Goal: Task Accomplishment & Management: Use online tool/utility

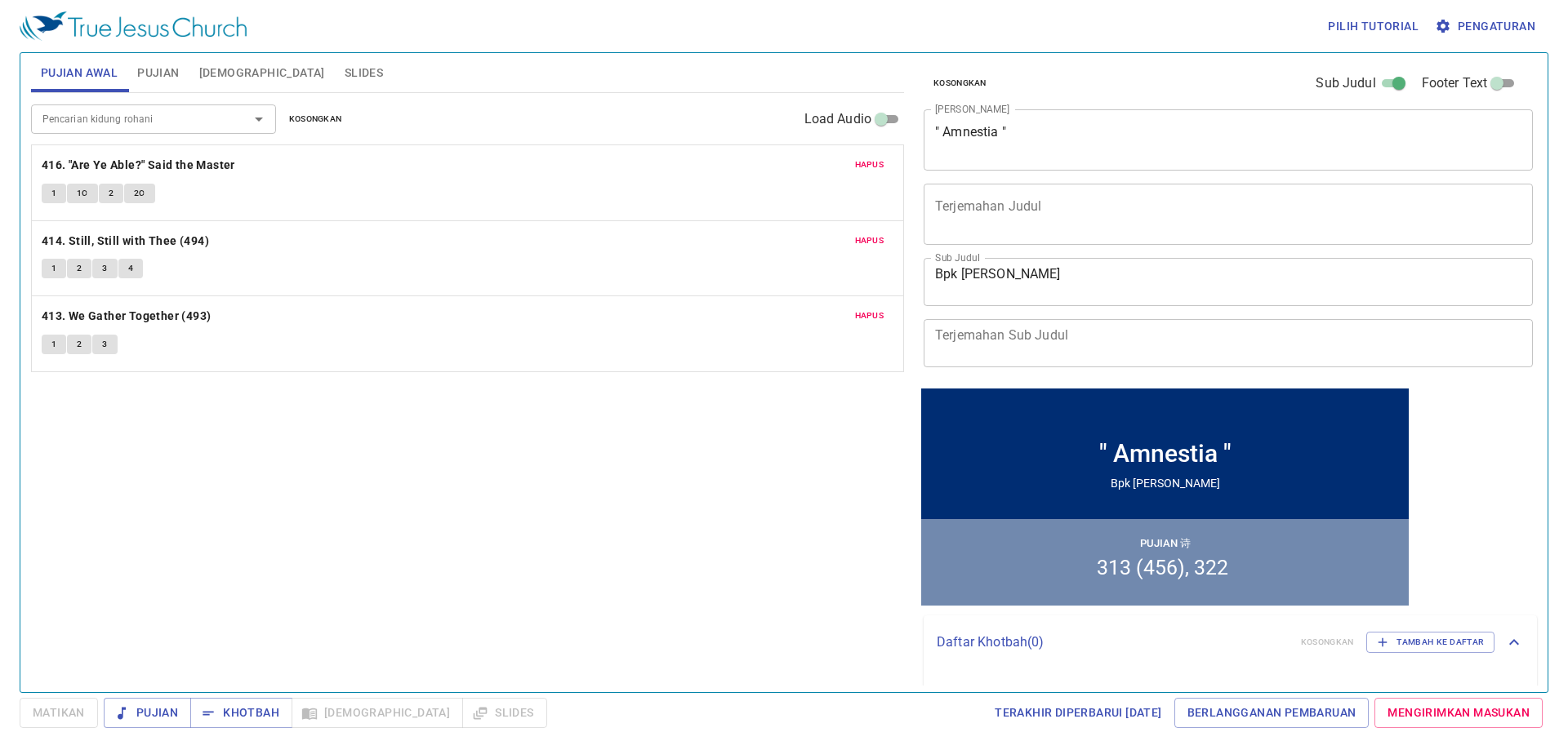
click at [872, 164] on span "Hapus" at bounding box center [870, 165] width 30 height 15
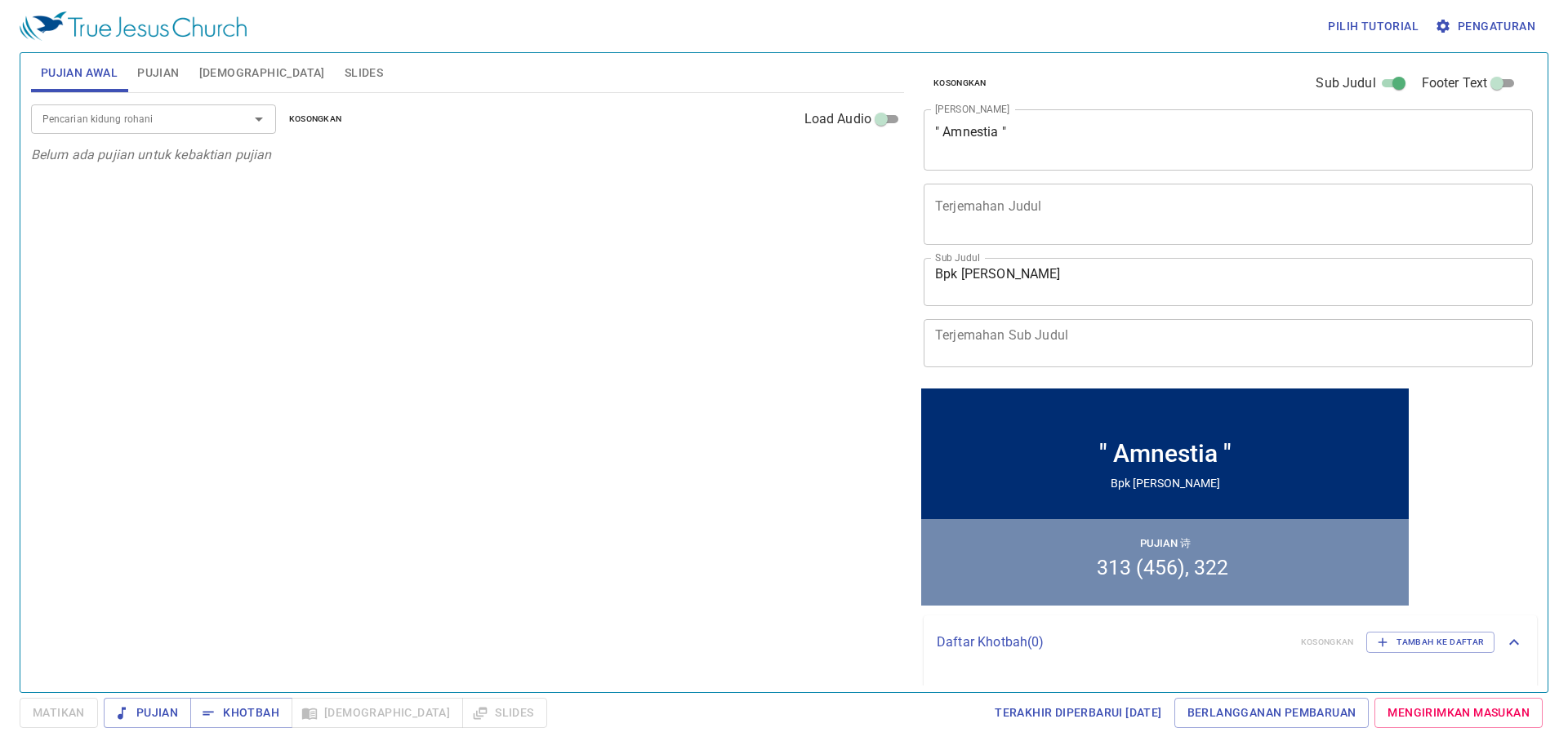
click at [154, 74] on span "Pujian" at bounding box center [158, 72] width 42 height 20
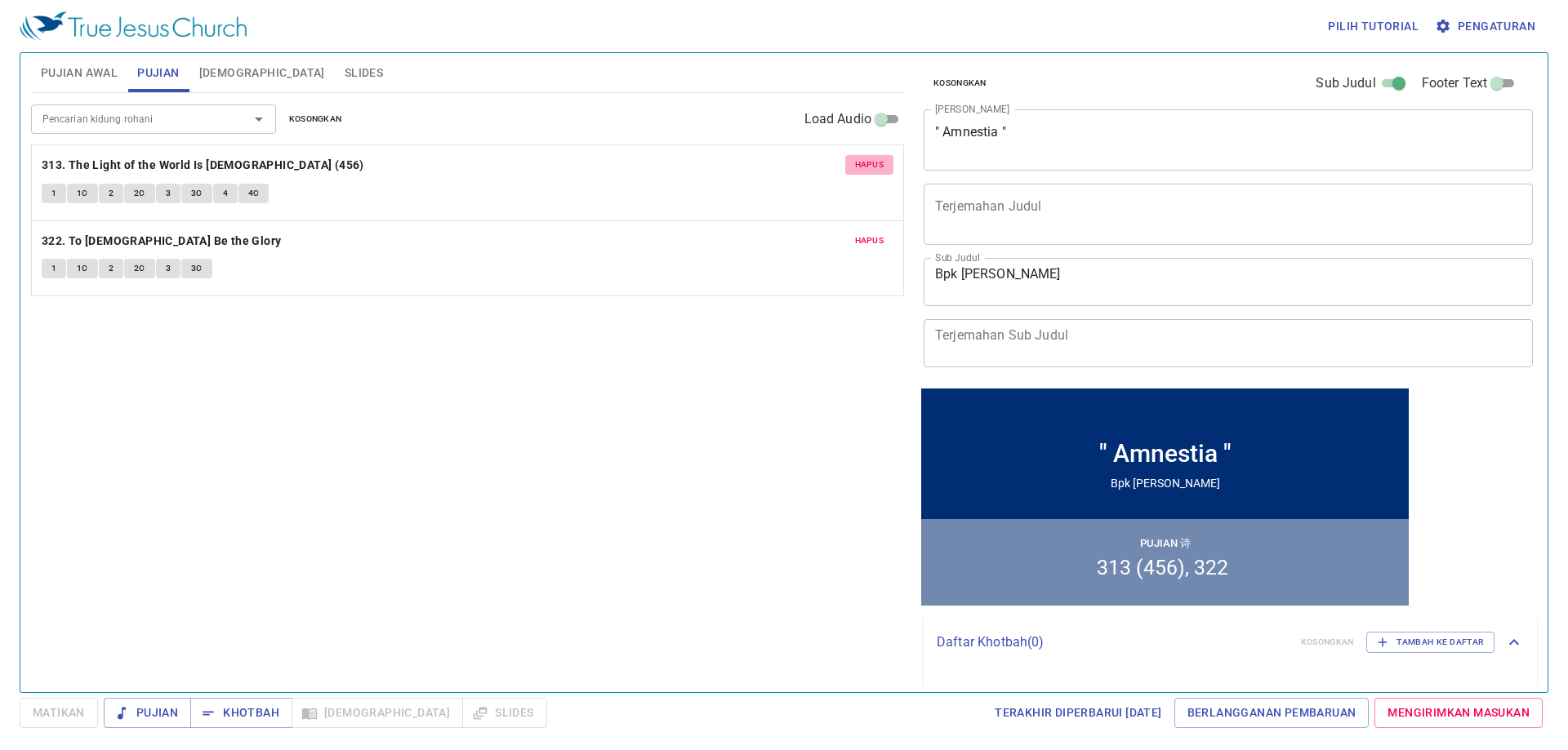
click at [866, 161] on span "Hapus" at bounding box center [870, 165] width 30 height 15
click at [866, 233] on span "Hapus" at bounding box center [870, 240] width 30 height 15
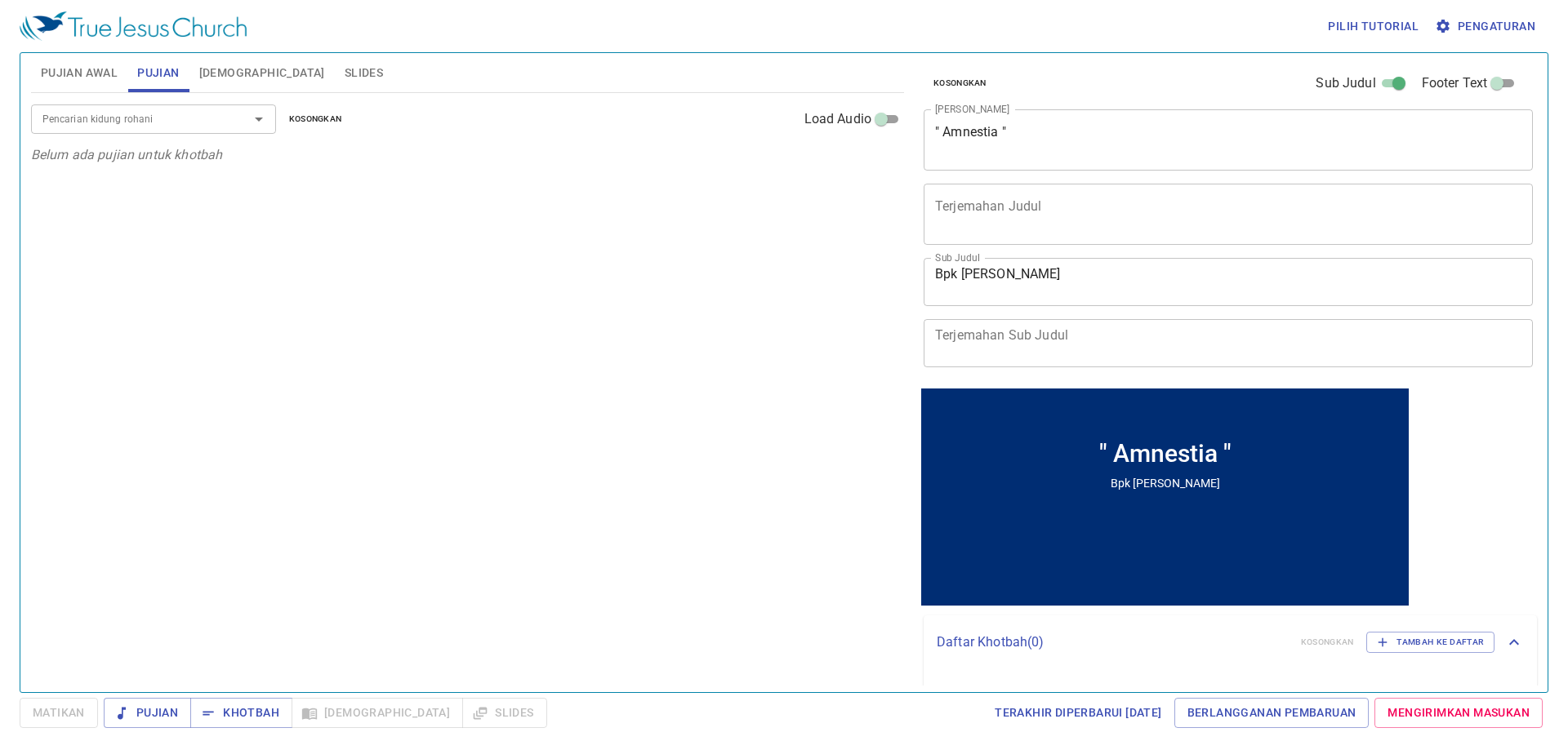
click at [260, 110] on icon "Open" at bounding box center [259, 119] width 19 height 19
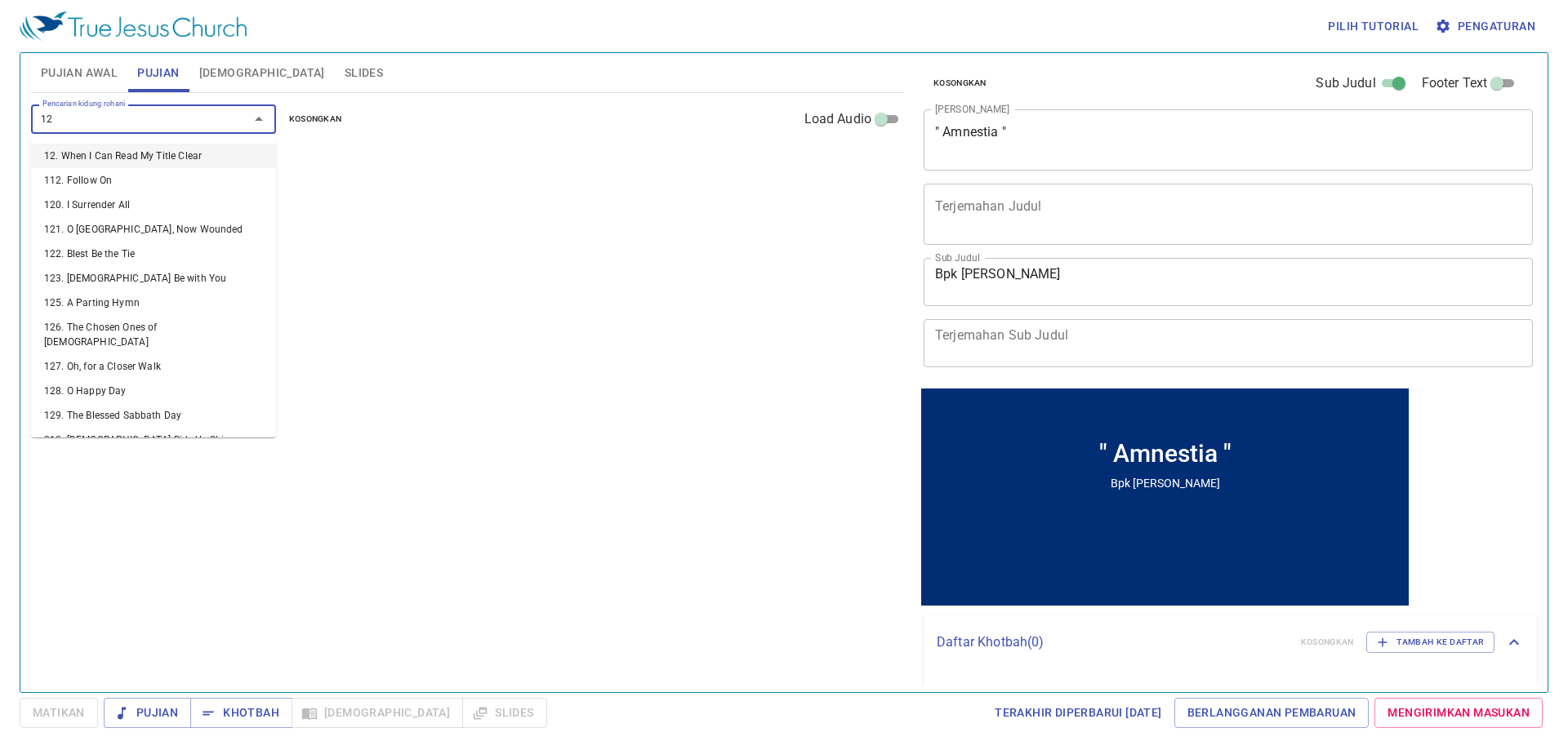
type input "129"
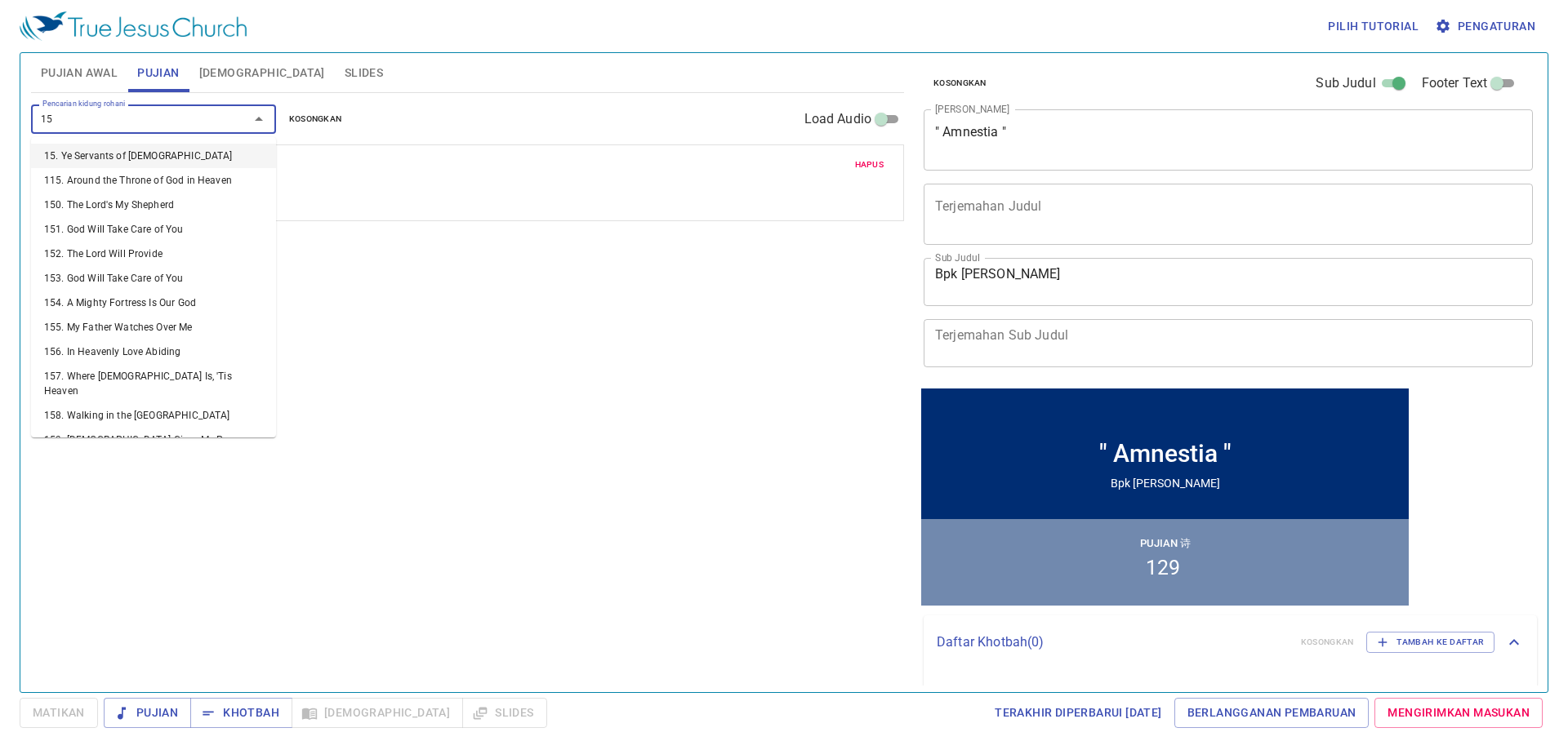
type input "151"
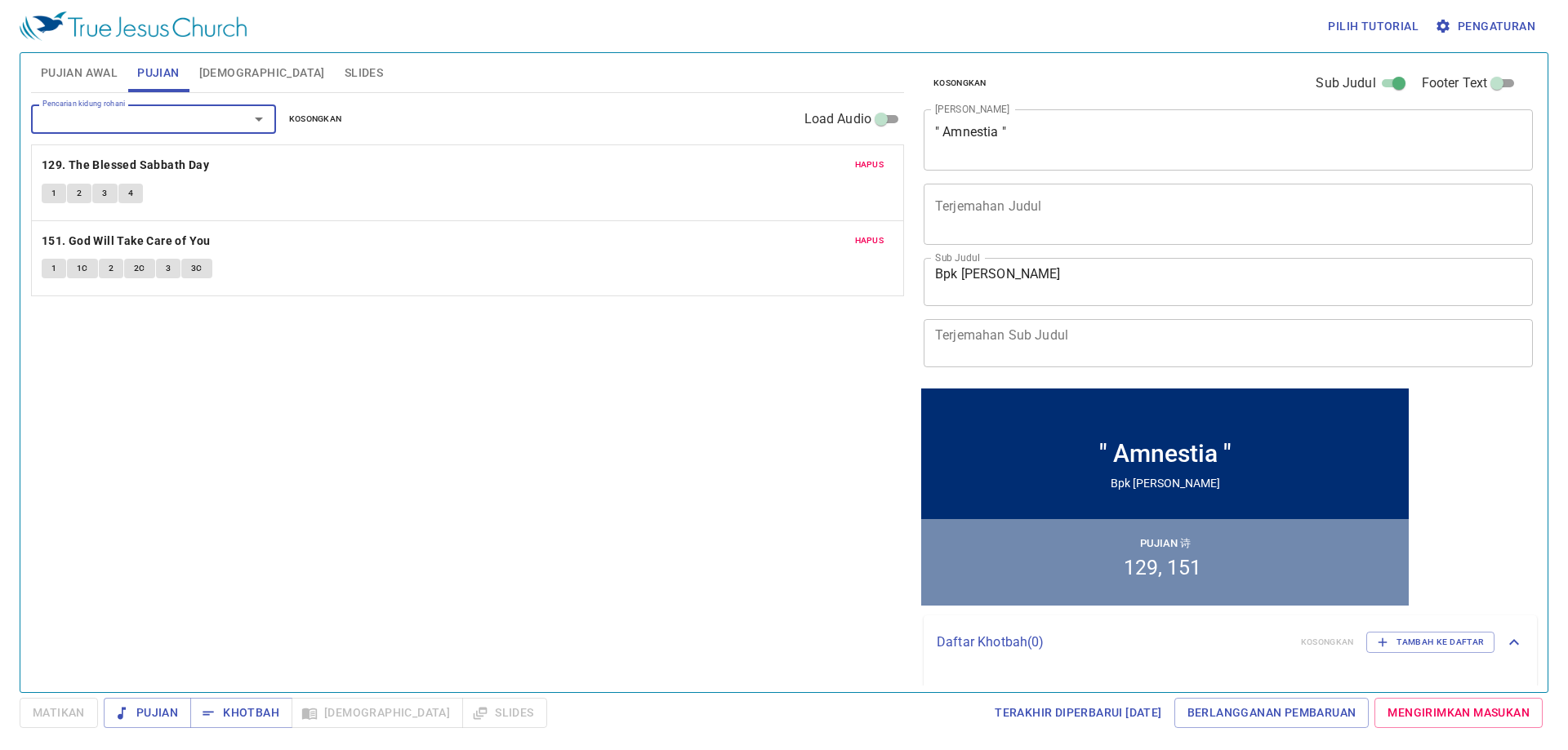
click at [92, 64] on span "Pujian Awal" at bounding box center [79, 72] width 77 height 20
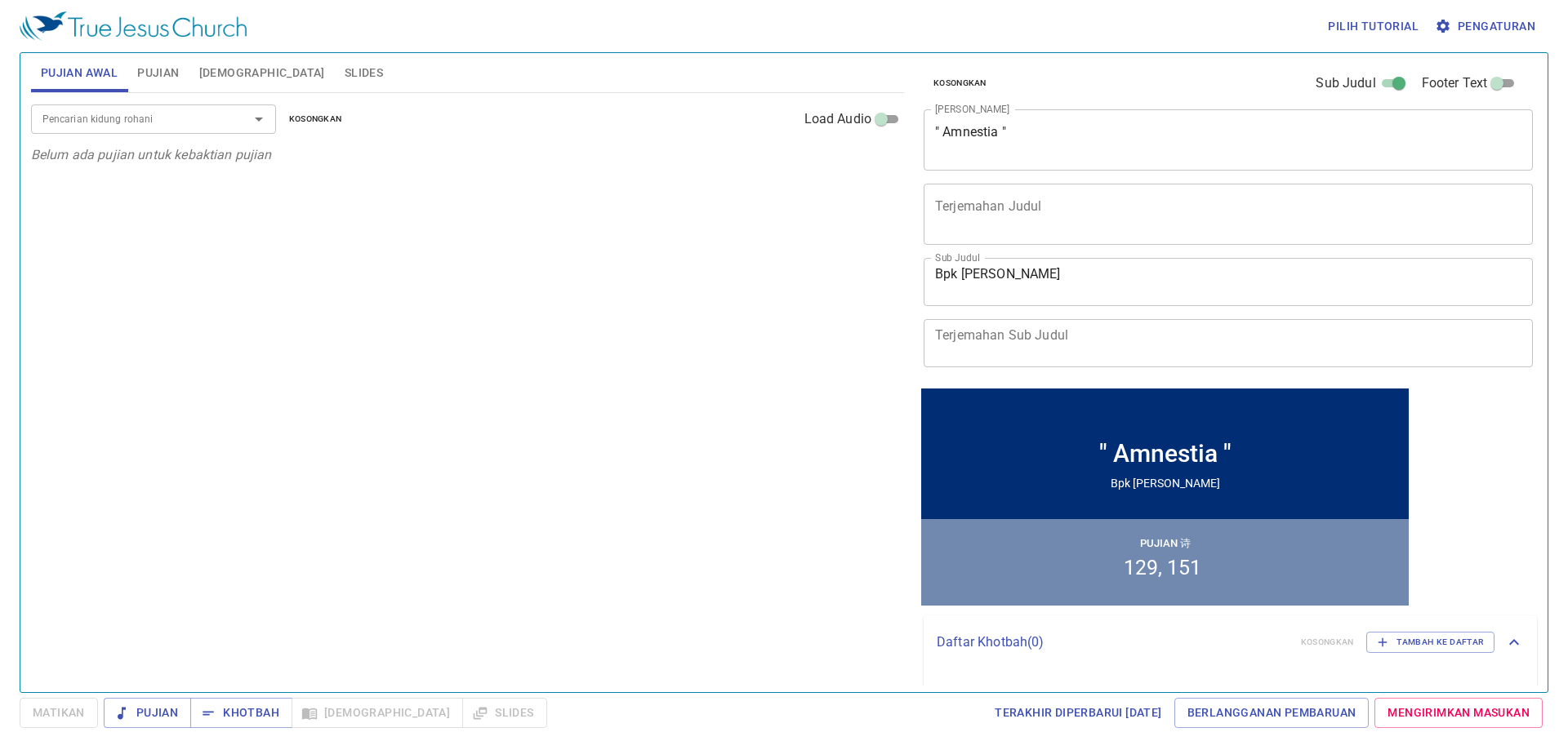
click at [143, 118] on input "Pencarian kidung rohani" at bounding box center [129, 119] width 187 height 19
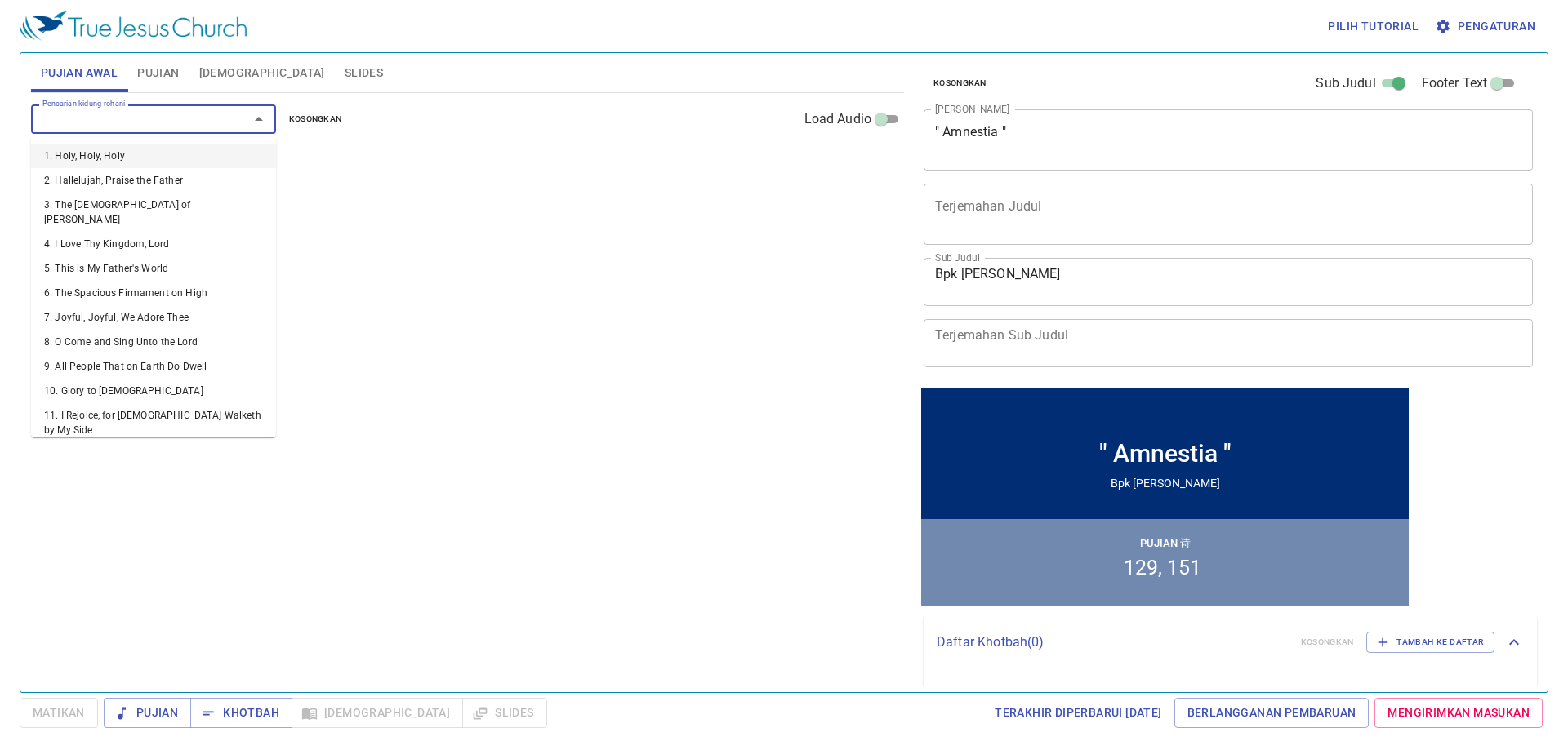
type input "3"
type input "13"
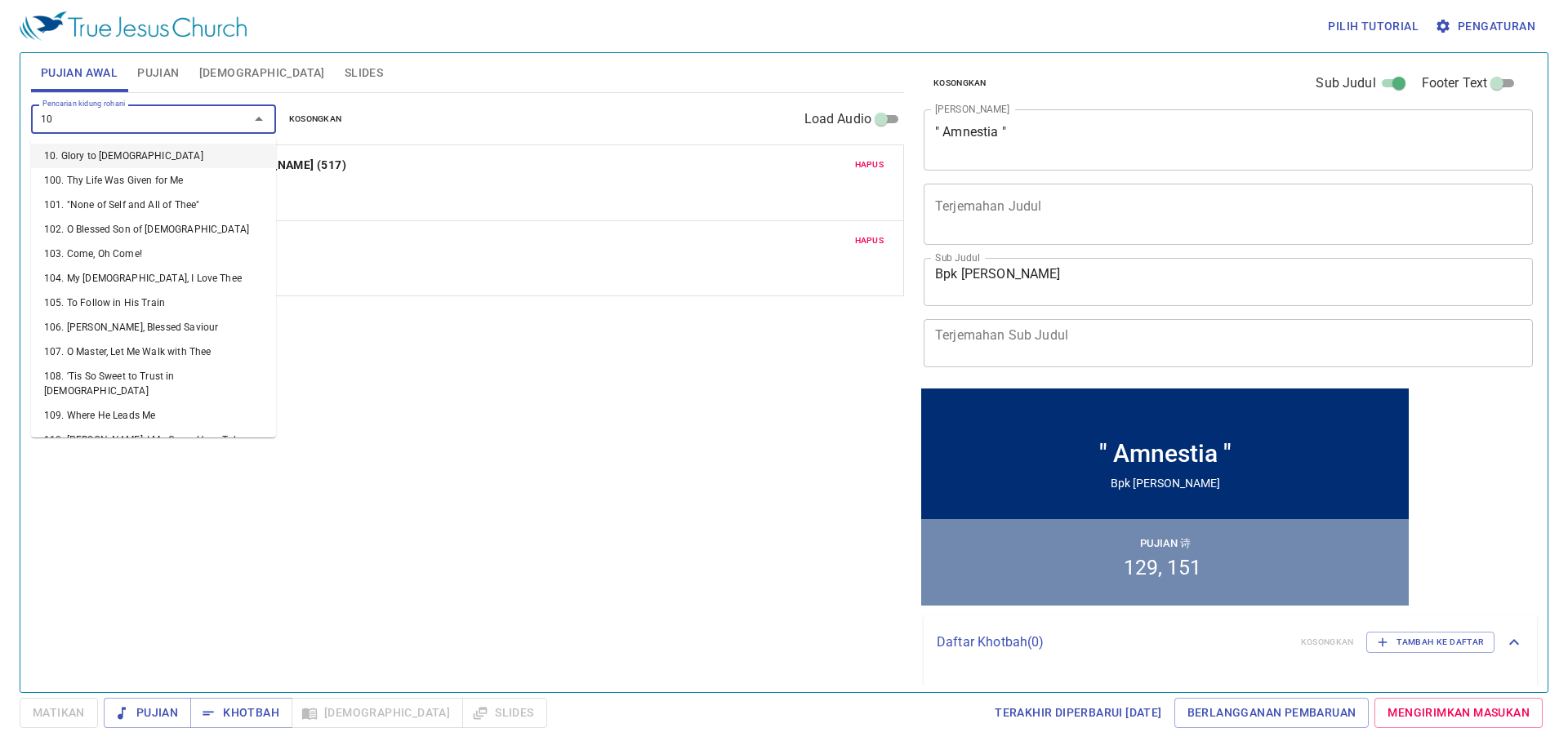
type input "107"
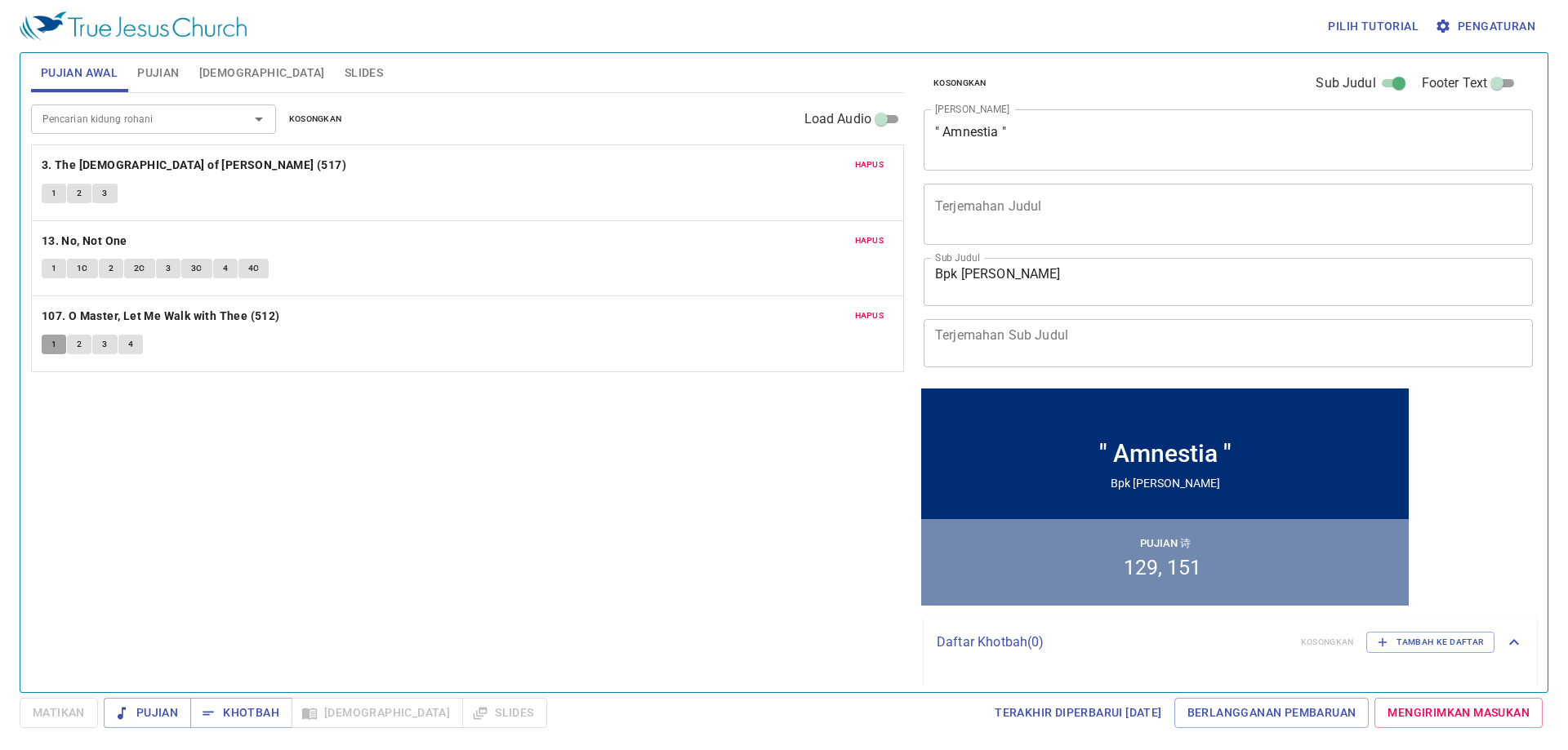
click at [59, 336] on button "1" at bounding box center [54, 344] width 24 height 19
drag, startPoint x: 878, startPoint y: 315, endPoint x: 828, endPoint y: 308, distance: 50.5
click at [877, 315] on span "Hapus" at bounding box center [870, 315] width 30 height 15
click at [344, 77] on span "Slides" at bounding box center [363, 72] width 38 height 20
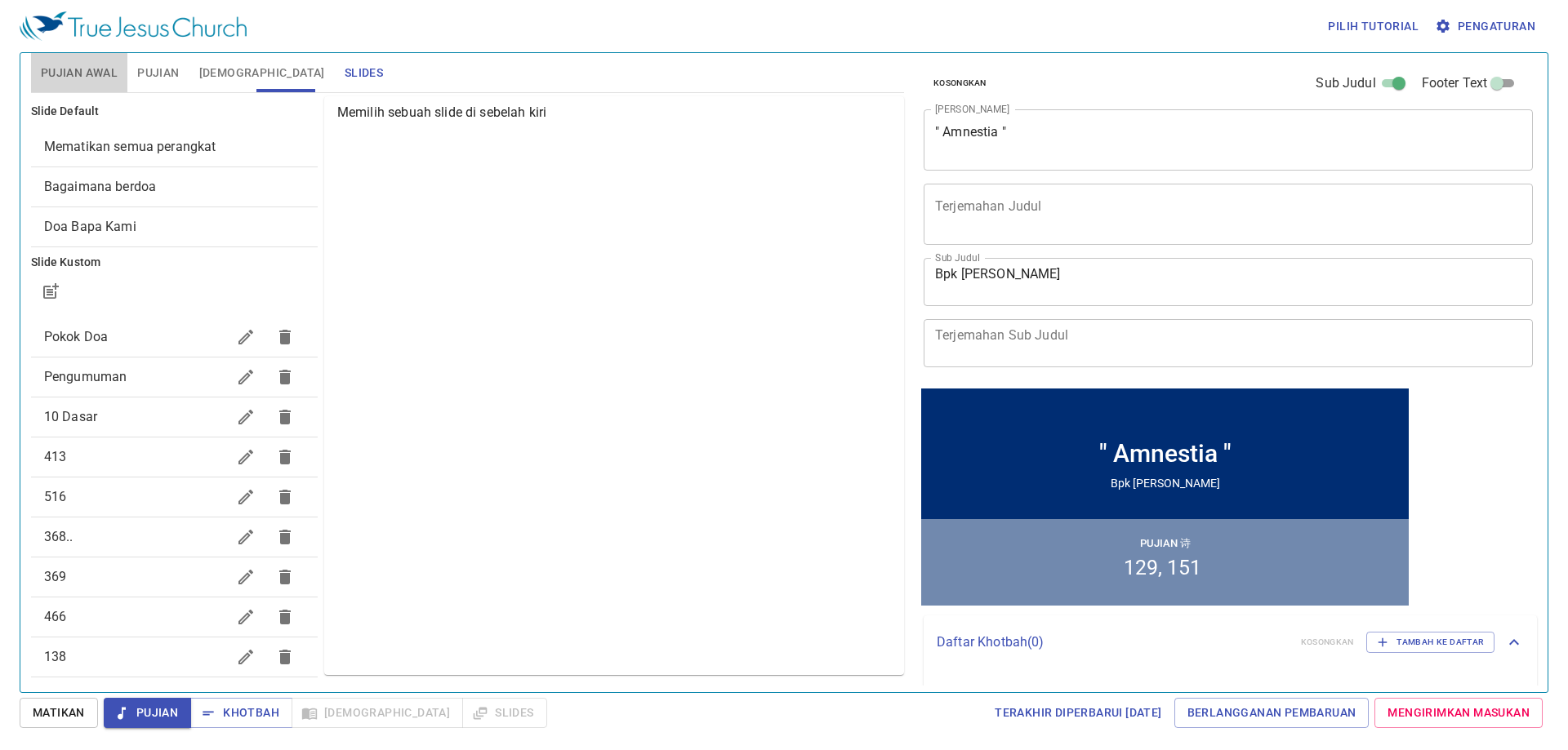
click at [115, 75] on span "Pujian Awal" at bounding box center [79, 72] width 77 height 20
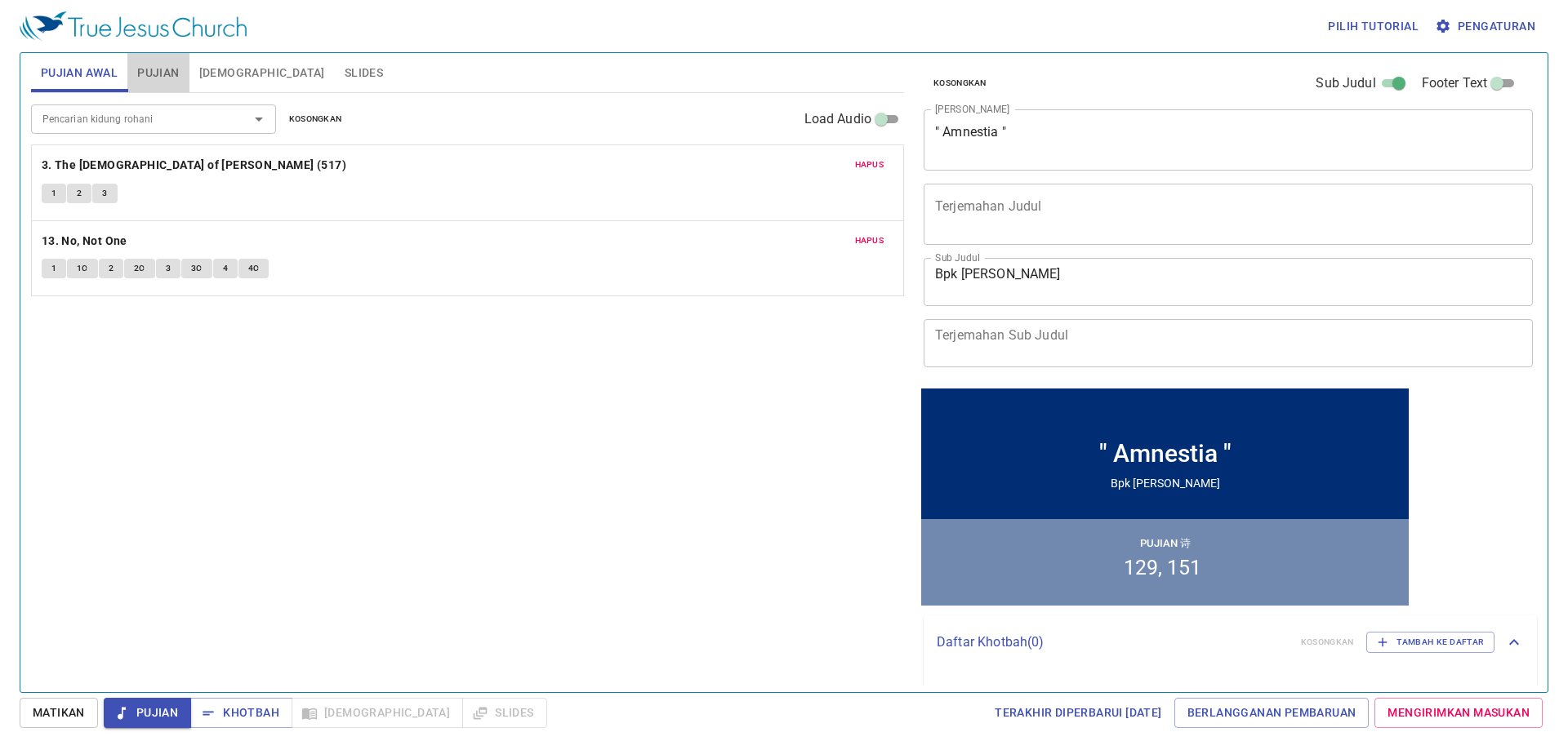
click at [153, 75] on span "Pujian" at bounding box center [158, 72] width 42 height 20
click at [97, 75] on span "Pujian Awal" at bounding box center [79, 72] width 77 height 20
click at [48, 267] on button "1" at bounding box center [54, 268] width 24 height 19
click at [47, 265] on button "1" at bounding box center [54, 268] width 24 height 19
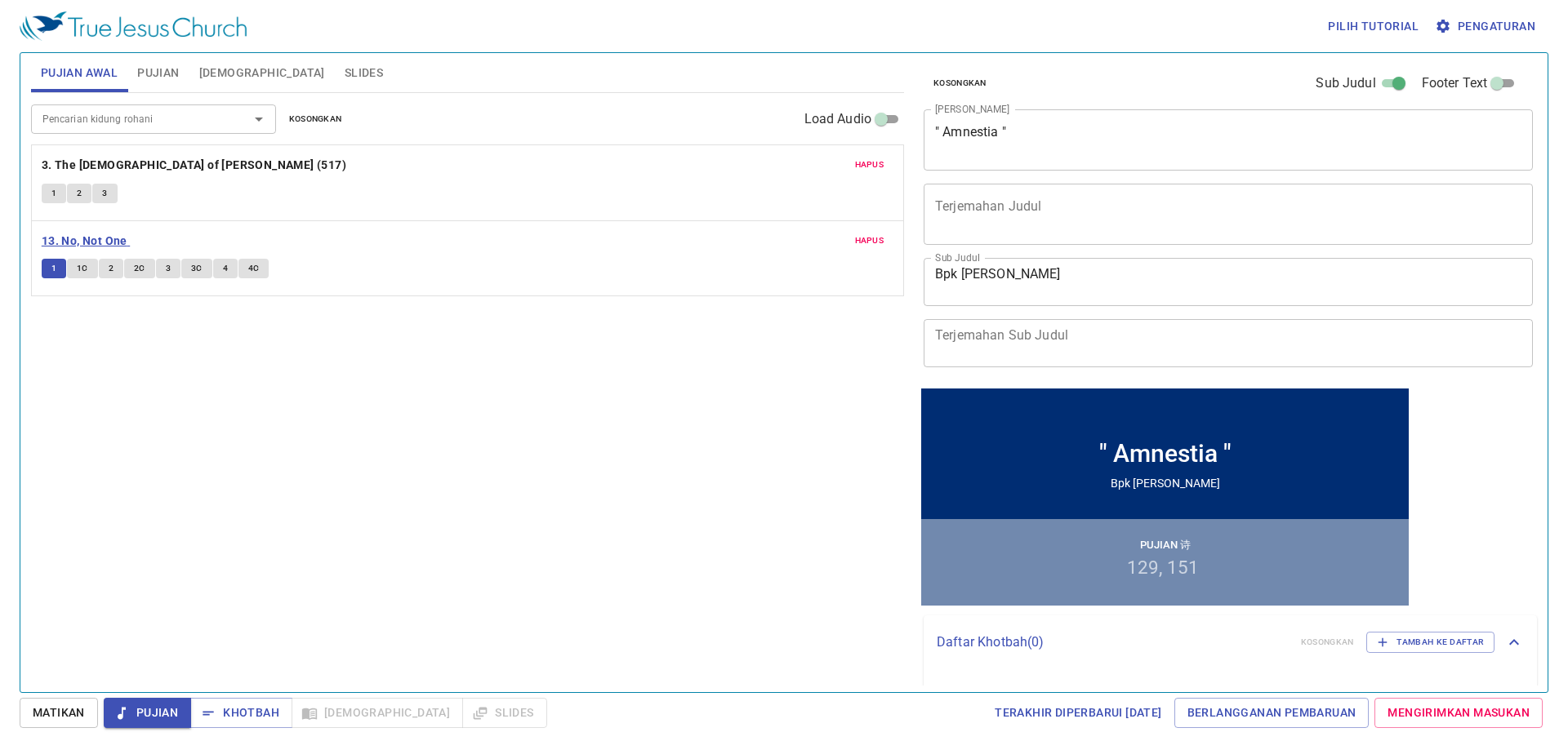
click at [76, 237] on b "13. No, Not One" at bounding box center [85, 240] width 85 height 20
click at [74, 239] on b "13. No, Not One" at bounding box center [85, 240] width 85 height 20
click at [81, 197] on span "2" at bounding box center [79, 193] width 5 height 15
click at [112, 192] on button "3" at bounding box center [105, 193] width 24 height 19
click at [55, 190] on span "1" at bounding box center [54, 193] width 5 height 15
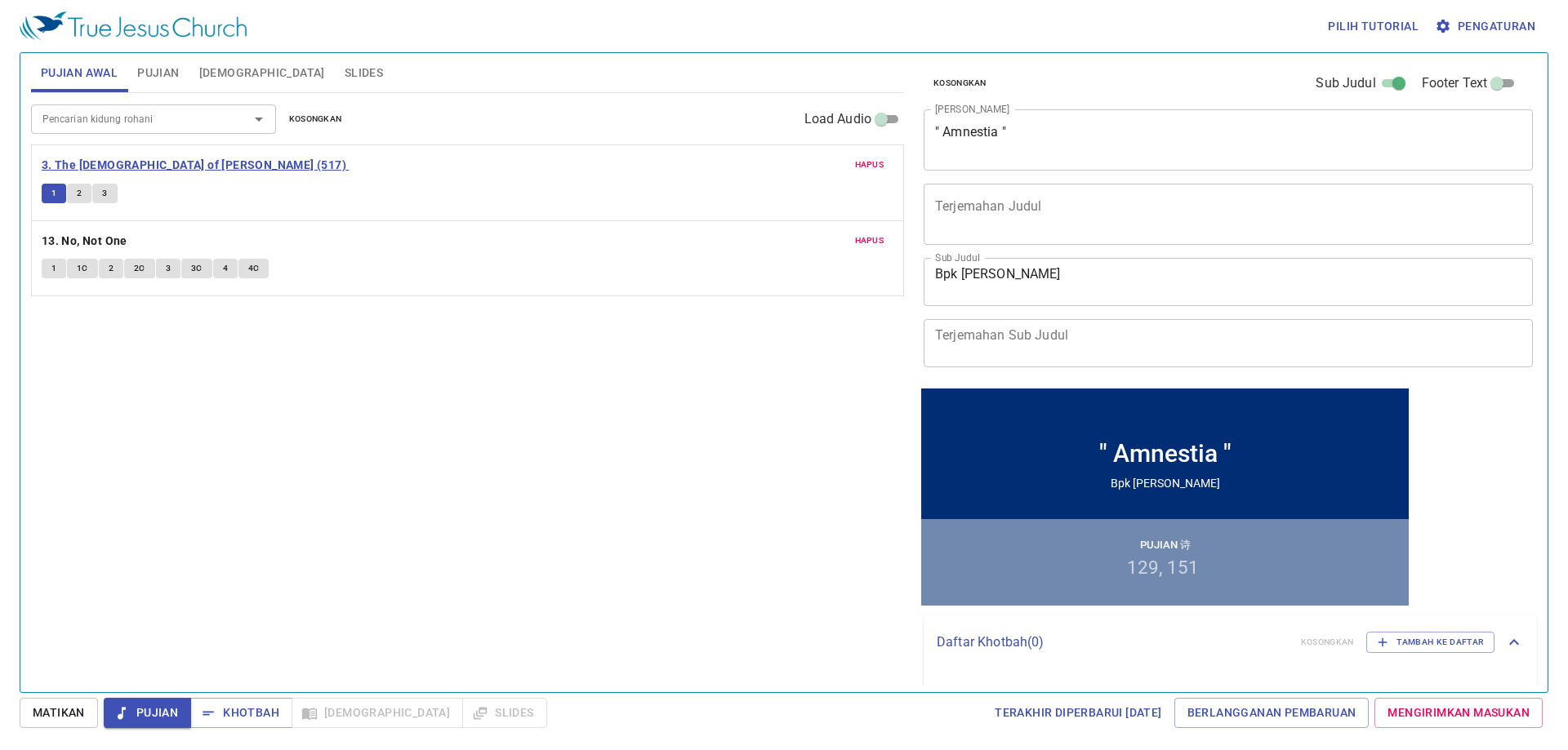
click at [86, 164] on b "3. The God of Abraham Praise (517)" at bounding box center [193, 165] width 304 height 20
click at [91, 127] on input "Pencarian kidung rohani" at bounding box center [129, 119] width 187 height 19
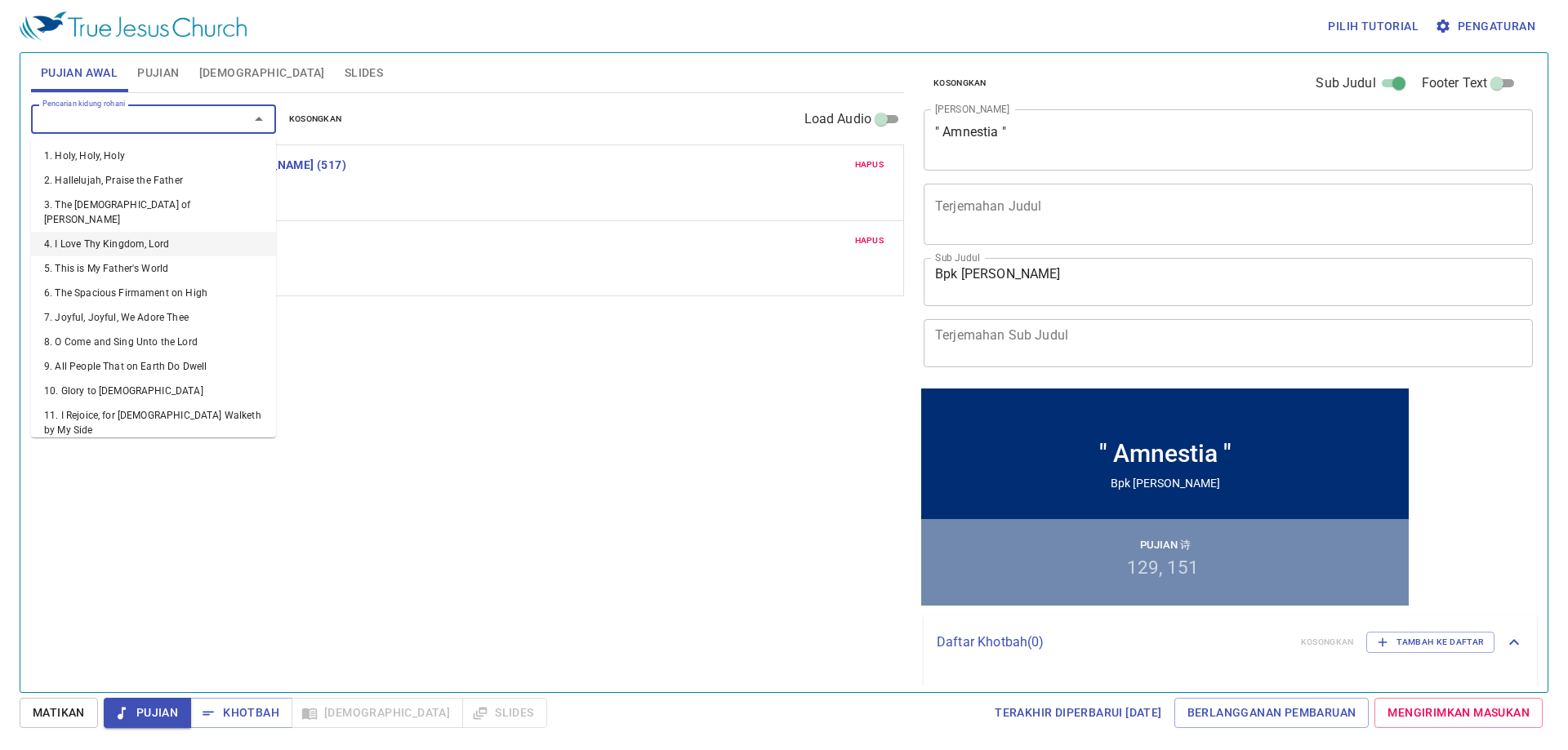
click at [136, 236] on li "4. I Love Thy Kingdom, Lord" at bounding box center [153, 244] width 245 height 24
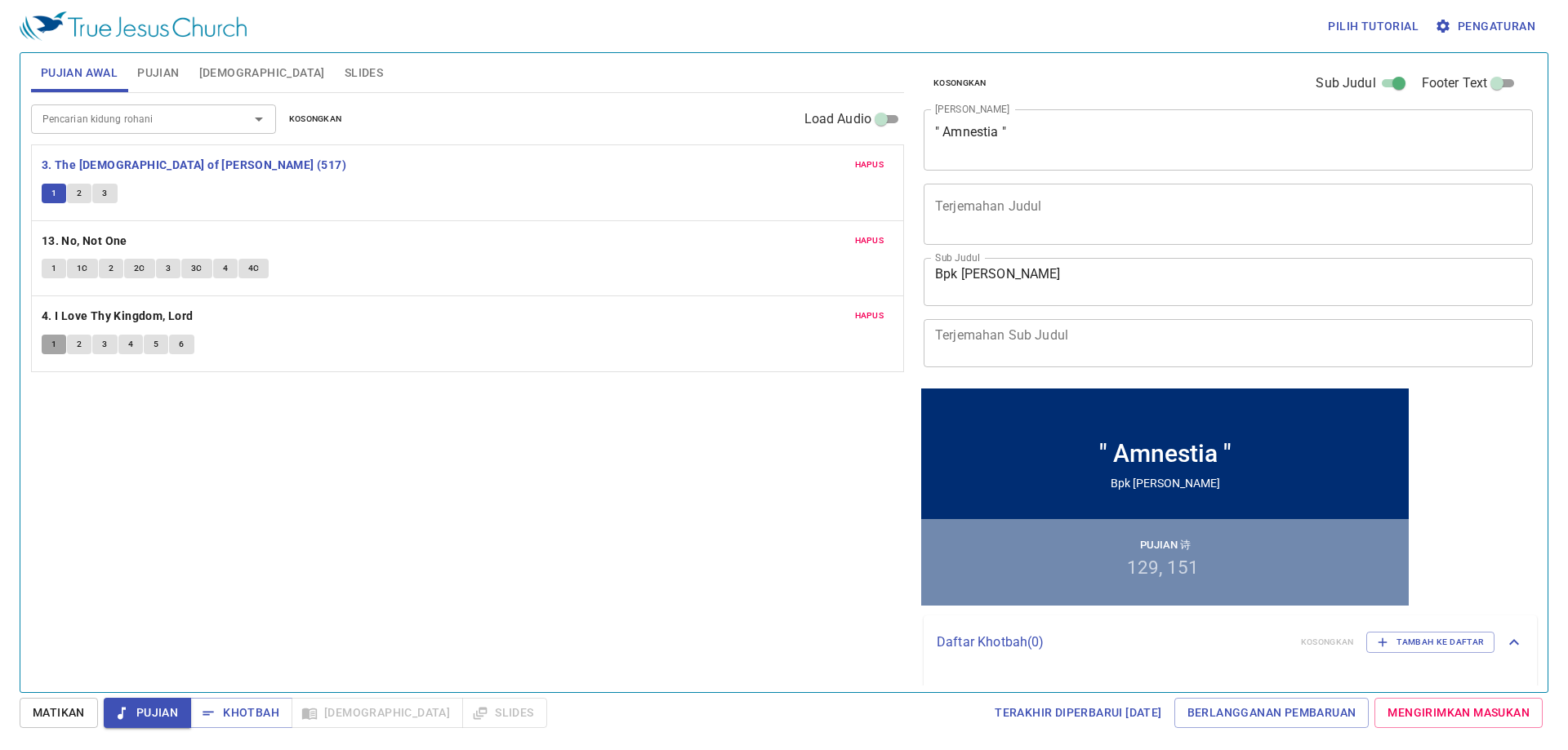
click at [56, 337] on span "1" at bounding box center [54, 344] width 5 height 15
click at [112, 327] on div "Hapus 4. I Love Thy Kingdom, Lord 1 2 3 4 5 6" at bounding box center [468, 334] width 872 height 75
click at [109, 338] on div "Hapus 3. The God of Abraham Praise (517) 1 2 3 Hapus 13. No, Not One 1 1C 2 2C …" at bounding box center [467, 258] width 872 height 227
click at [109, 338] on button "3" at bounding box center [105, 344] width 24 height 19
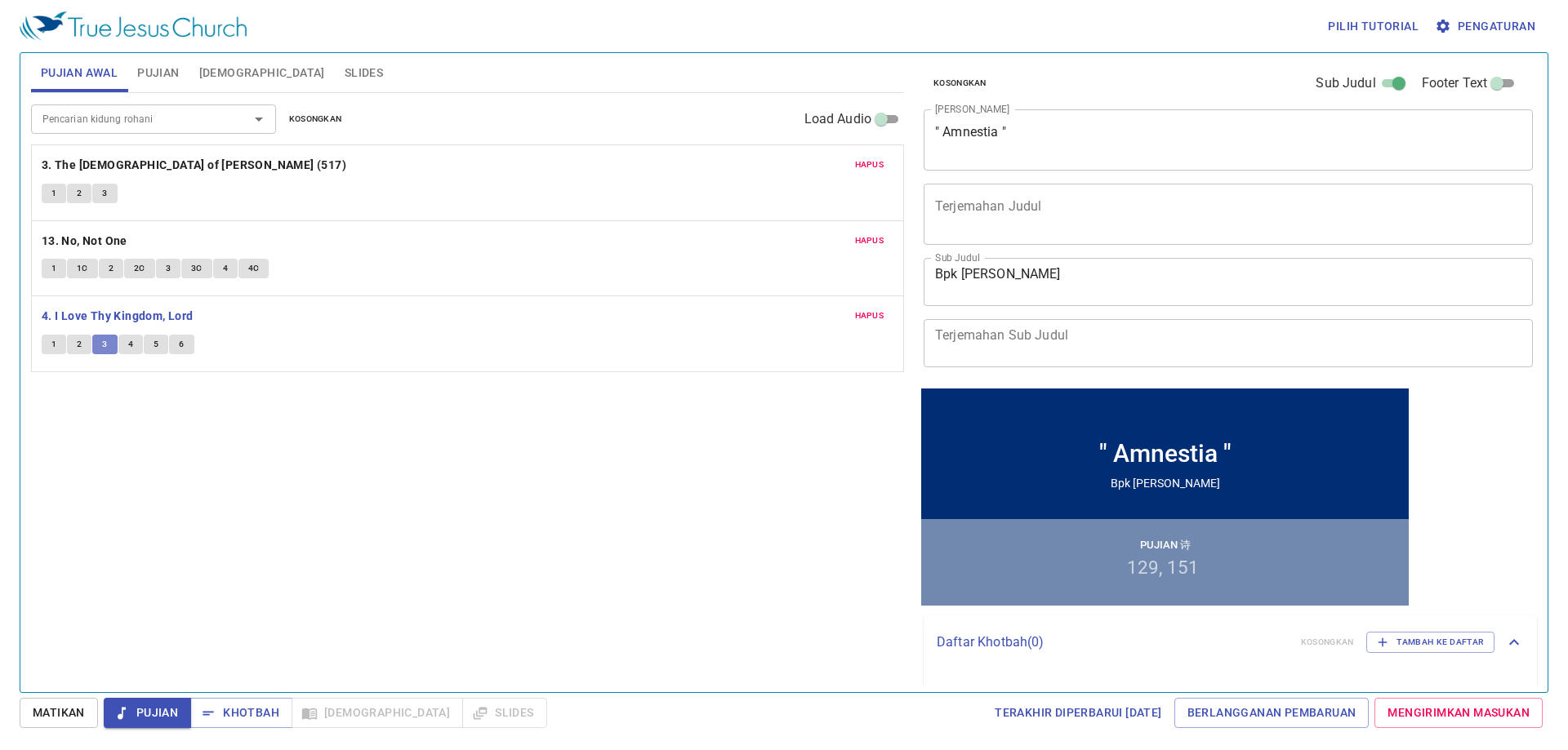
click at [109, 339] on button "3" at bounding box center [105, 344] width 24 height 19
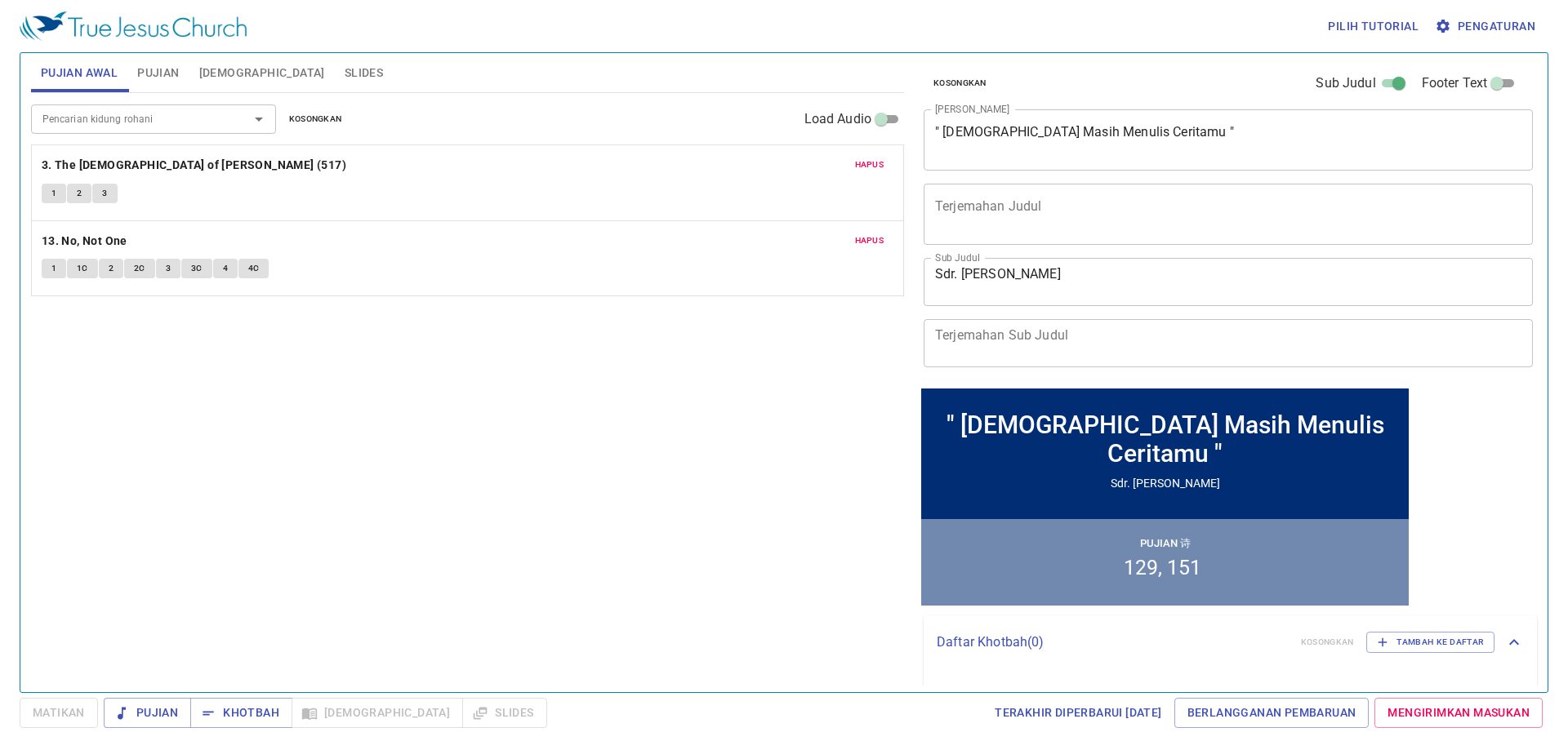
click at [57, 191] on span "1" at bounding box center [54, 193] width 5 height 15
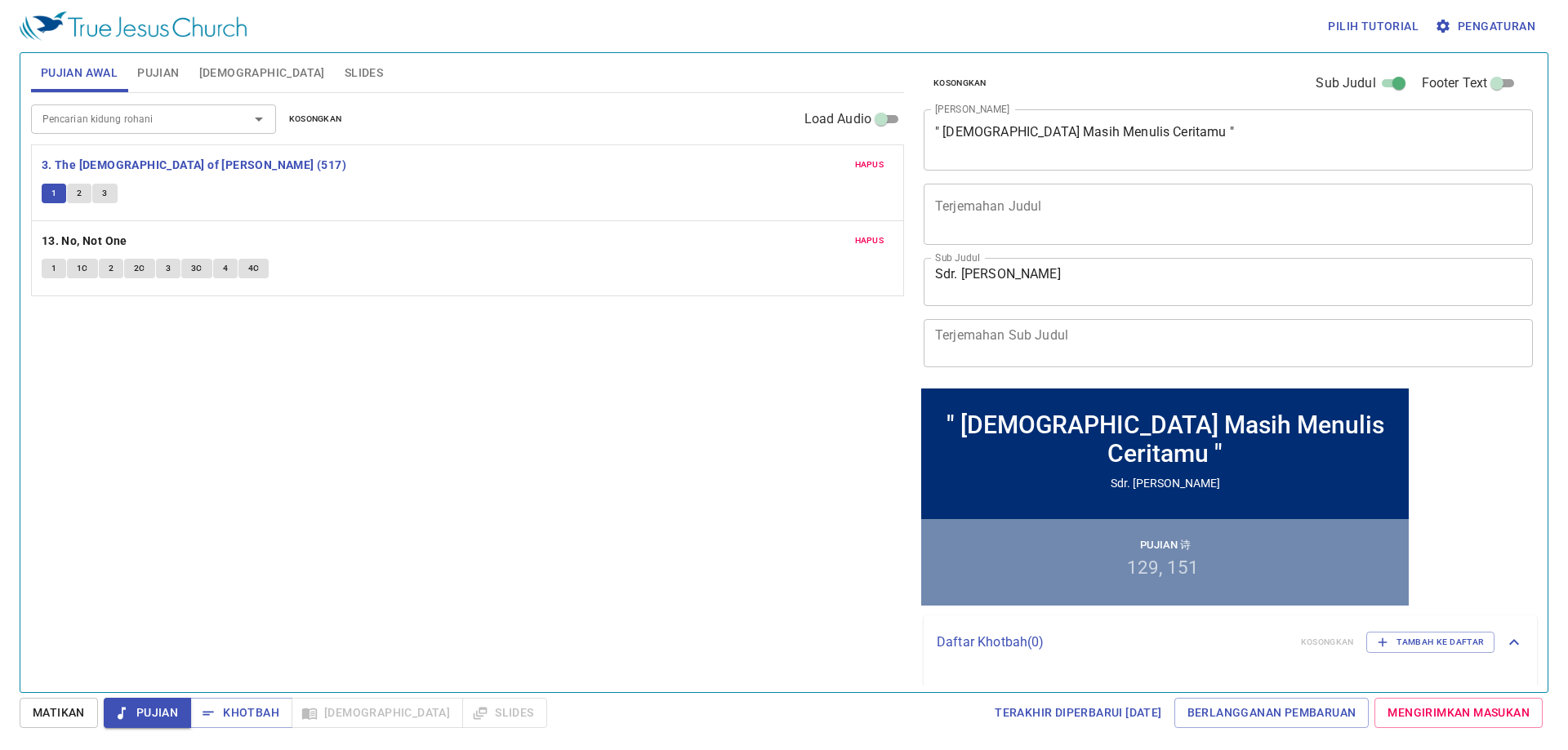
click at [877, 166] on span "Hapus" at bounding box center [870, 165] width 30 height 15
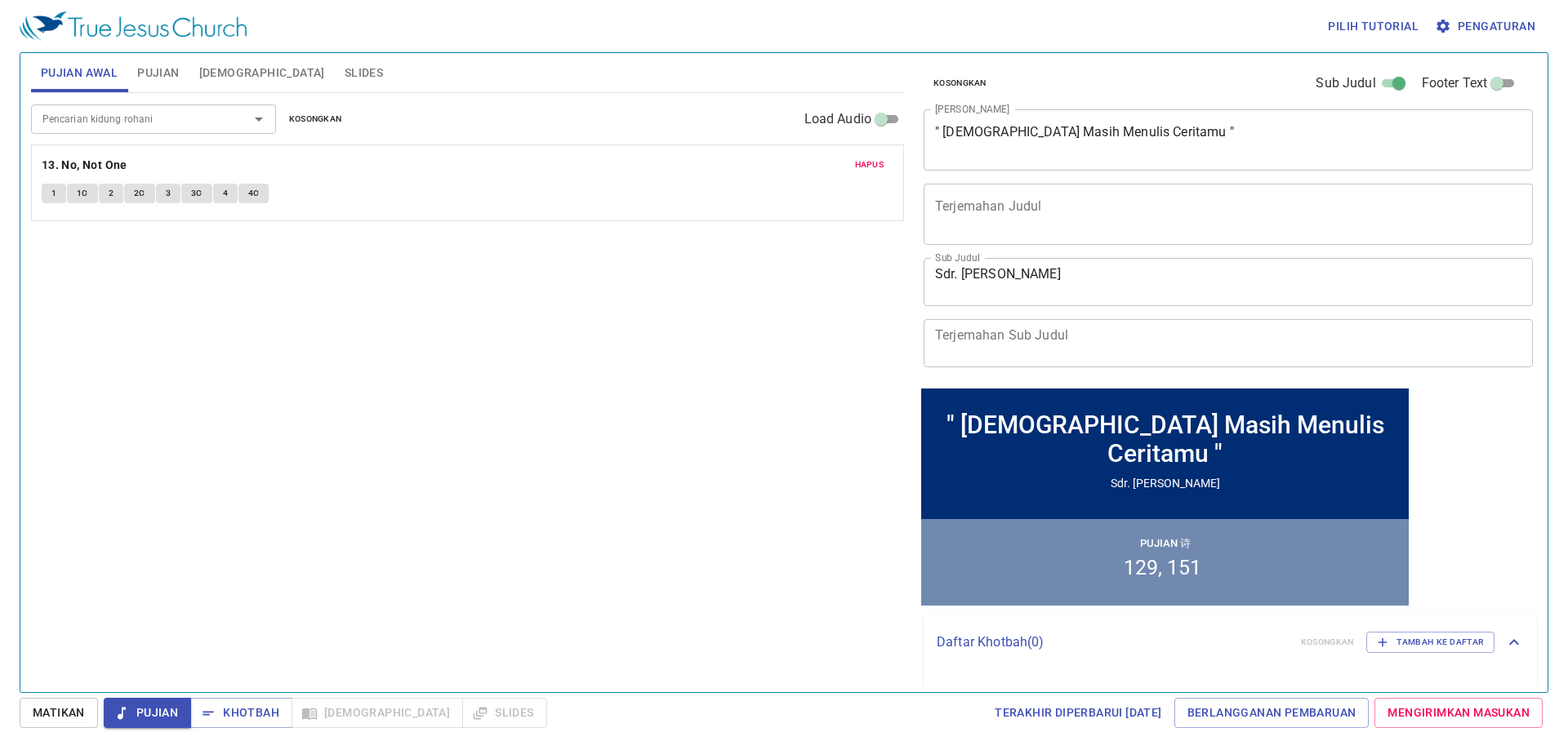
click at [344, 69] on span "Slides" at bounding box center [363, 72] width 38 height 20
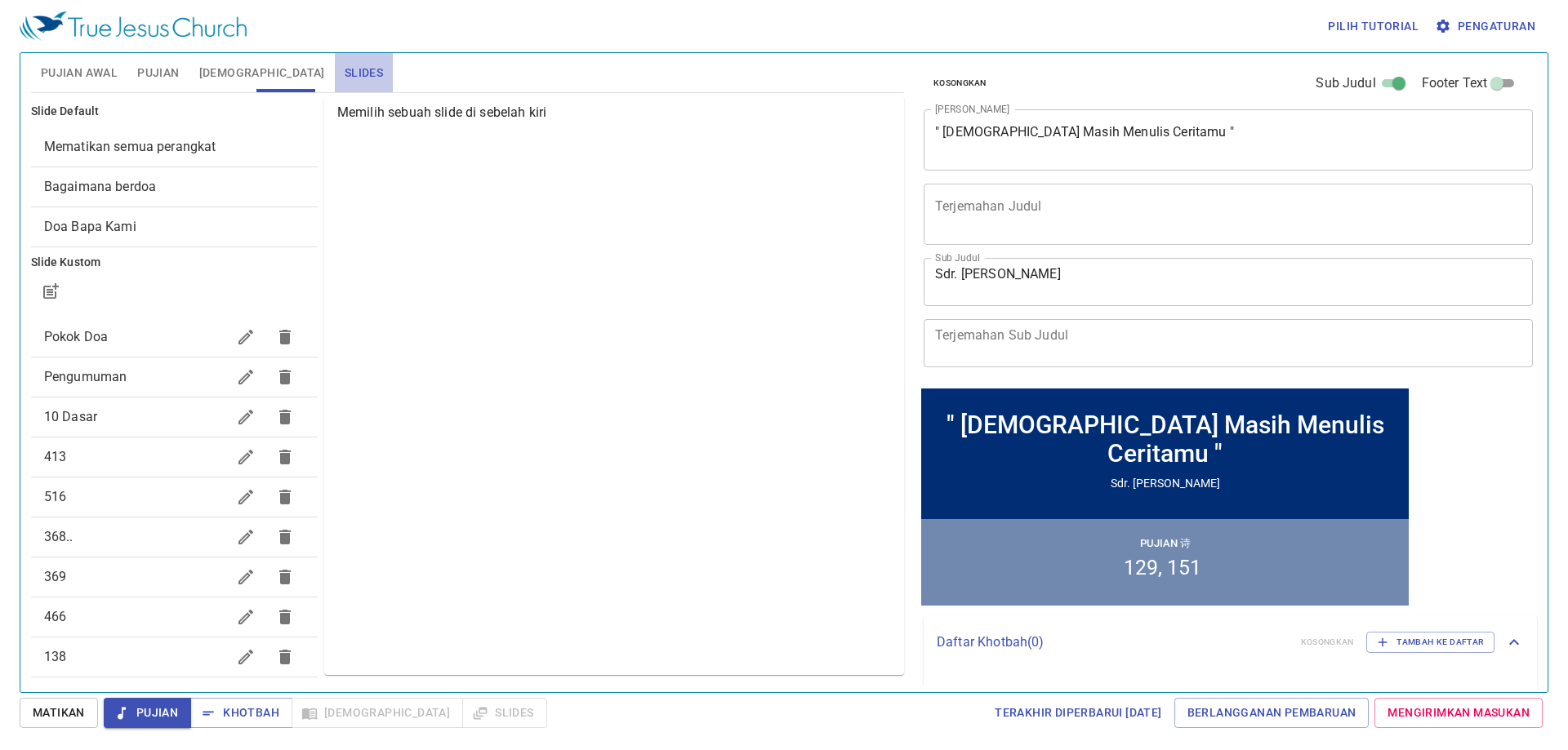
click at [344, 74] on span "Slides" at bounding box center [363, 72] width 38 height 20
click at [58, 290] on icon "button" at bounding box center [51, 291] width 19 height 19
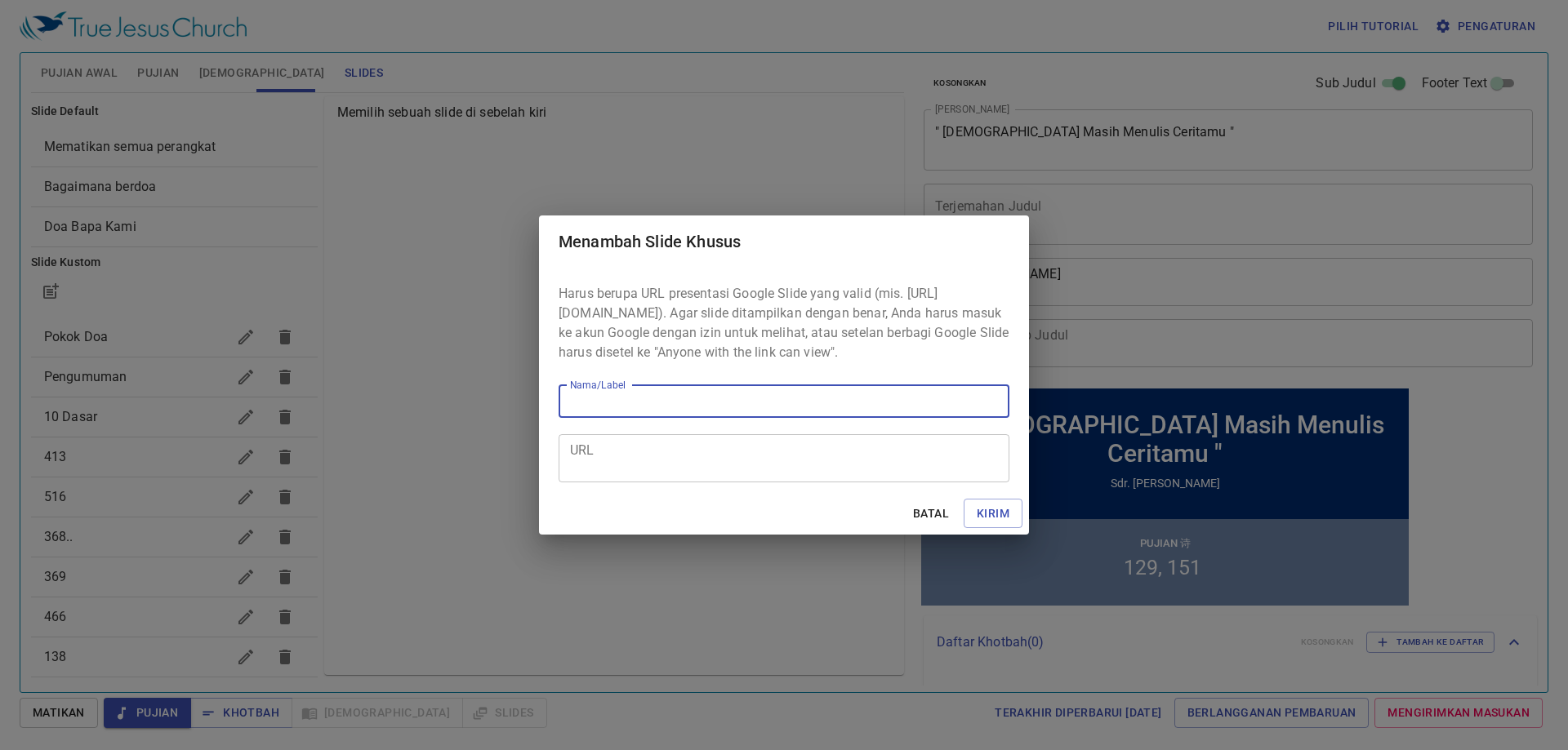
click at [731, 404] on input "Nama/Label" at bounding box center [784, 401] width 451 height 32
type input "3"
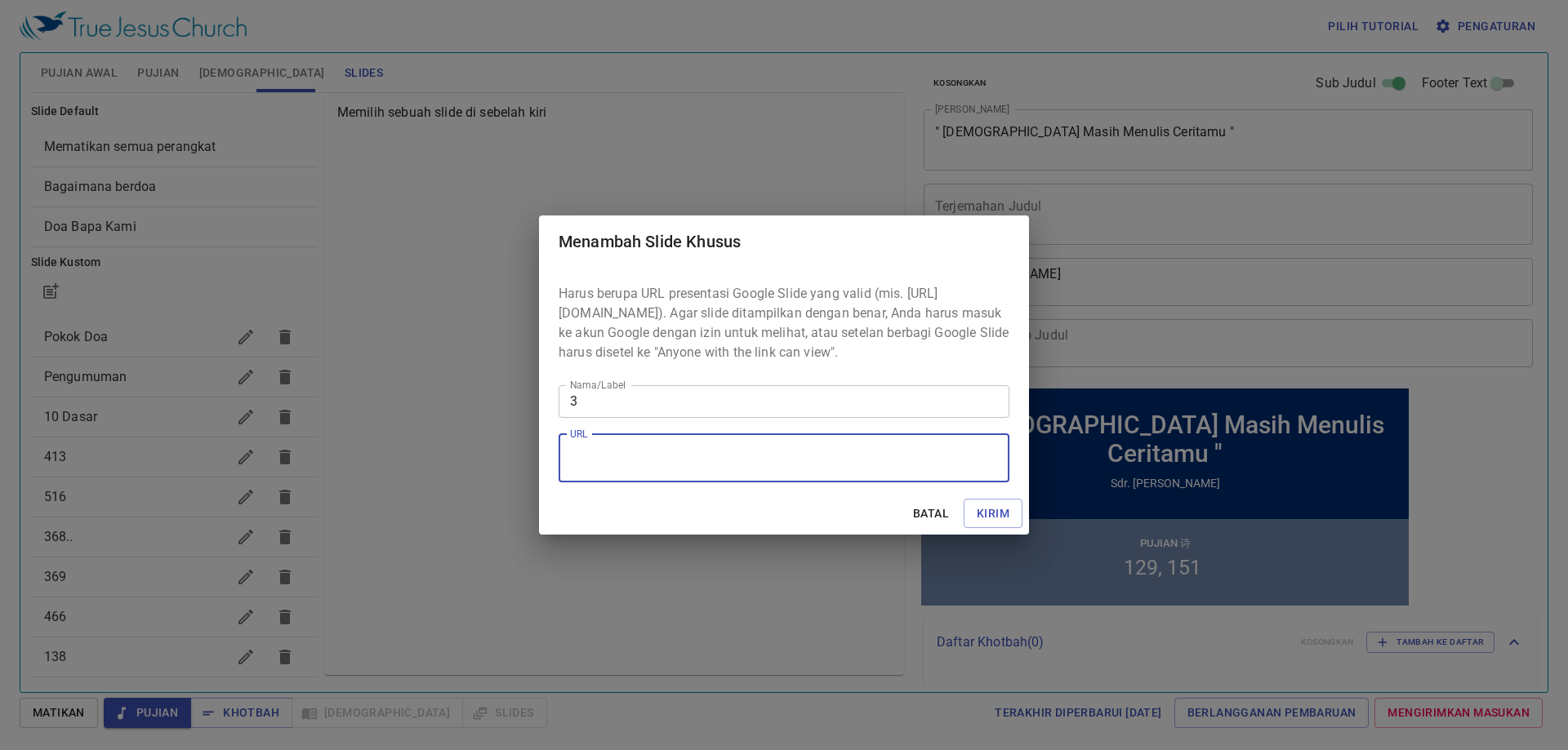
click at [789, 473] on textarea "URL" at bounding box center [784, 458] width 428 height 31
paste textarea "https://docs.google.com/presentation/d/16l59h6YVLW3I9Jbs7YpMEY0lqLeNHHC2/edit?s…"
click at [935, 458] on textarea "https://docs.google.com/presentation/d/16l59h6YVLW3I9Jbs7YpMEY0lqLeNHHC2/edit?s…" at bounding box center [784, 458] width 428 height 31
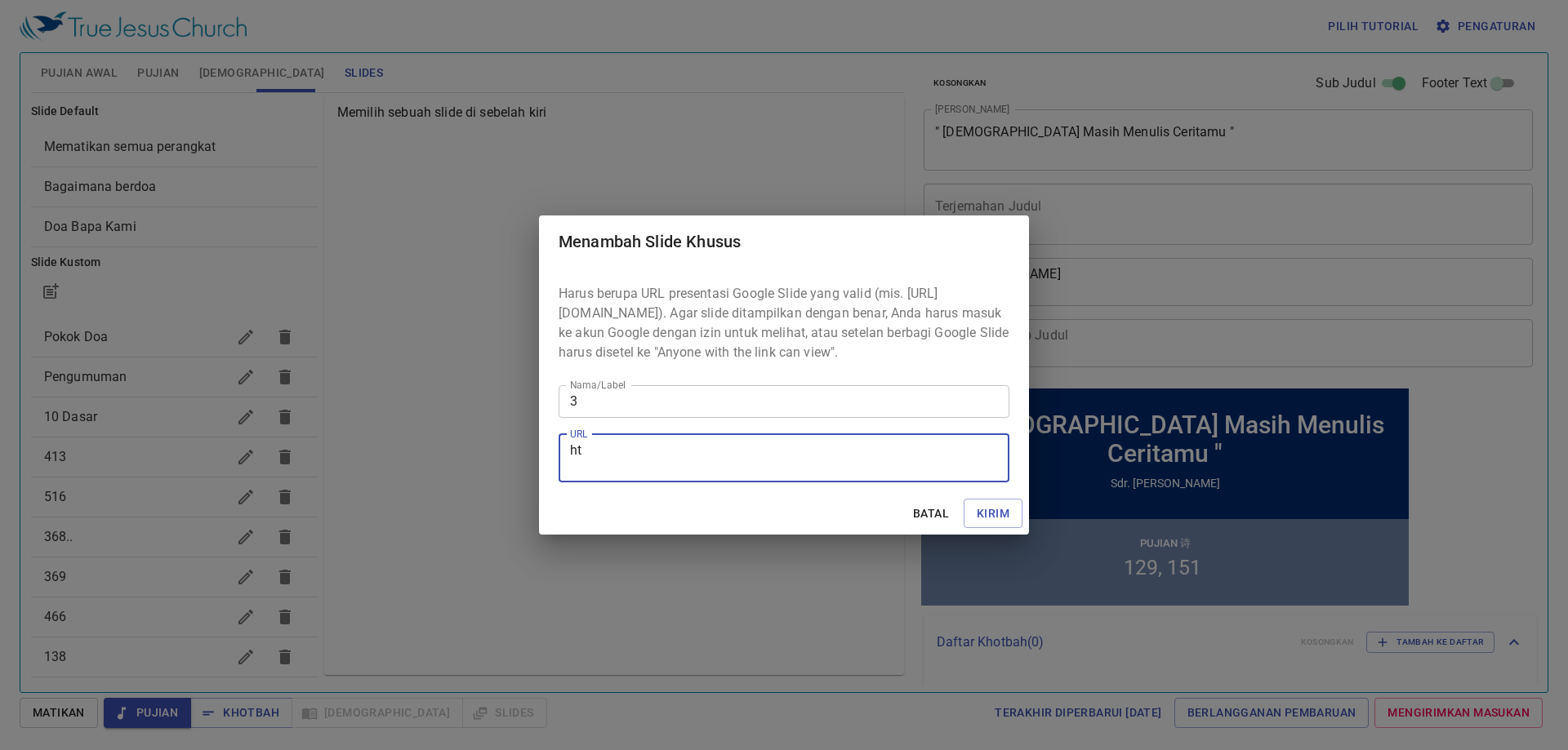
type textarea "h"
paste textarea "https://docs.google.com/presentation/d/16l59h6YVLW3I9Jbs7YpMEY0lqLeNHHC2/edit?s…"
type textarea "https://docs.google.com/presentation/d/16l59h6YVLW3I9Jbs7YpMEY0lqLeNHHC2/edit?s…"
click at [980, 518] on span "Kirim" at bounding box center [992, 513] width 32 height 20
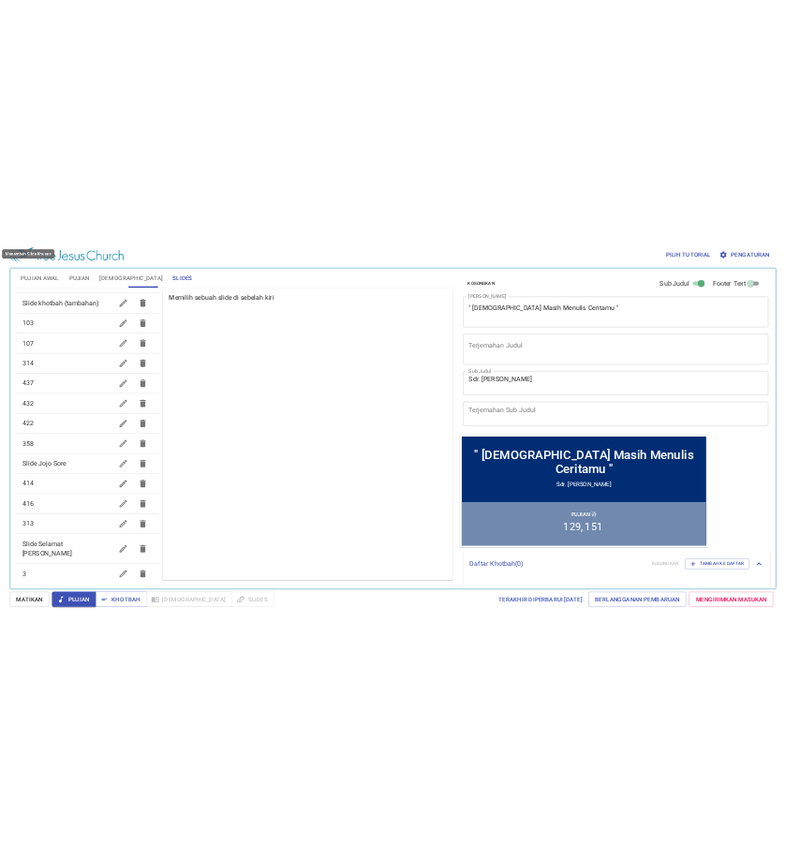
scroll to position [844, 0]
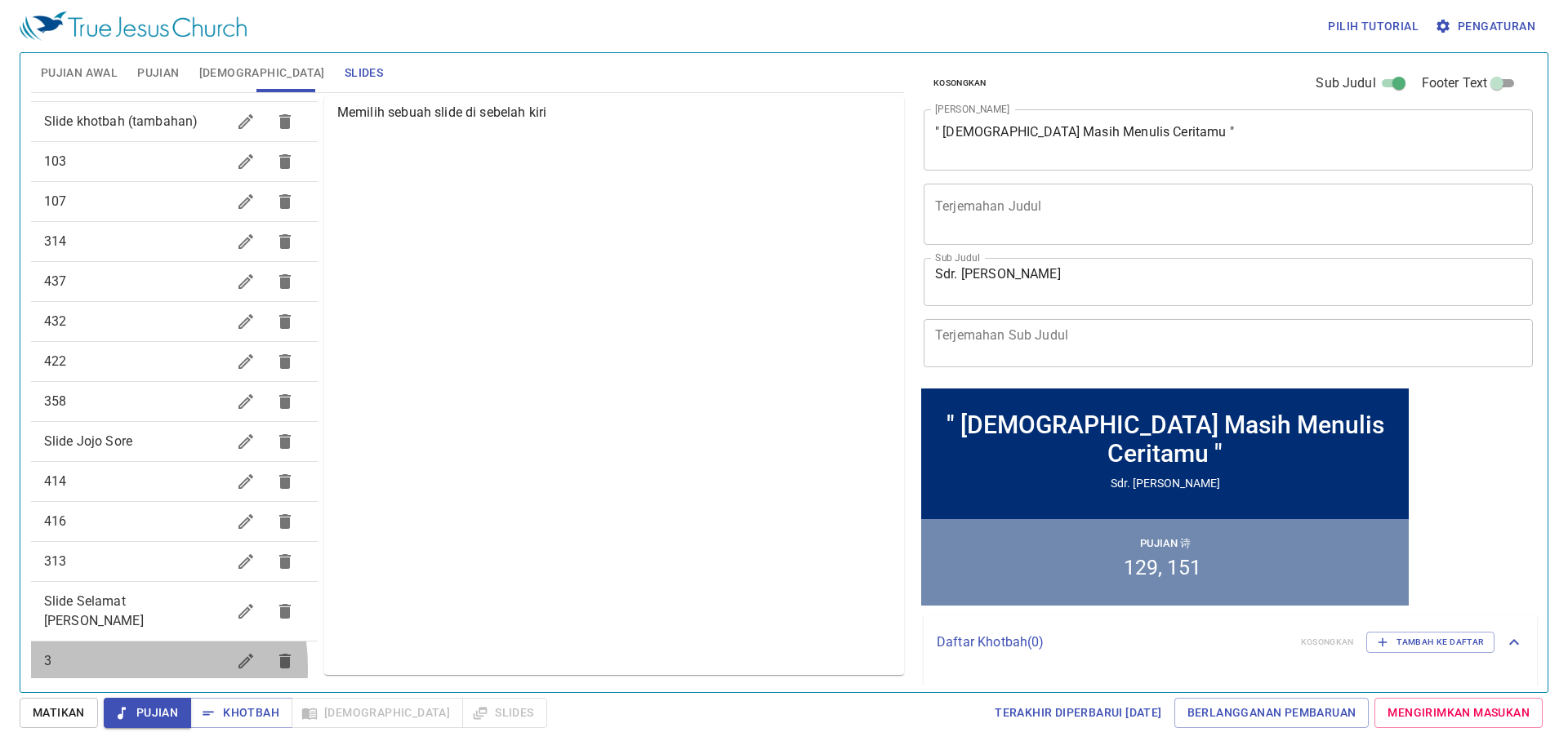
click at [97, 652] on span "3" at bounding box center [135, 661] width 182 height 19
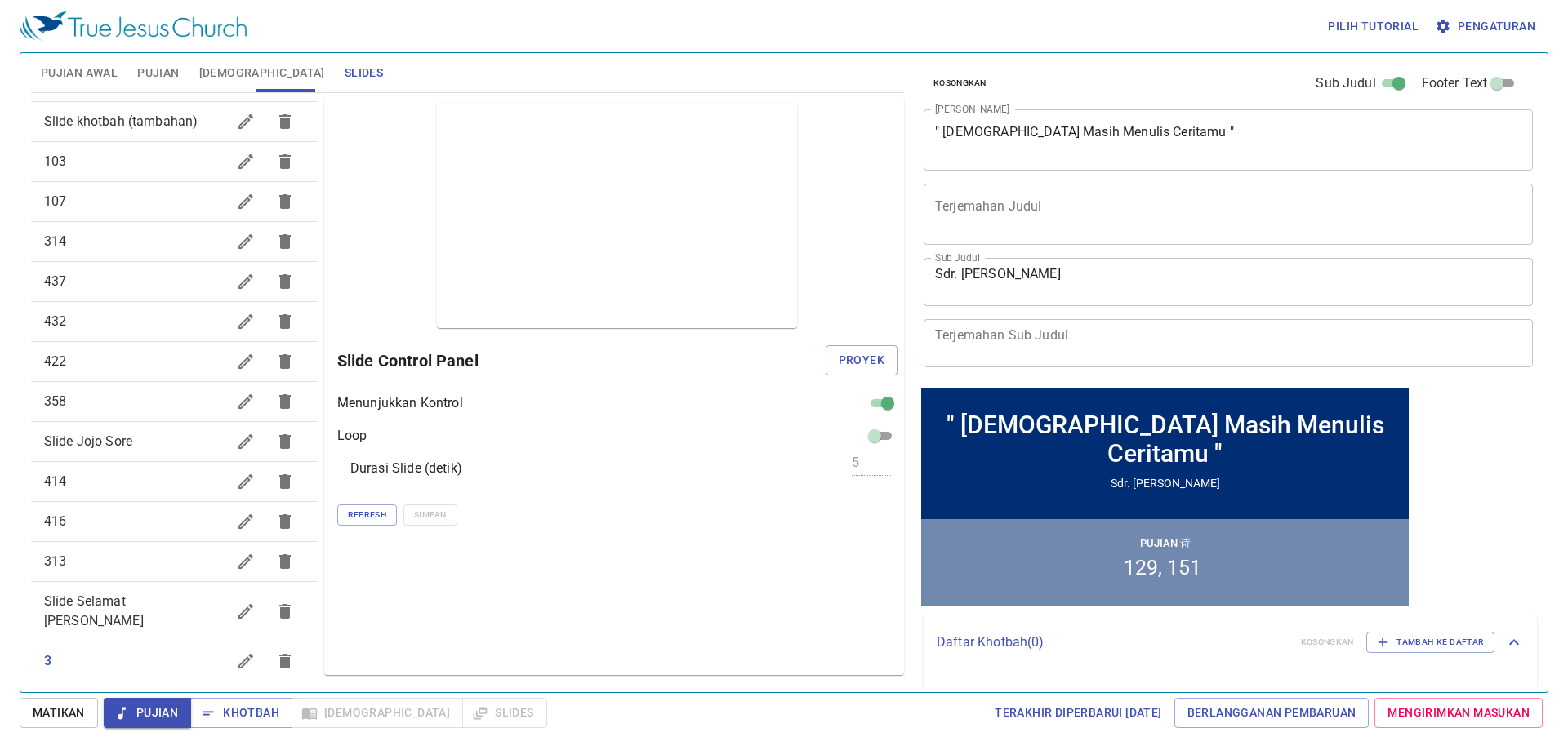
click at [53, 68] on span "Pujian Awal" at bounding box center [79, 72] width 77 height 20
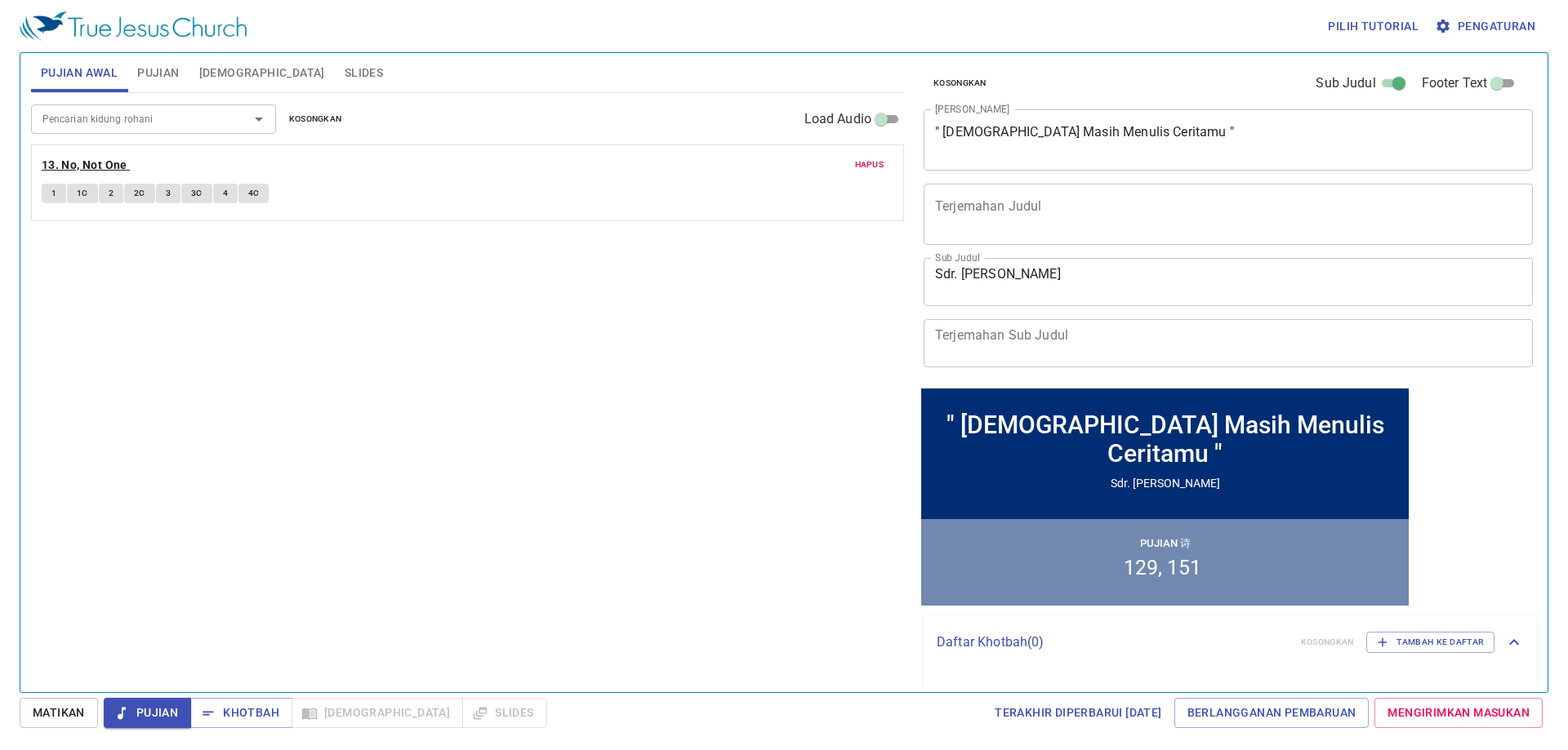
click at [117, 160] on b "13. No, Not One" at bounding box center [85, 165] width 85 height 20
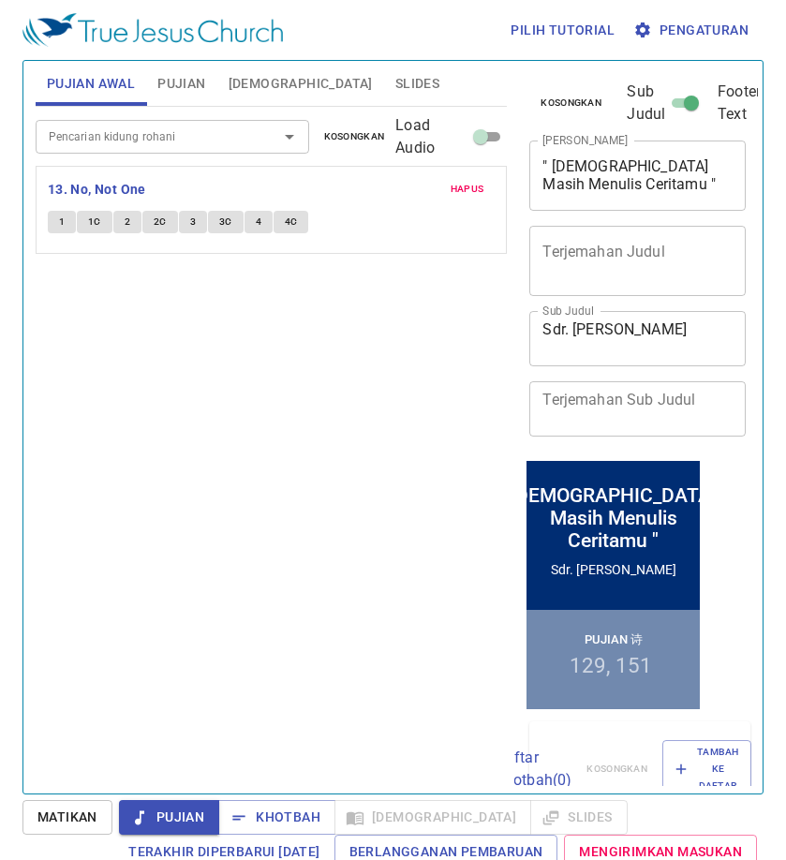
click at [189, 74] on span "Pujian" at bounding box center [181, 83] width 48 height 23
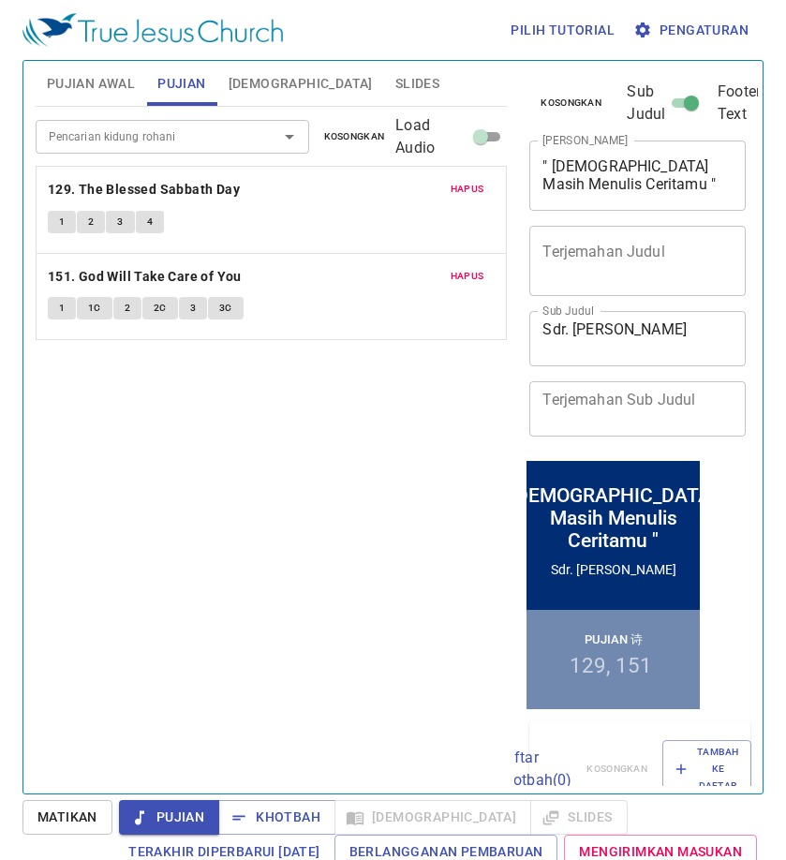
click at [116, 86] on span "Pujian Awal" at bounding box center [91, 83] width 88 height 23
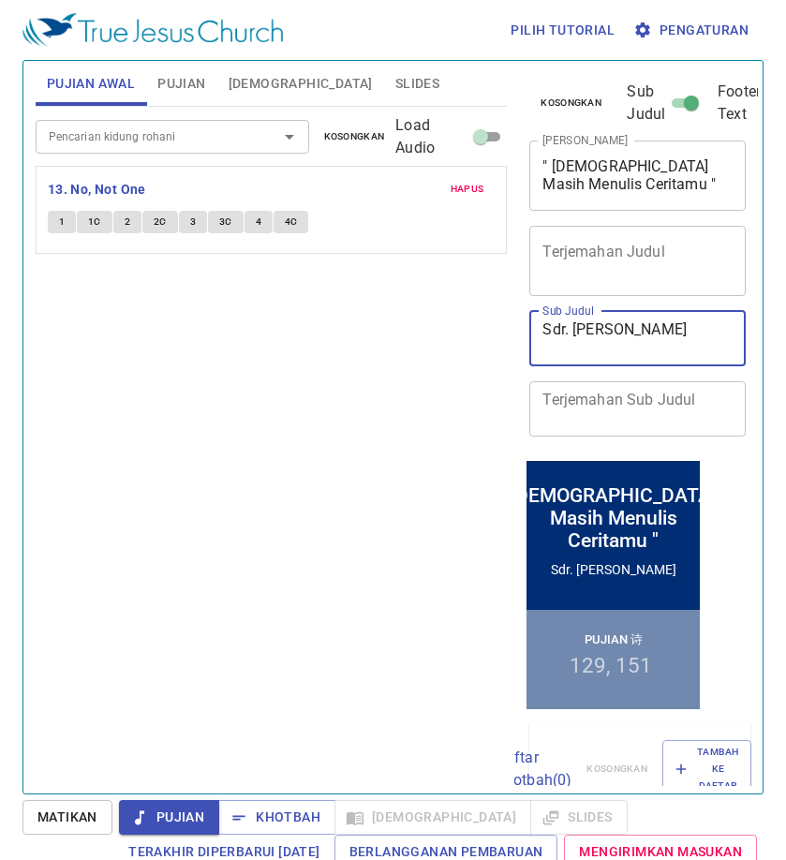
drag, startPoint x: 627, startPoint y: 323, endPoint x: 572, endPoint y: 300, distance: 59.2
click at [572, 300] on div "Kosongkan Sub Judul Footer Text Judul Khotbah " Tuhan Masih Menulis Ceritamu " …" at bounding box center [636, 258] width 229 height 395
type textarea "Sdr. Agus"
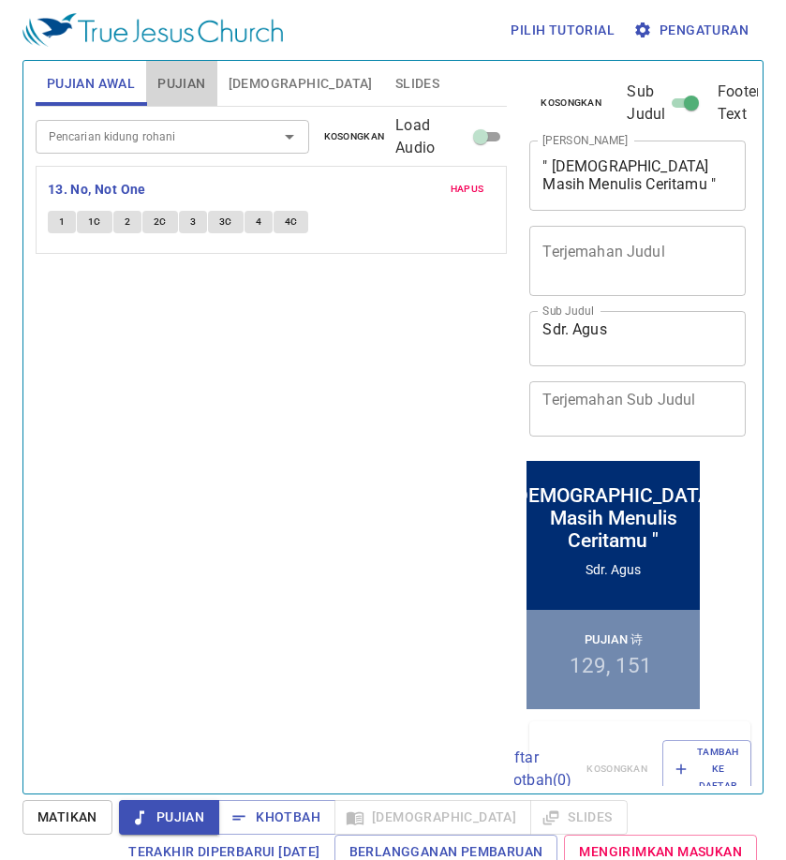
click at [198, 85] on span "Pujian" at bounding box center [181, 83] width 48 height 23
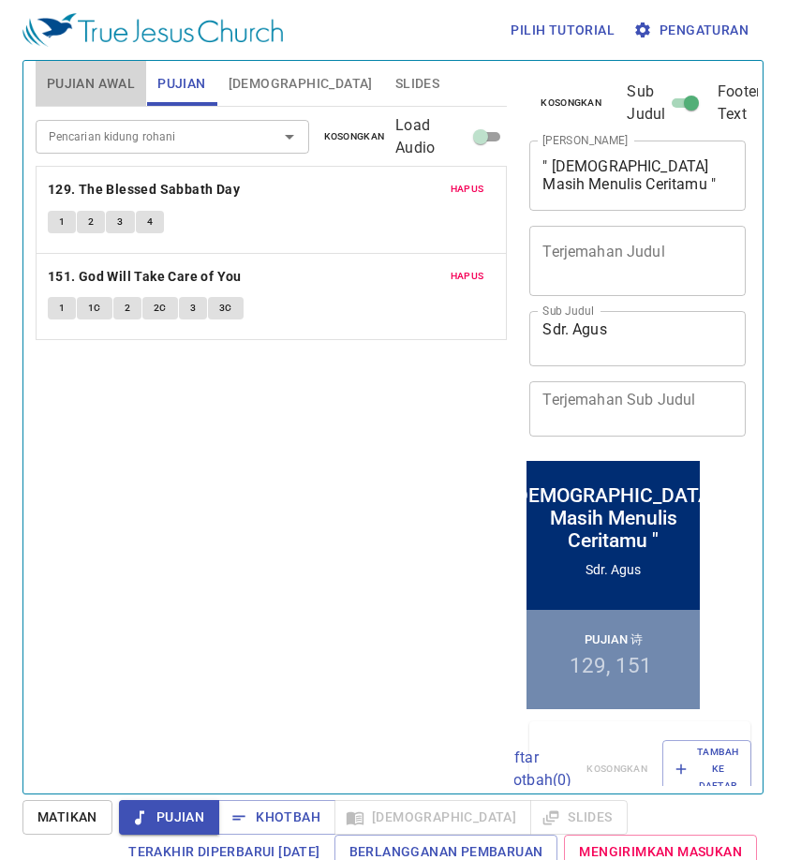
click at [111, 69] on button "Pujian Awal" at bounding box center [91, 83] width 111 height 45
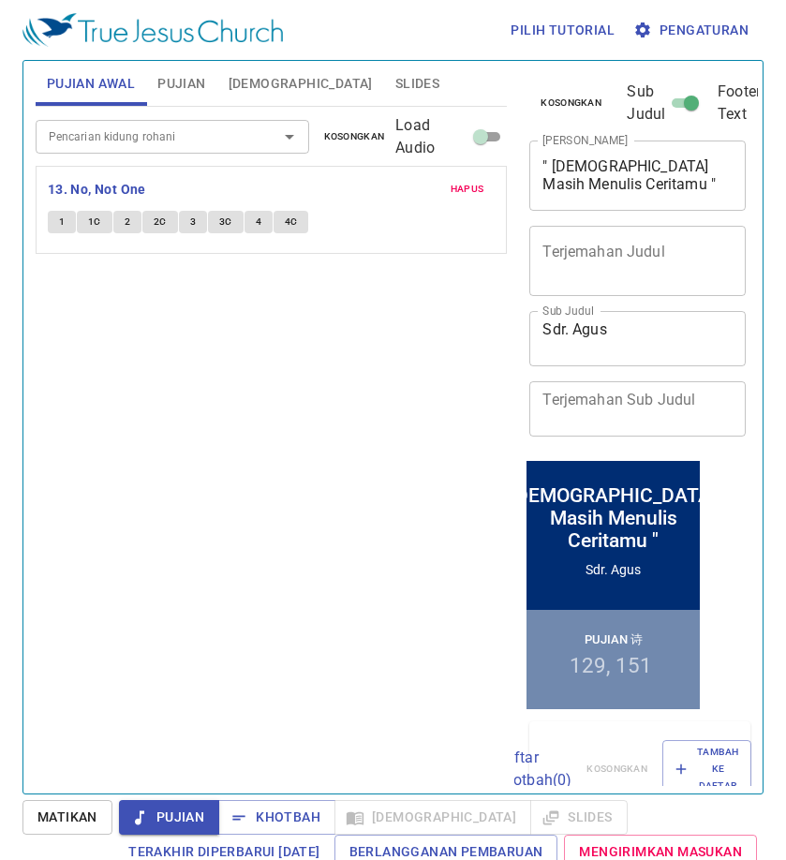
click at [158, 68] on button "Pujian" at bounding box center [181, 83] width 70 height 45
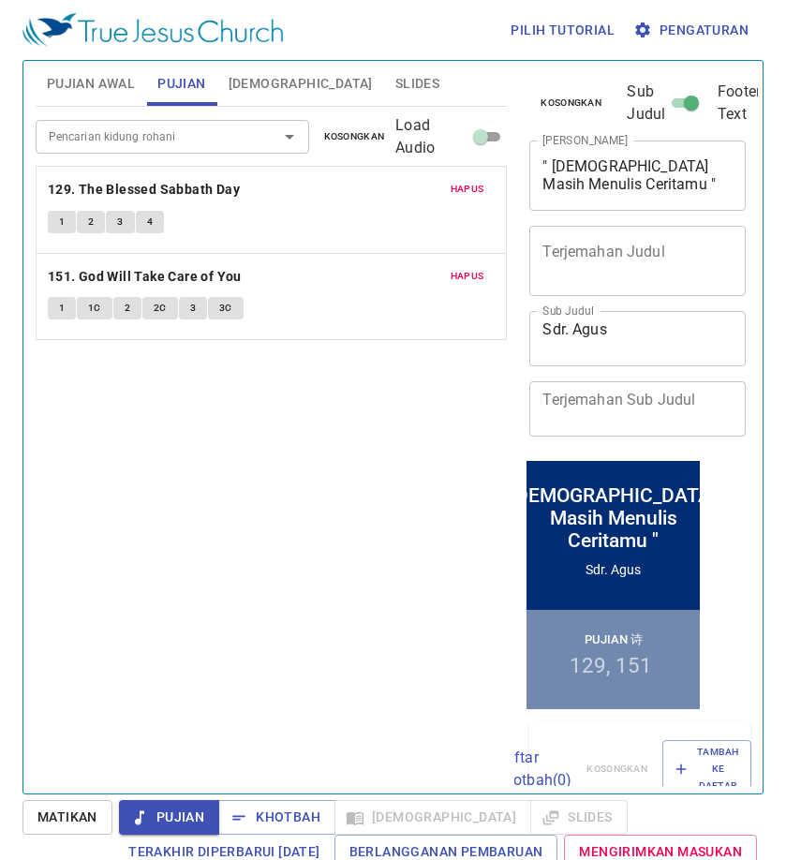
click at [244, 82] on span "[DEMOGRAPHIC_DATA]" at bounding box center [301, 83] width 144 height 23
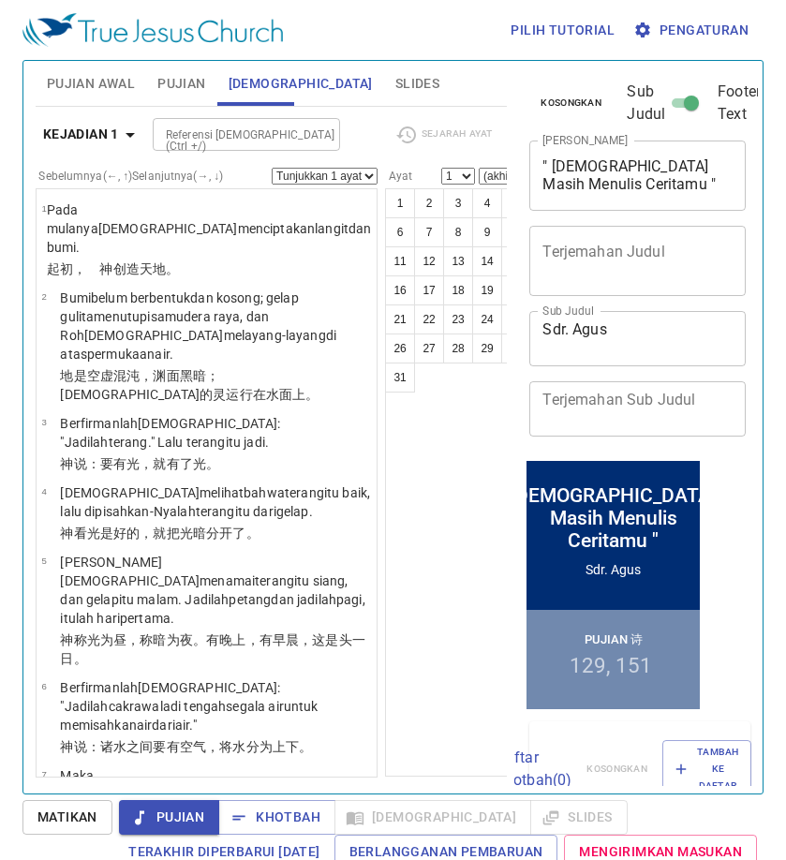
click at [384, 69] on button "Slides" at bounding box center [417, 83] width 67 height 45
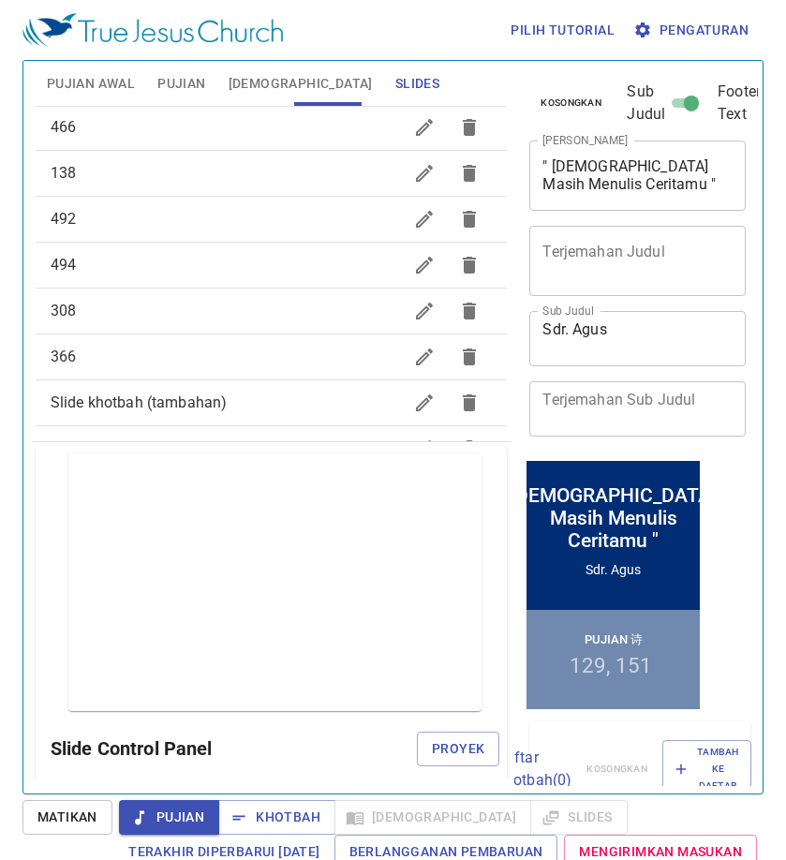
scroll to position [694, 0]
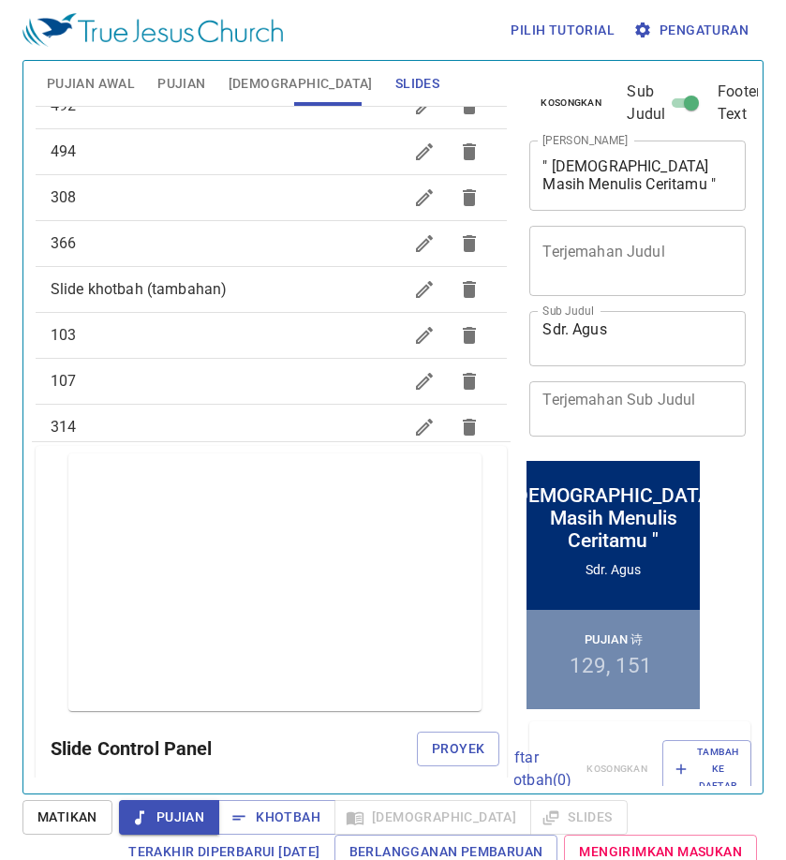
click at [144, 378] on span "107" at bounding box center [227, 381] width 352 height 22
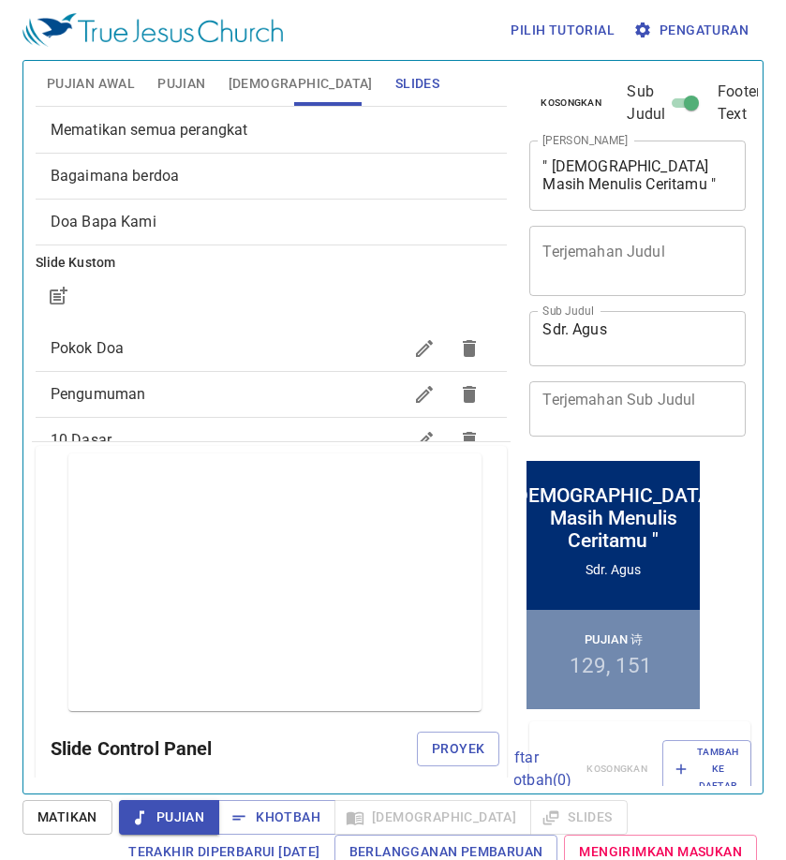
scroll to position [0, 0]
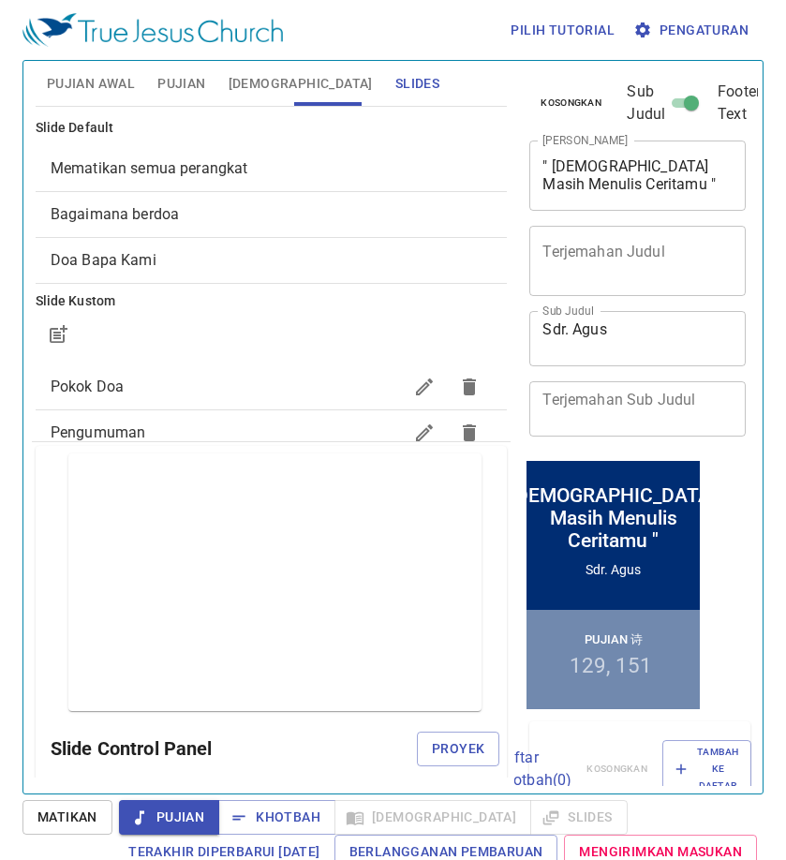
click at [226, 162] on span "Mematikan semua perangkat" at bounding box center [150, 168] width 198 height 18
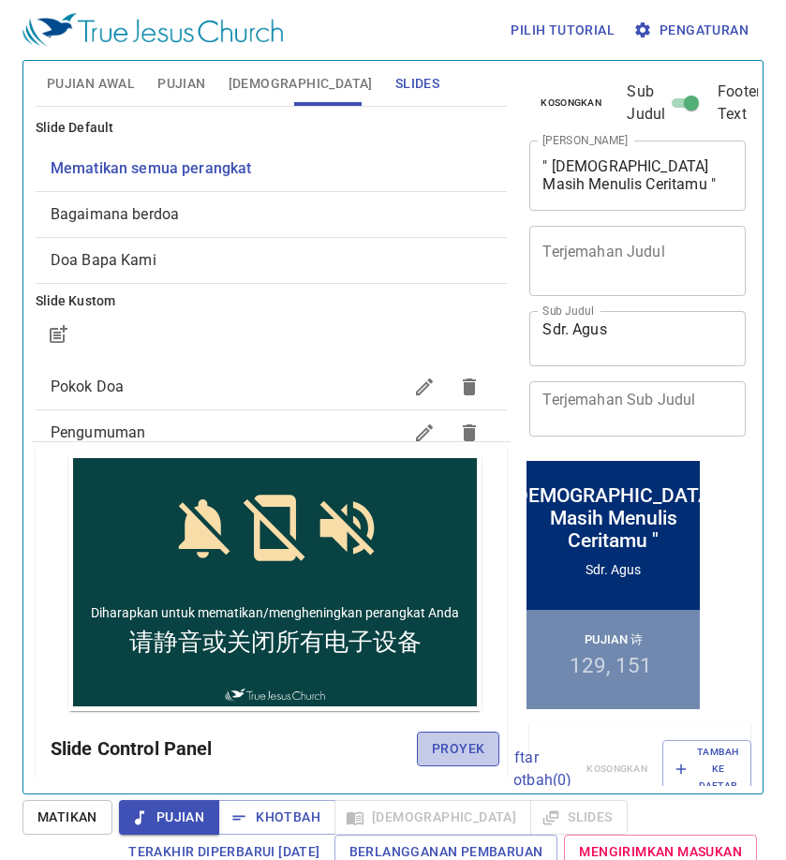
click at [453, 753] on span "Proyek" at bounding box center [458, 748] width 52 height 23
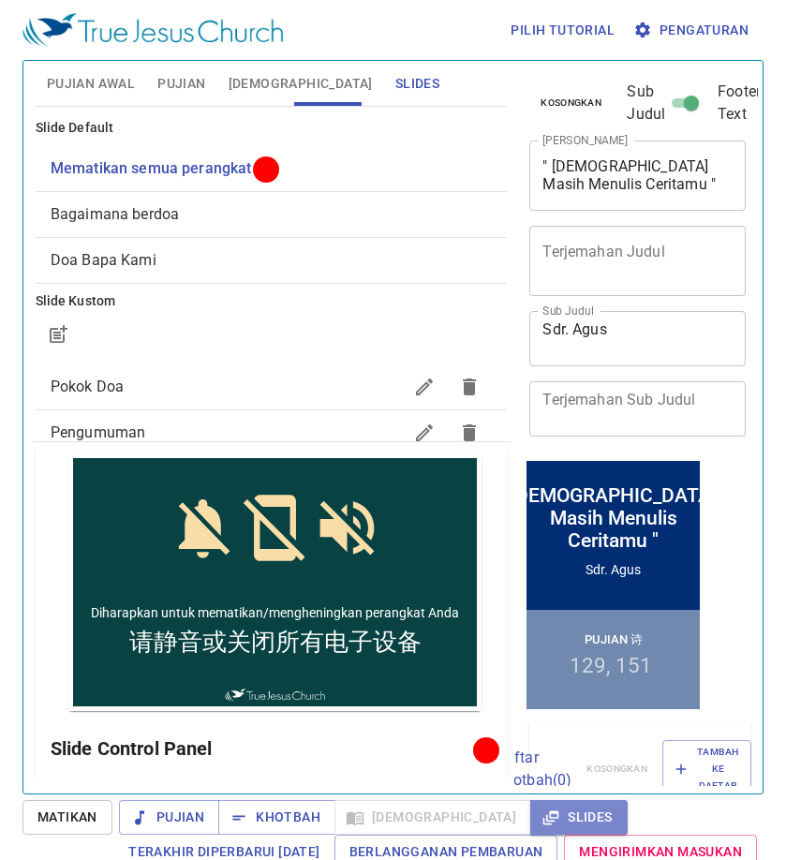
click at [545, 819] on span "Slides" at bounding box center [578, 817] width 67 height 23
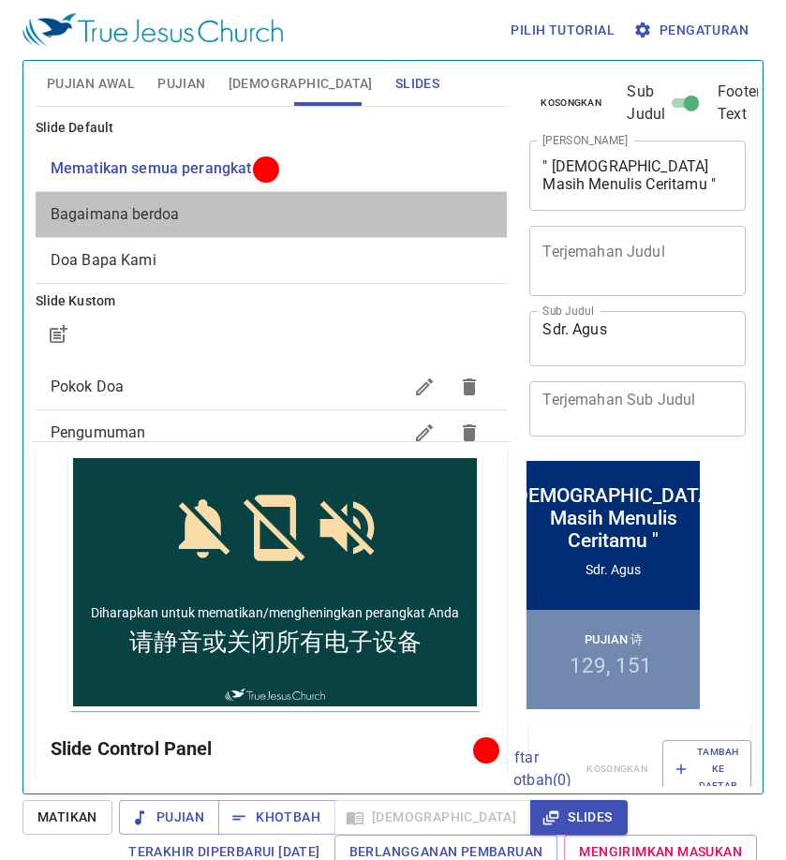
click at [424, 215] on span "Bagaimana berdoa" at bounding box center [272, 214] width 442 height 22
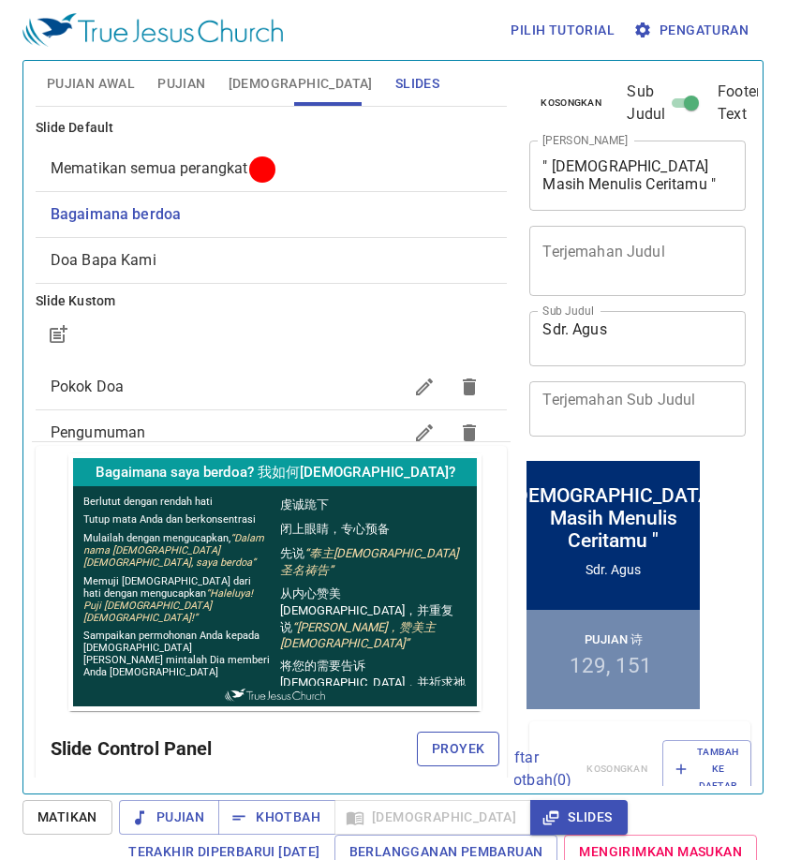
click at [434, 736] on button "Proyek" at bounding box center [458, 749] width 82 height 35
drag, startPoint x: 126, startPoint y: 100, endPoint x: 124, endPoint y: 87, distance: 13.4
click at [126, 100] on button "Pujian Awal" at bounding box center [91, 83] width 111 height 45
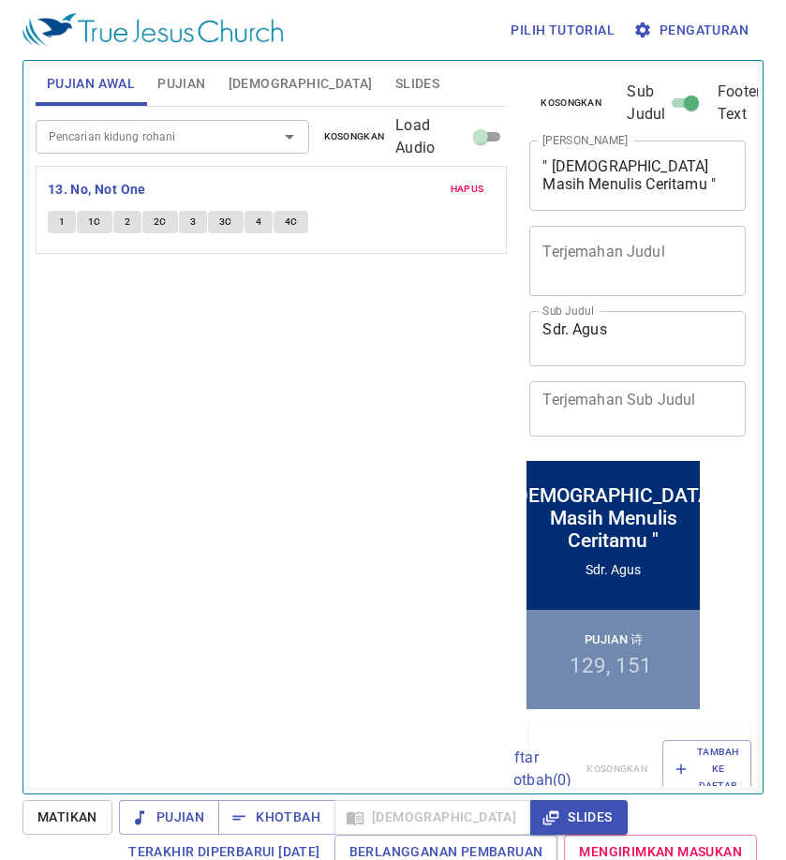
click at [124, 87] on span "Pujian Awal" at bounding box center [91, 83] width 88 height 23
click at [80, 181] on b "13. No, Not One" at bounding box center [97, 189] width 98 height 23
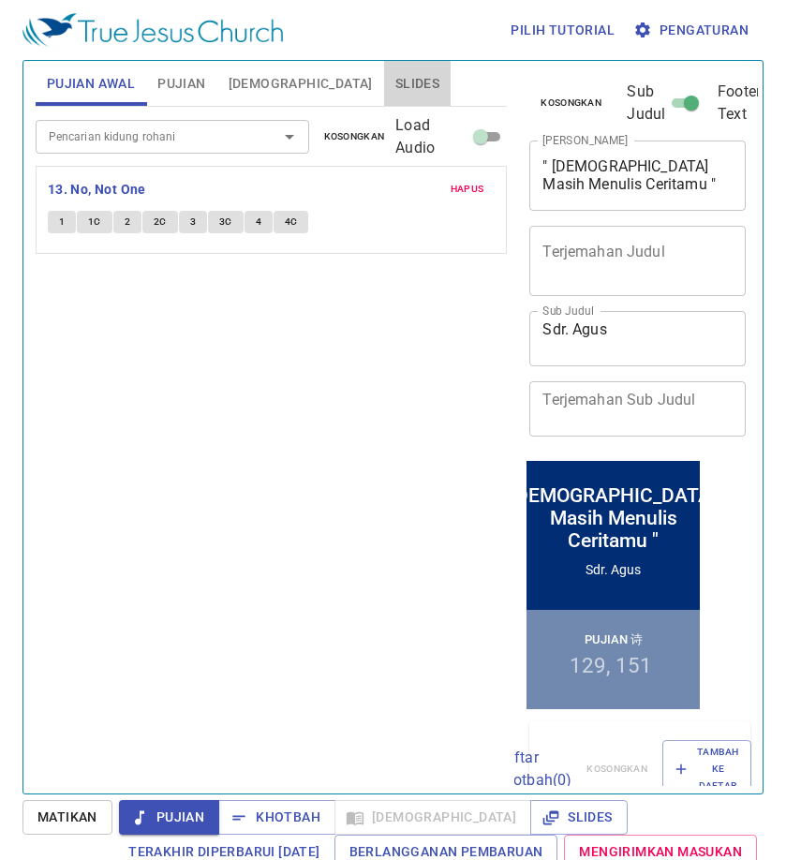
click at [395, 79] on span "Slides" at bounding box center [417, 83] width 44 height 23
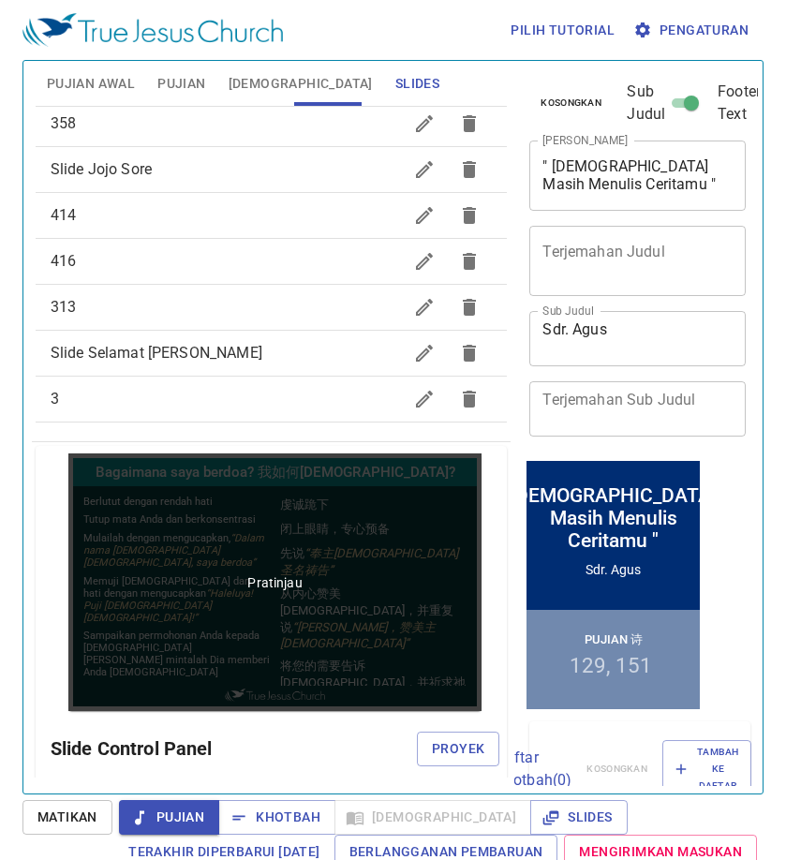
scroll to position [94, 0]
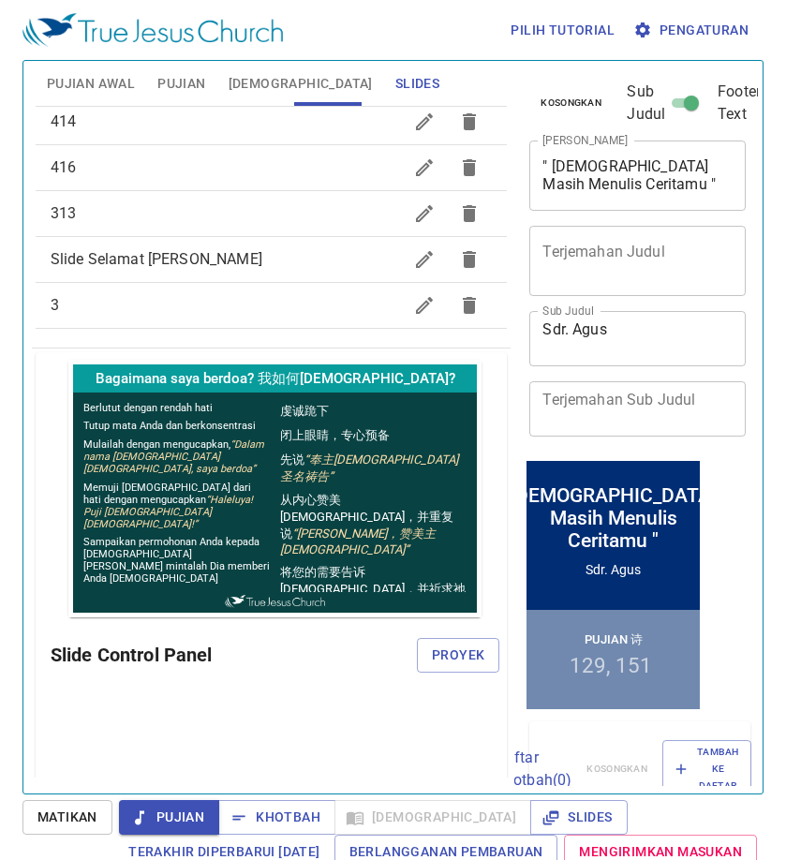
click at [174, 299] on span "3" at bounding box center [227, 305] width 352 height 22
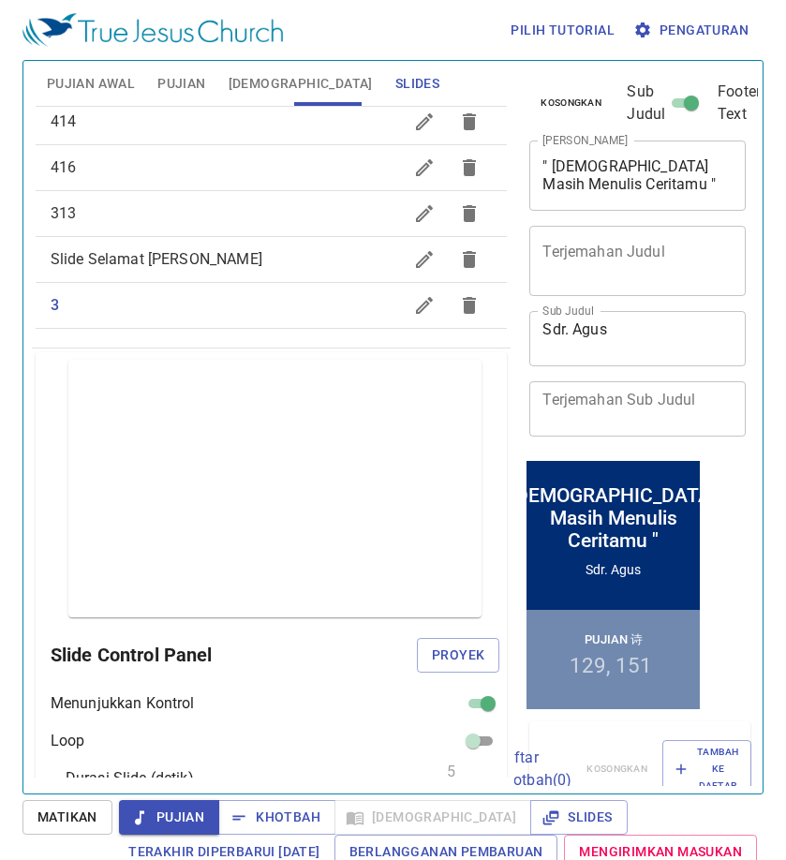
click at [443, 631] on div "Pratinjau Slide Control Panel Proyek Menunjukkan Kontrol Loop Durasi Slide (det…" at bounding box center [272, 683] width 472 height 663
click at [445, 644] on span "Proyek" at bounding box center [458, 655] width 52 height 23
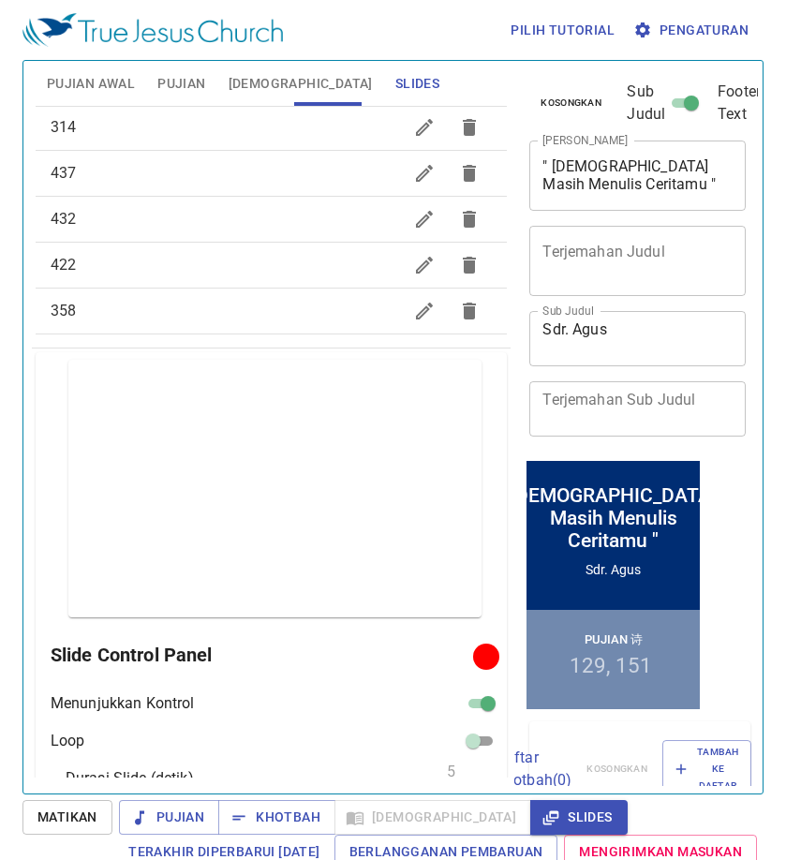
scroll to position [807, 0]
click at [103, 83] on span "Pujian Awal" at bounding box center [91, 83] width 88 height 23
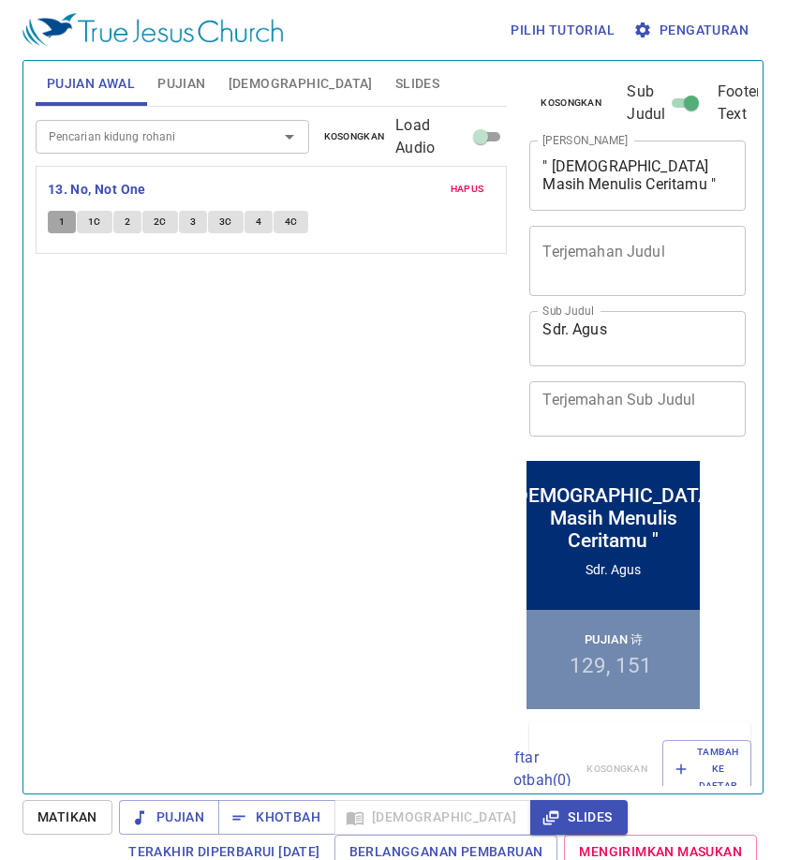
click at [65, 222] on span "1" at bounding box center [62, 222] width 6 height 17
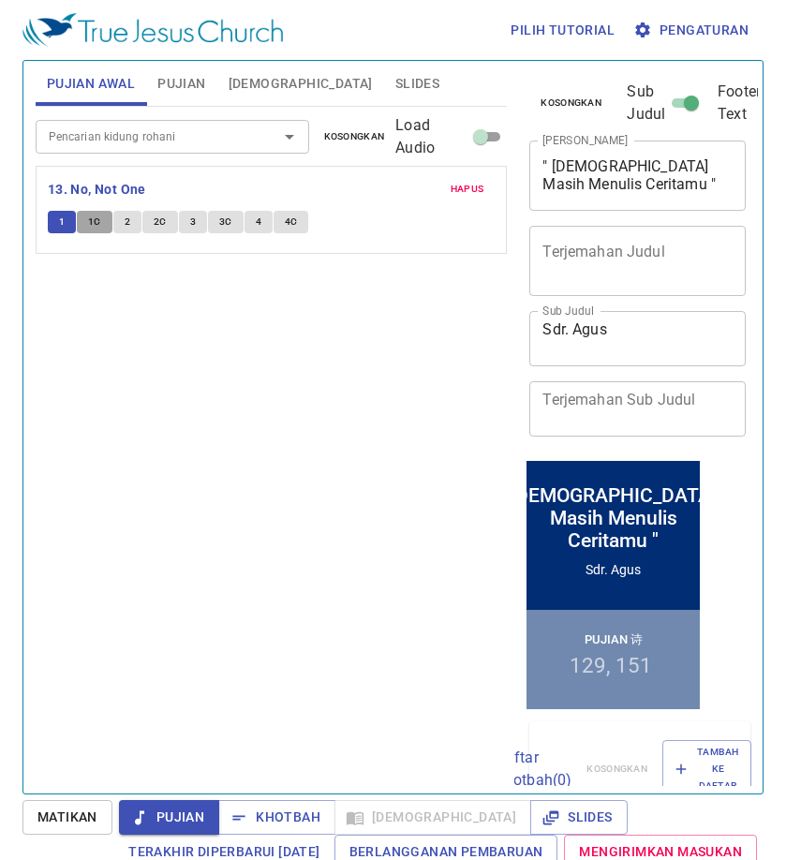
click at [96, 222] on span "1C" at bounding box center [94, 222] width 13 height 17
click at [140, 216] on button "2" at bounding box center [127, 222] width 28 height 22
click at [162, 230] on button "2C" at bounding box center [160, 222] width 36 height 22
click at [200, 217] on button "3" at bounding box center [193, 222] width 28 height 22
click at [223, 215] on span "3C" at bounding box center [225, 222] width 13 height 17
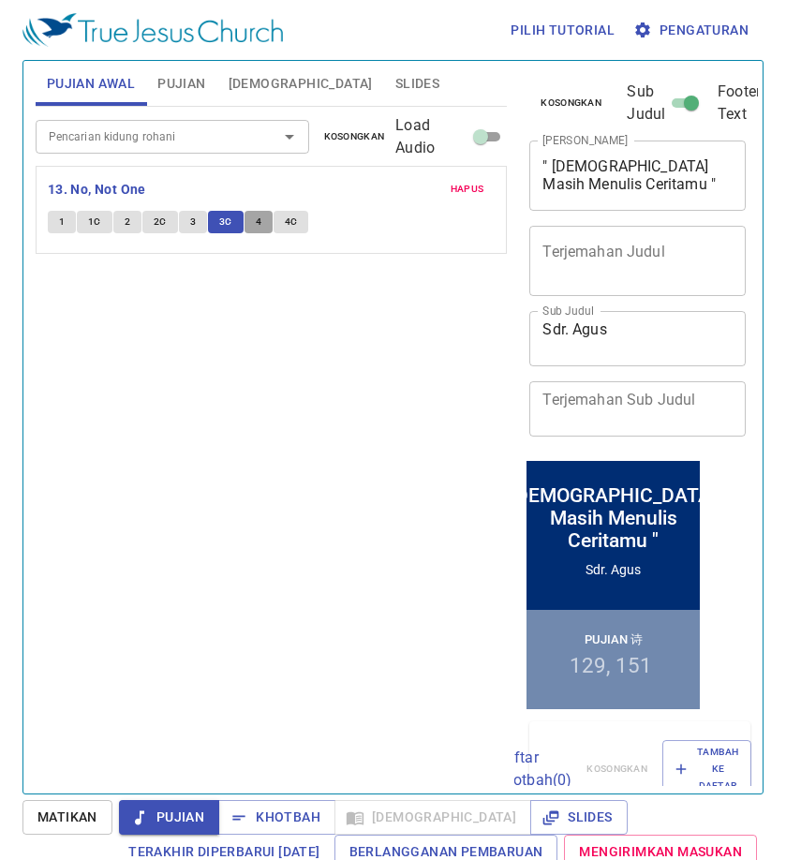
click at [259, 215] on span "4" at bounding box center [259, 222] width 6 height 17
click at [297, 212] on button "4C" at bounding box center [292, 222] width 36 height 22
click at [395, 72] on span "Slides" at bounding box center [417, 83] width 44 height 23
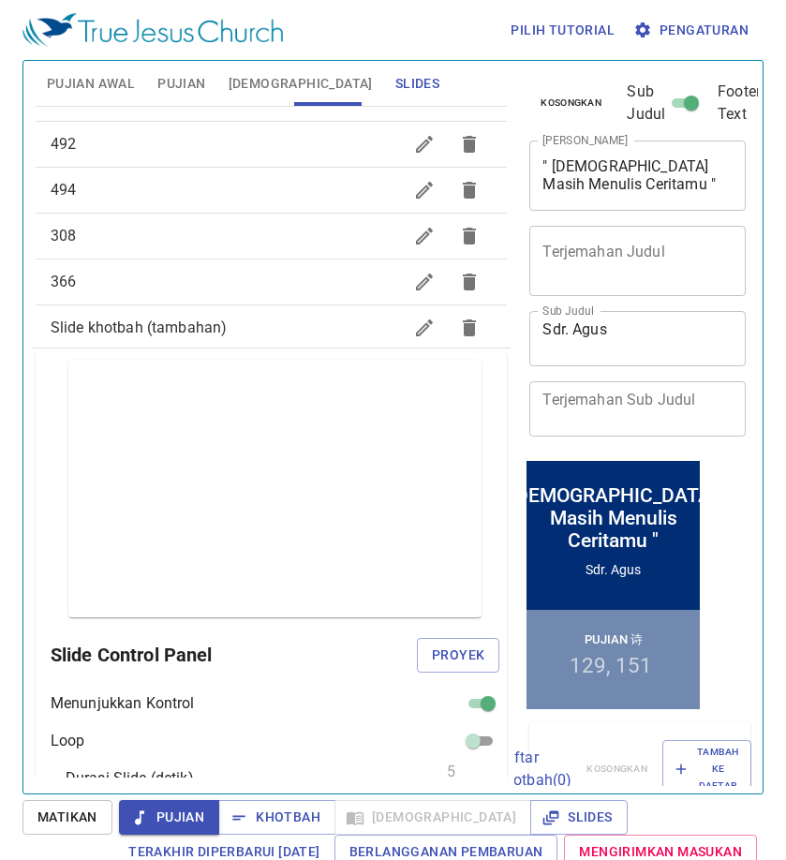
scroll to position [656, 0]
click at [228, 318] on span "107" at bounding box center [227, 326] width 352 height 22
click at [81, 70] on button "Pujian Awal" at bounding box center [91, 83] width 111 height 45
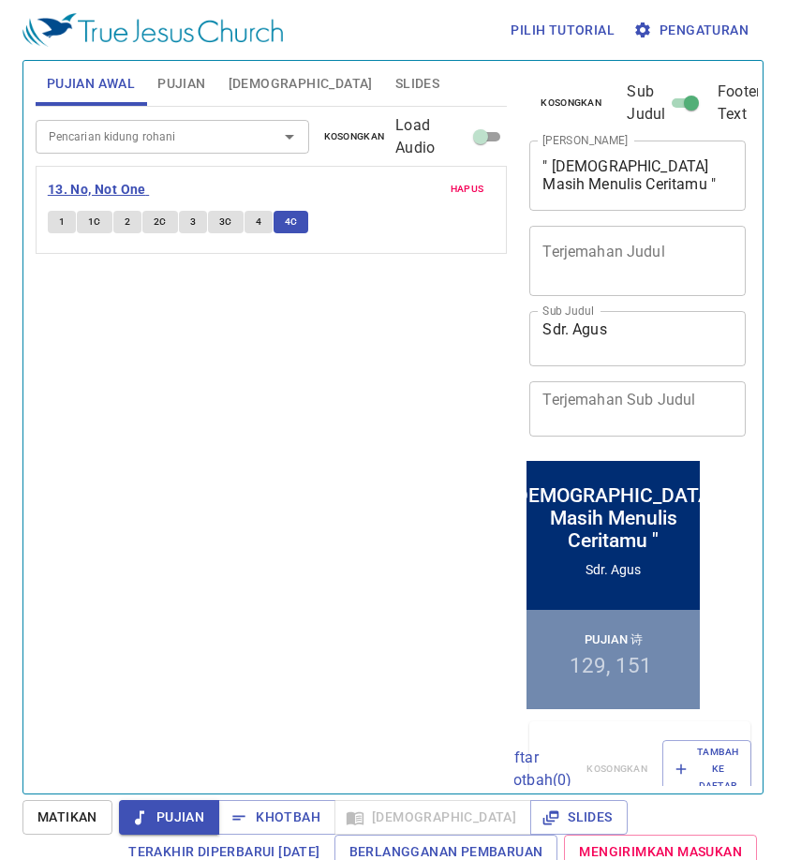
click at [117, 185] on b "13. No, Not One" at bounding box center [97, 189] width 98 height 23
click at [102, 79] on span "Pujian Awal" at bounding box center [91, 83] width 88 height 23
click at [395, 89] on span "Slides" at bounding box center [417, 83] width 44 height 23
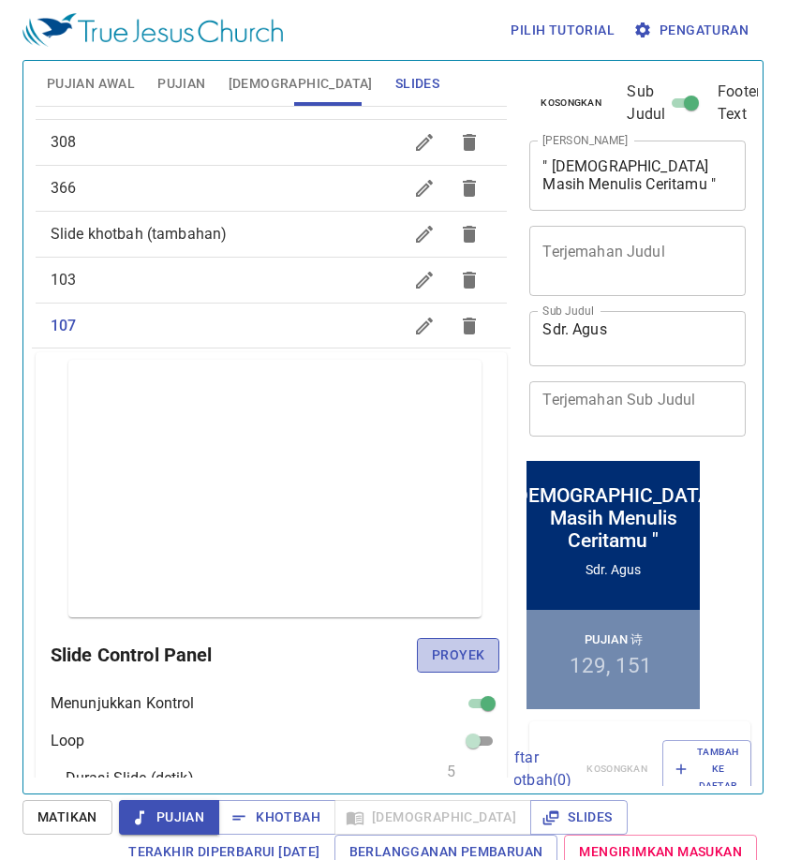
click at [442, 656] on span "Proyek" at bounding box center [458, 655] width 52 height 23
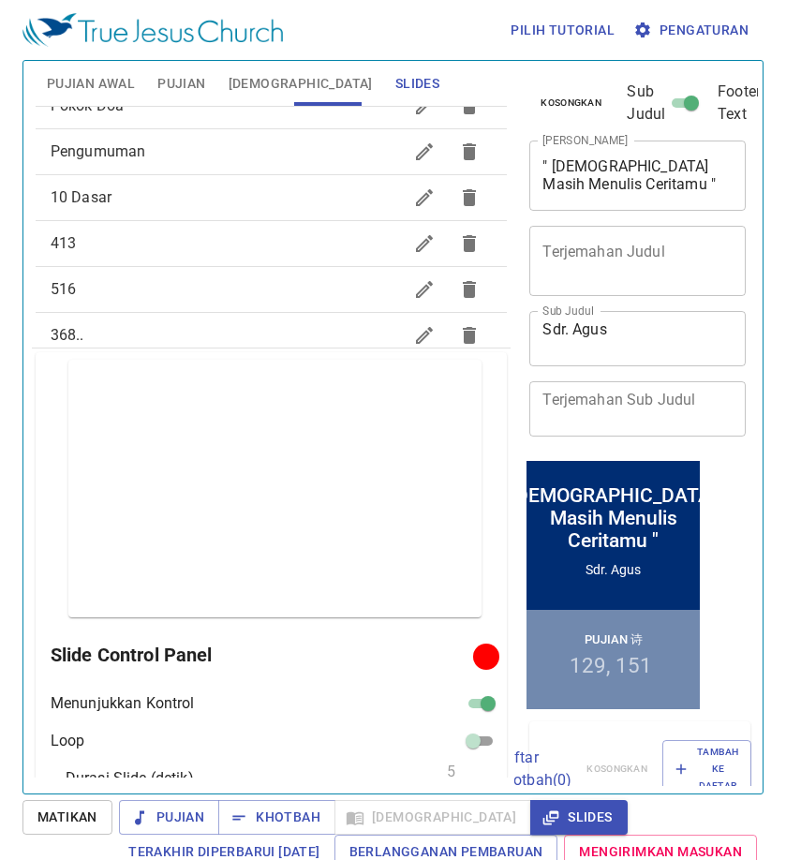
scroll to position [94, 0]
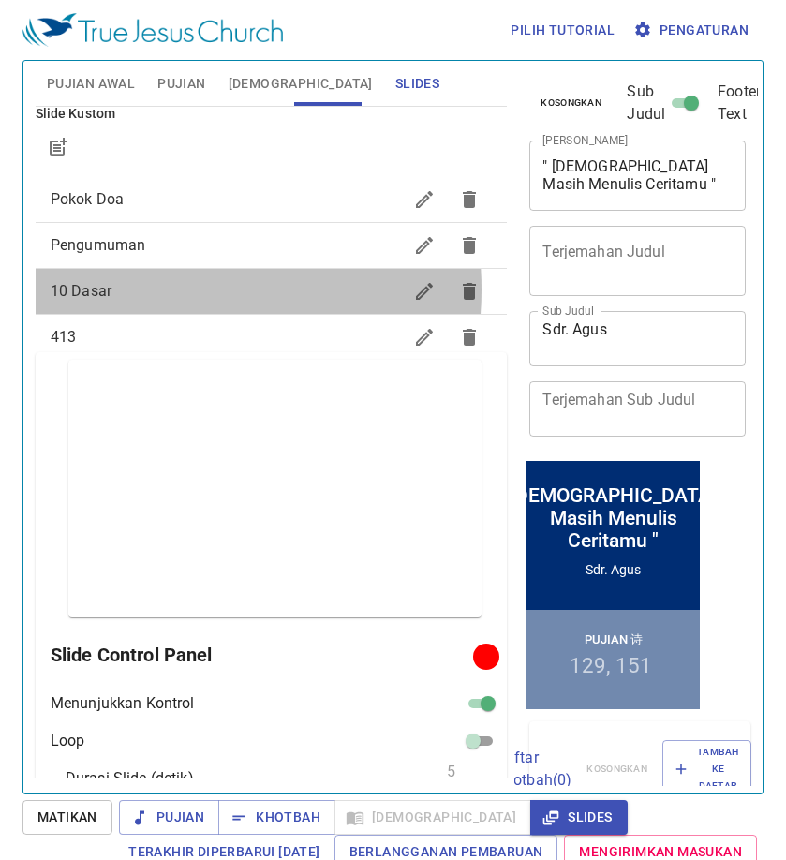
click at [147, 288] on span "10 Dasar" at bounding box center [227, 291] width 352 height 22
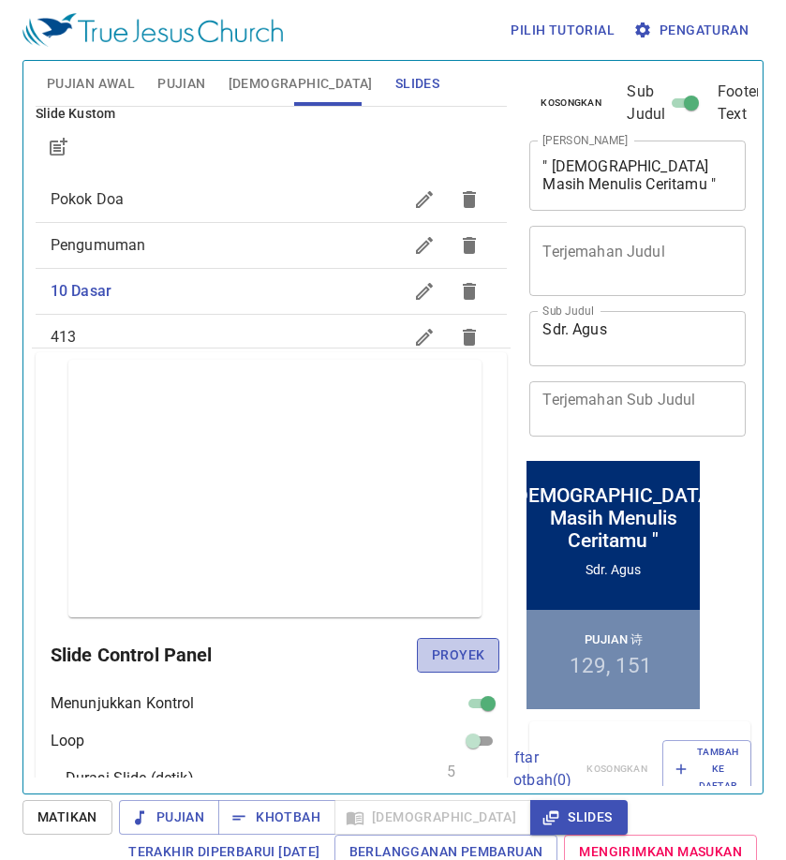
click at [451, 653] on span "Proyek" at bounding box center [458, 655] width 52 height 23
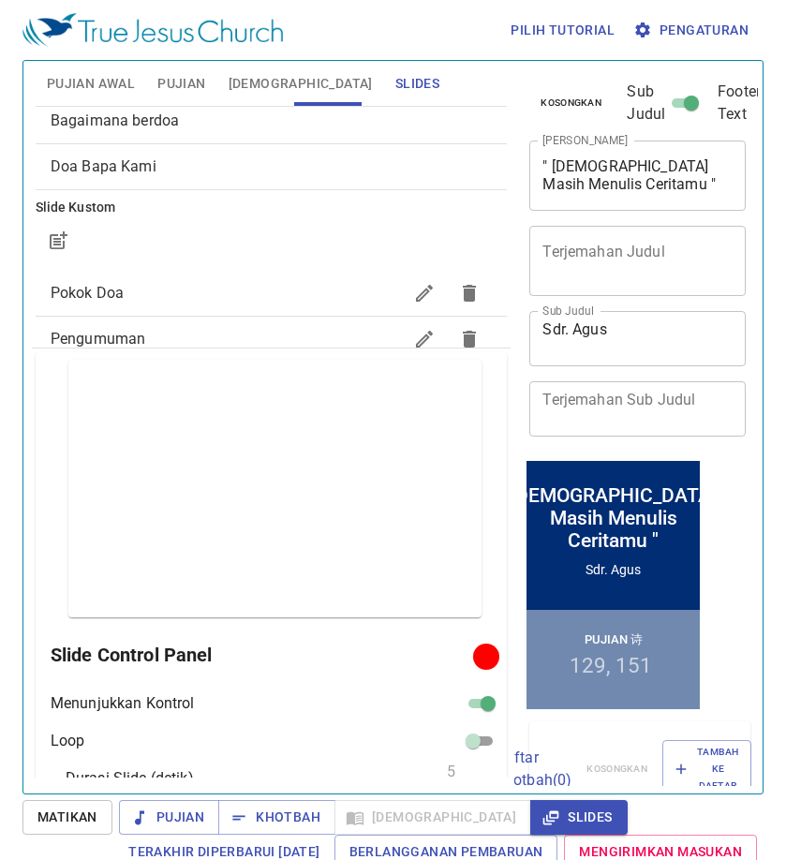
scroll to position [0, 0]
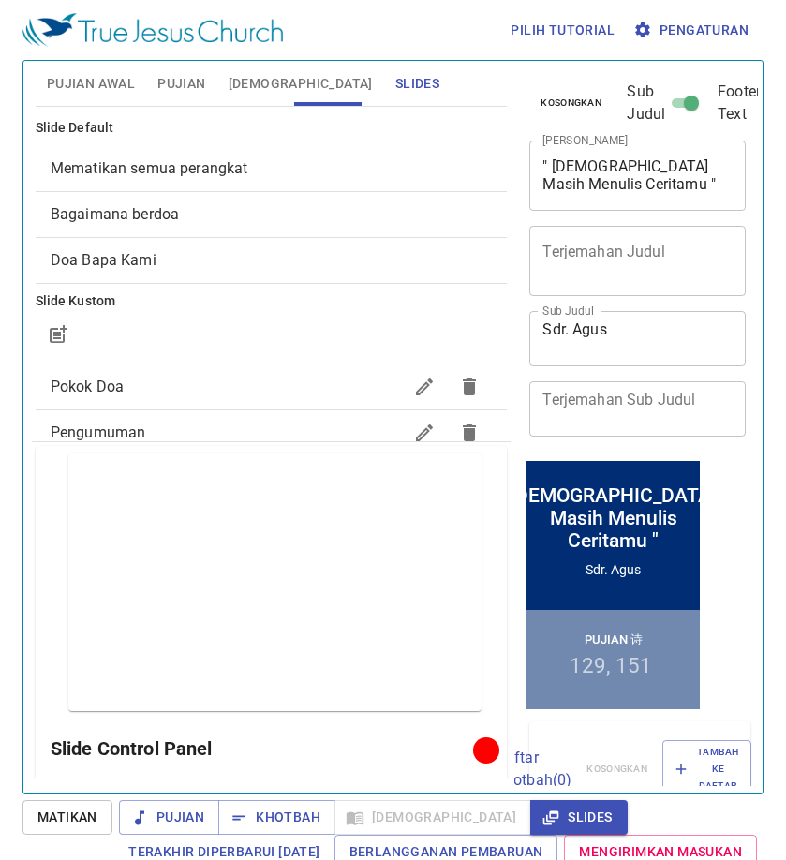
click at [205, 158] on span "Mematikan semua perangkat" at bounding box center [272, 168] width 442 height 22
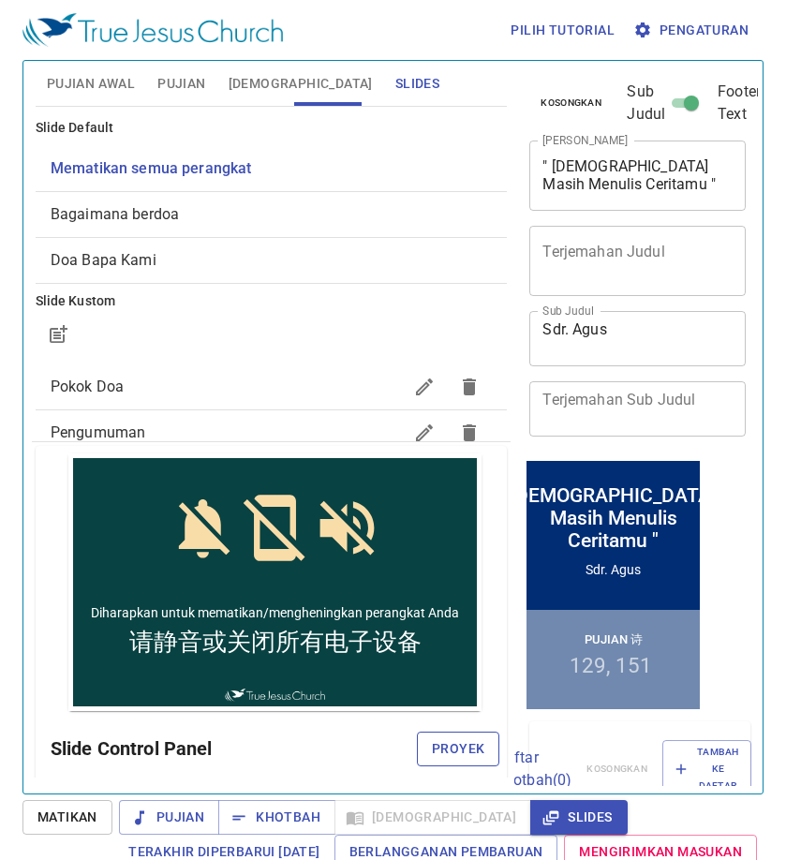
click at [447, 746] on span "Proyek" at bounding box center [458, 748] width 52 height 23
click at [177, 81] on span "Pujian" at bounding box center [181, 83] width 48 height 23
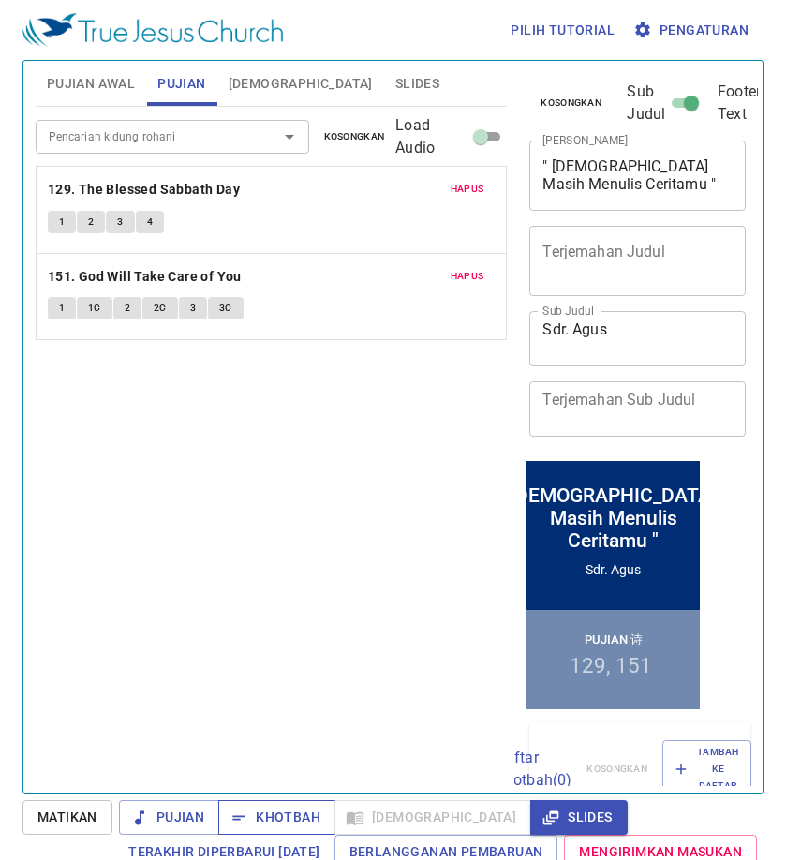
click at [284, 809] on span "Khotbah" at bounding box center [276, 817] width 87 height 23
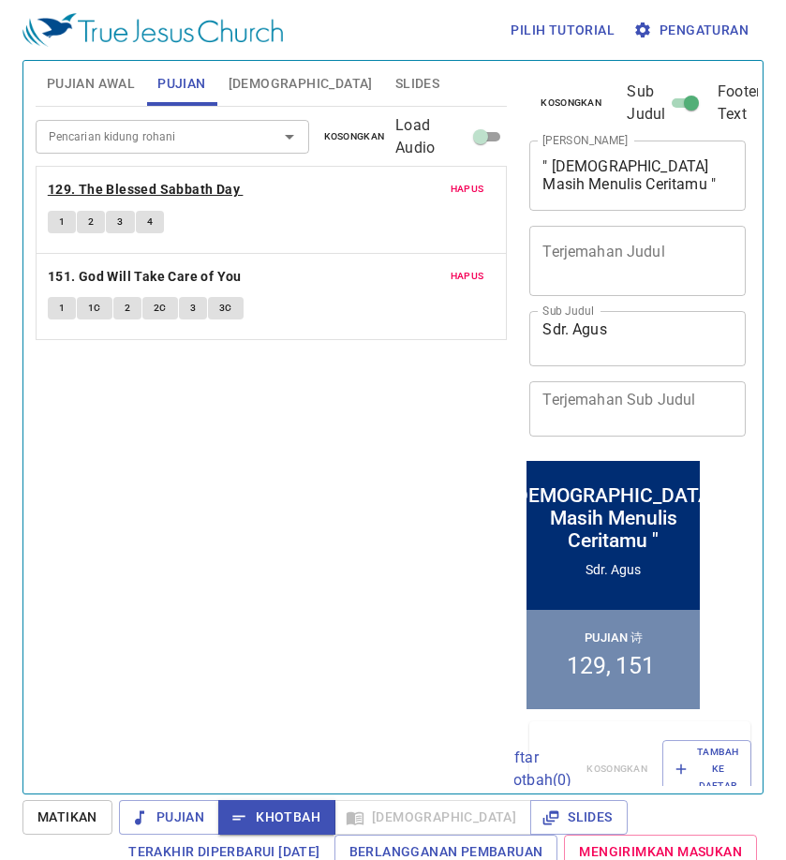
click at [125, 187] on b "129. The Blessed Sabbath Day" at bounding box center [144, 189] width 192 height 23
click at [67, 221] on button "1" at bounding box center [62, 222] width 28 height 22
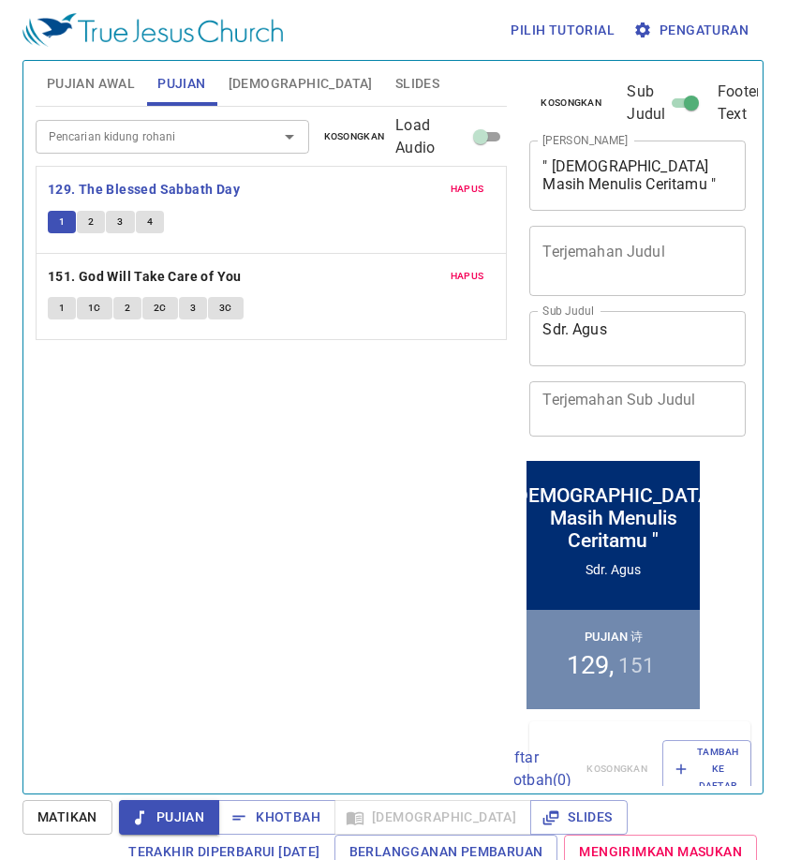
click at [88, 218] on span "2" at bounding box center [91, 222] width 6 height 17
click at [126, 215] on button "3" at bounding box center [120, 222] width 28 height 22
click at [119, 222] on span "3" at bounding box center [120, 222] width 6 height 17
click at [158, 217] on button "4" at bounding box center [150, 222] width 28 height 22
click at [395, 73] on span "Slides" at bounding box center [417, 83] width 44 height 23
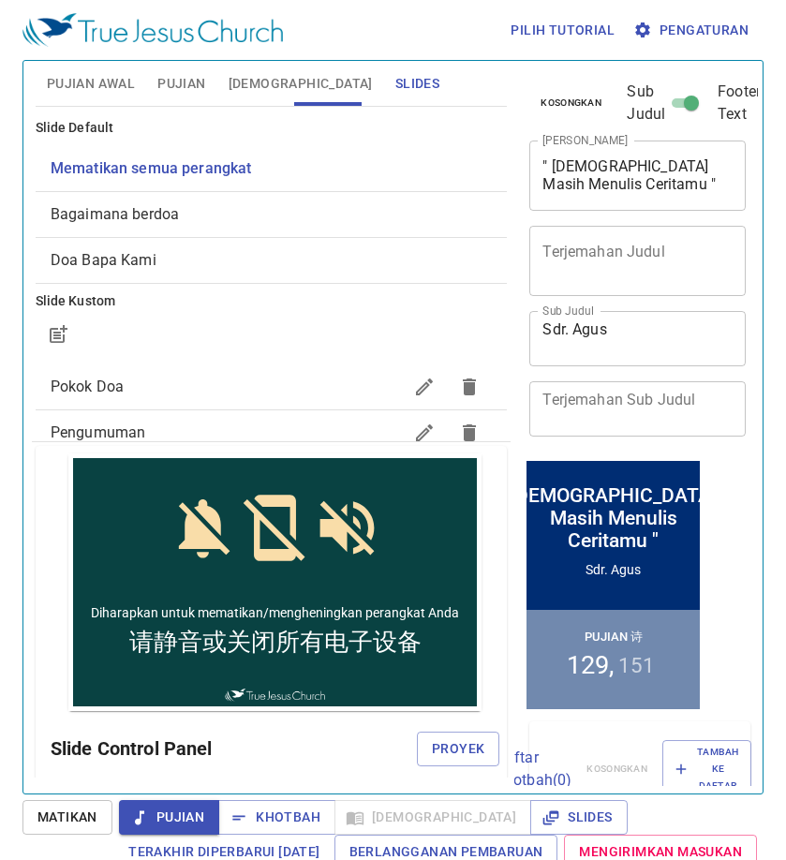
click at [225, 215] on span "Bagaimana berdoa" at bounding box center [272, 214] width 442 height 22
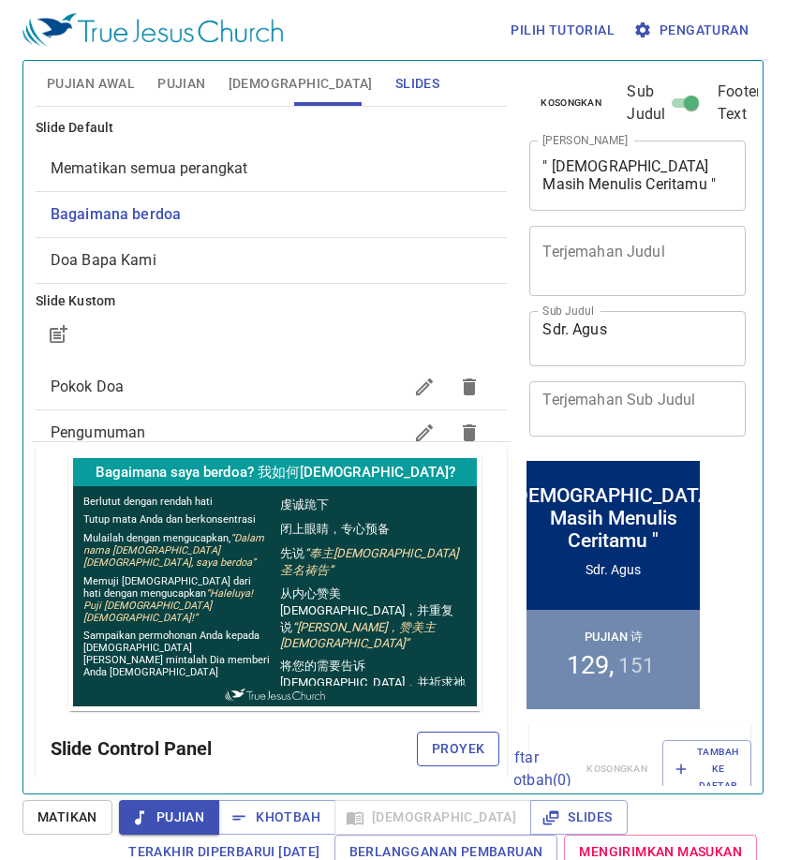
click at [446, 747] on span "Proyek" at bounding box center [458, 748] width 52 height 23
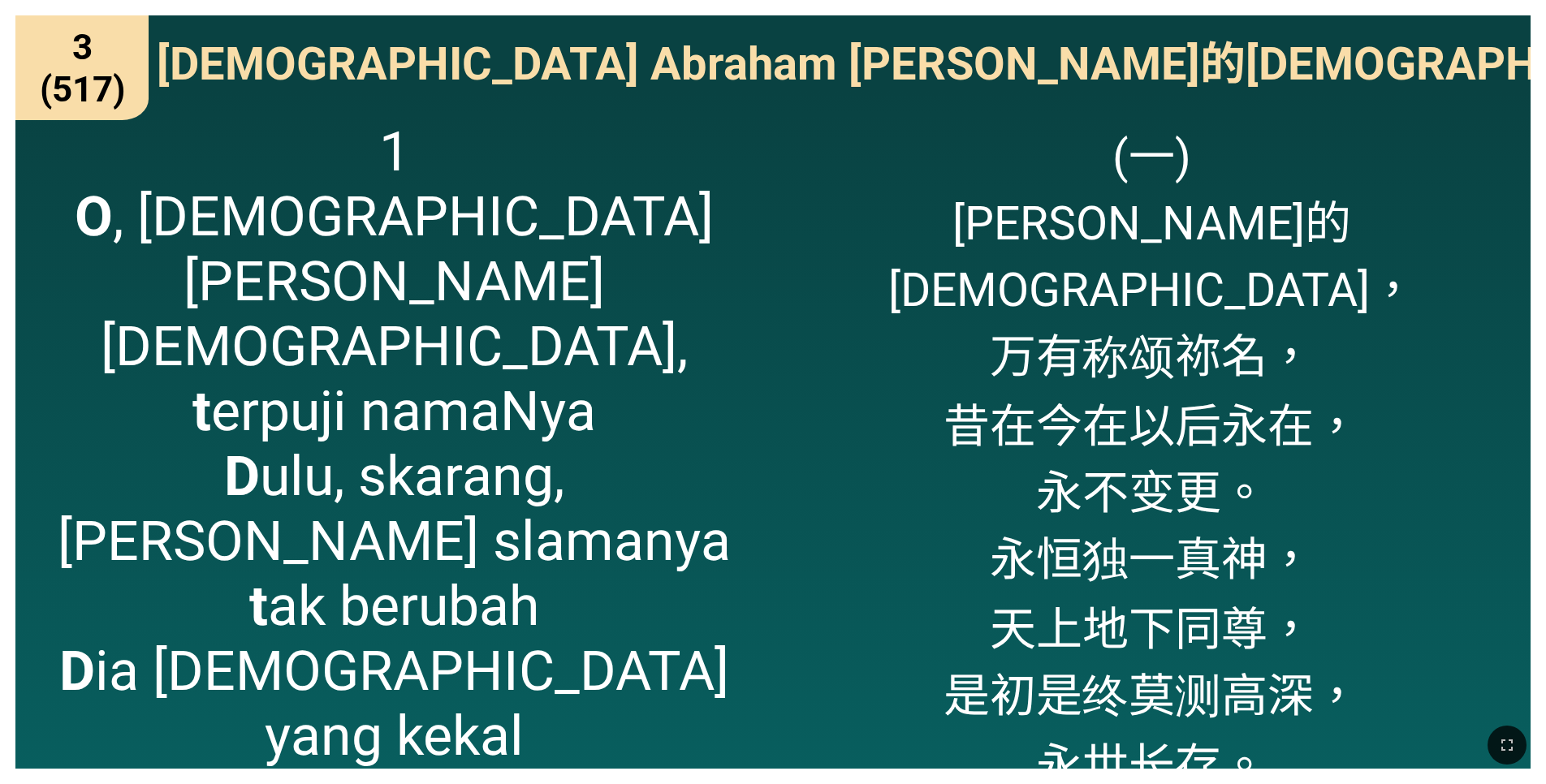
drag, startPoint x: 1508, startPoint y: 732, endPoint x: 1510, endPoint y: 788, distance: 56.0
click at [1508, 732] on button "button" at bounding box center [1506, 744] width 39 height 39
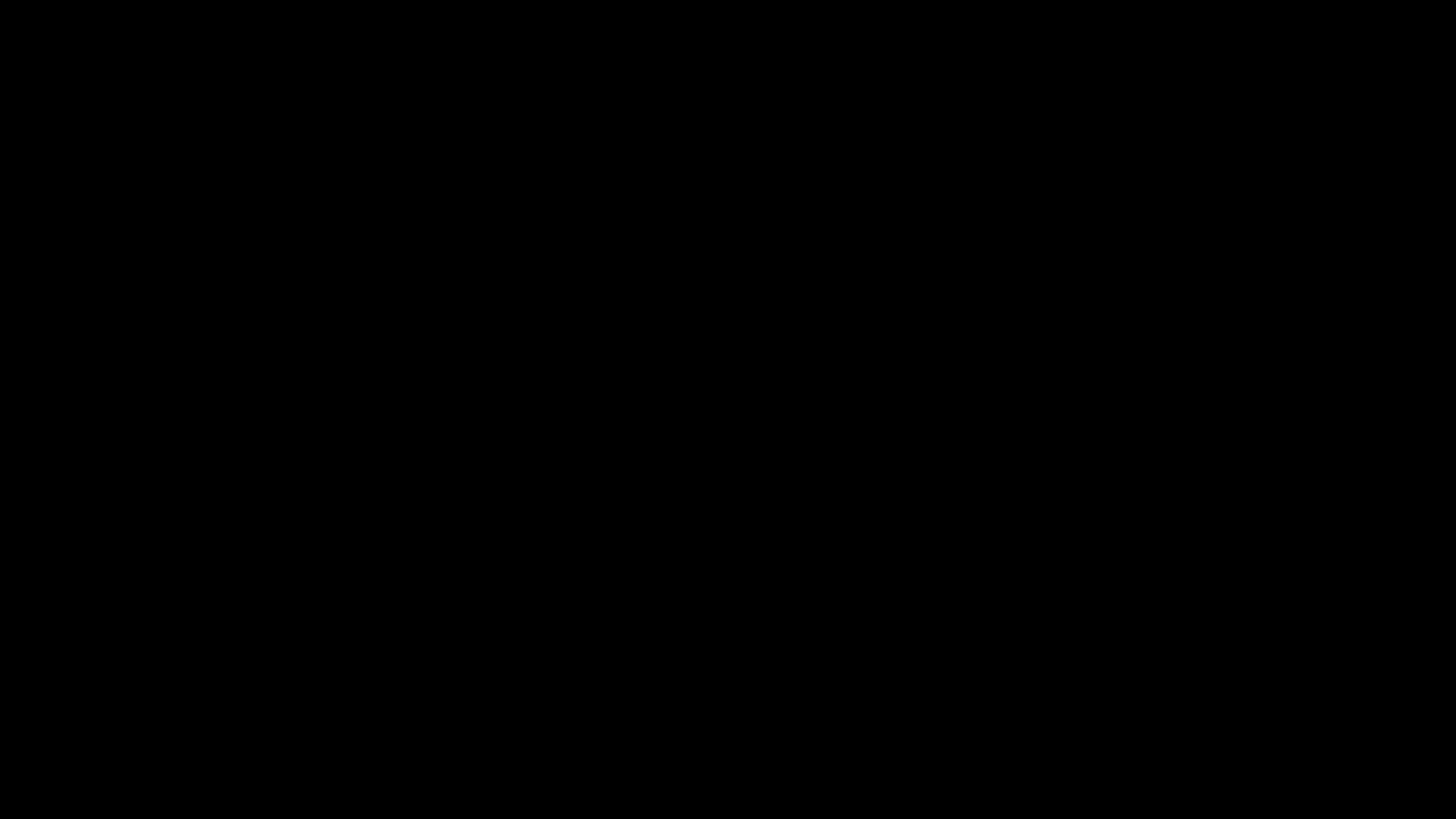
click at [92, 732] on div at bounding box center [728, 410] width 1456 height 819
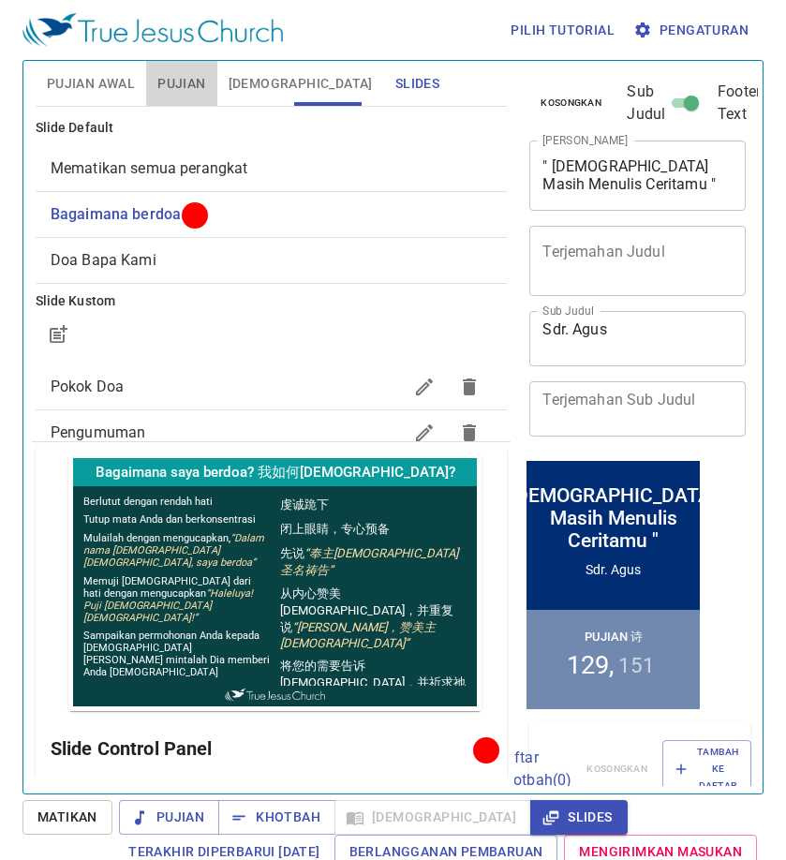
click at [155, 90] on button "Pujian" at bounding box center [181, 83] width 70 height 45
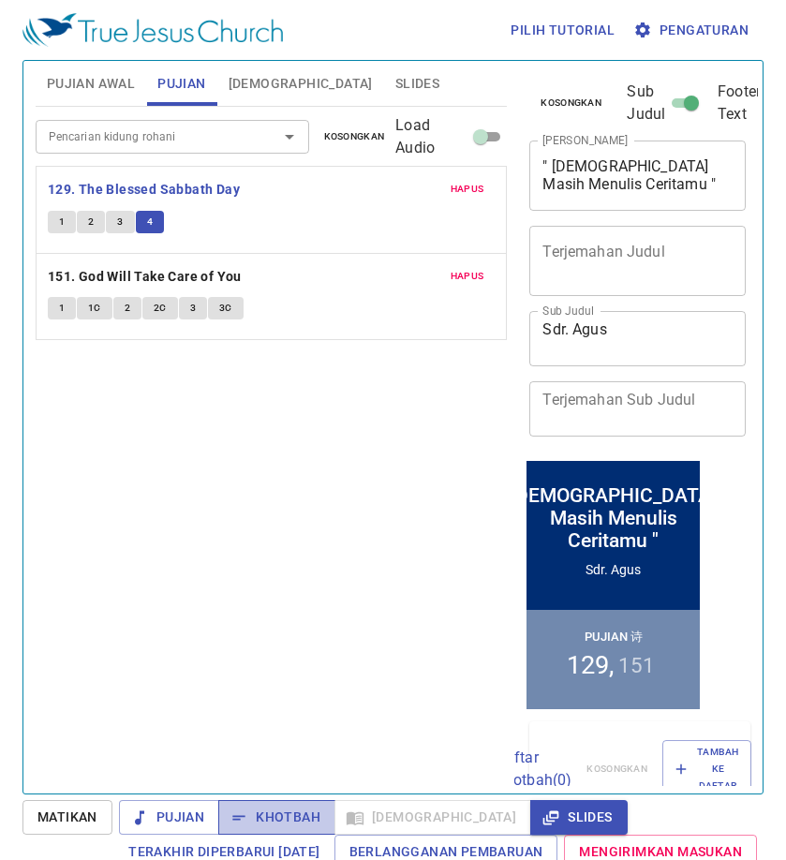
click at [316, 807] on span "Khotbah" at bounding box center [276, 817] width 87 height 23
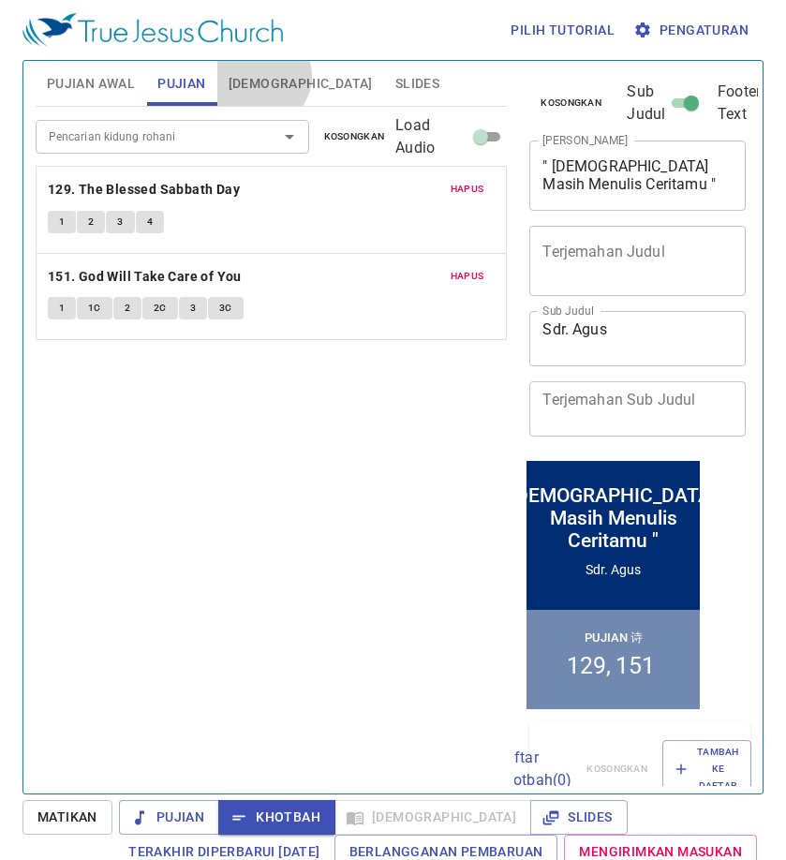
click at [259, 76] on span "[DEMOGRAPHIC_DATA]" at bounding box center [301, 83] width 144 height 23
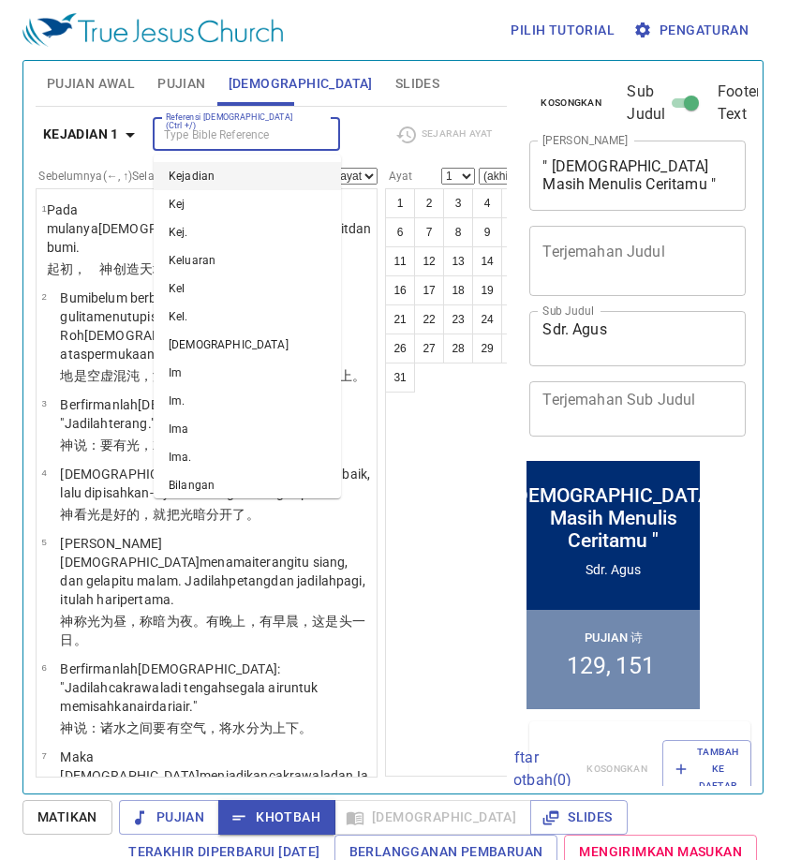
click at [244, 125] on input "Referensi [DEMOGRAPHIC_DATA] (Ctrl +/)" at bounding box center [230, 135] width 145 height 22
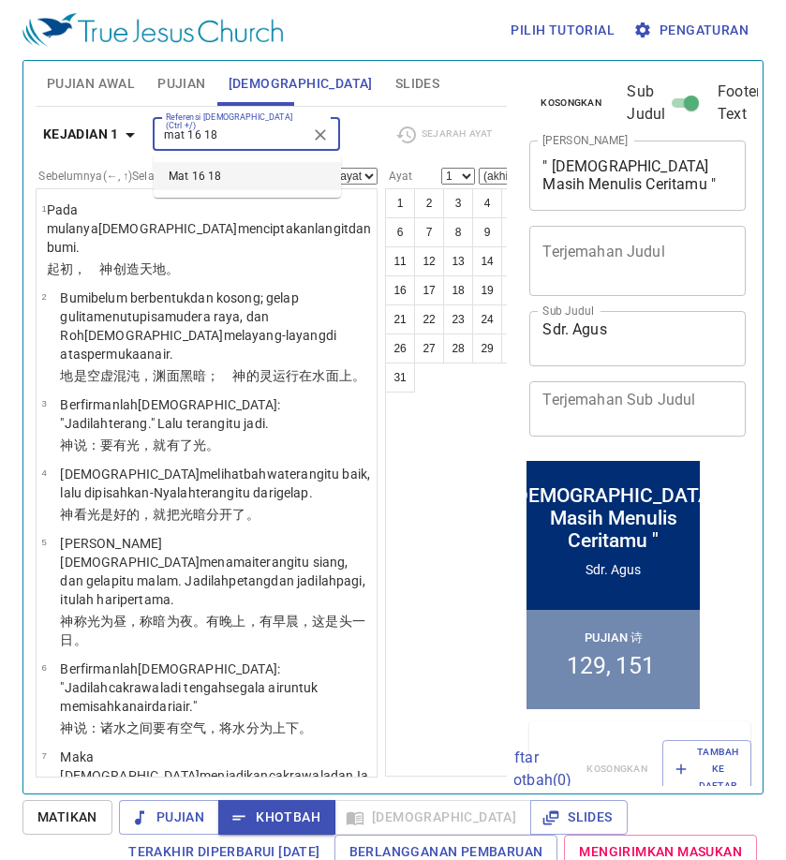
click at [221, 169] on li "Mat 16 18" at bounding box center [247, 176] width 187 height 28
type input "mat 16 18"
select select "18"
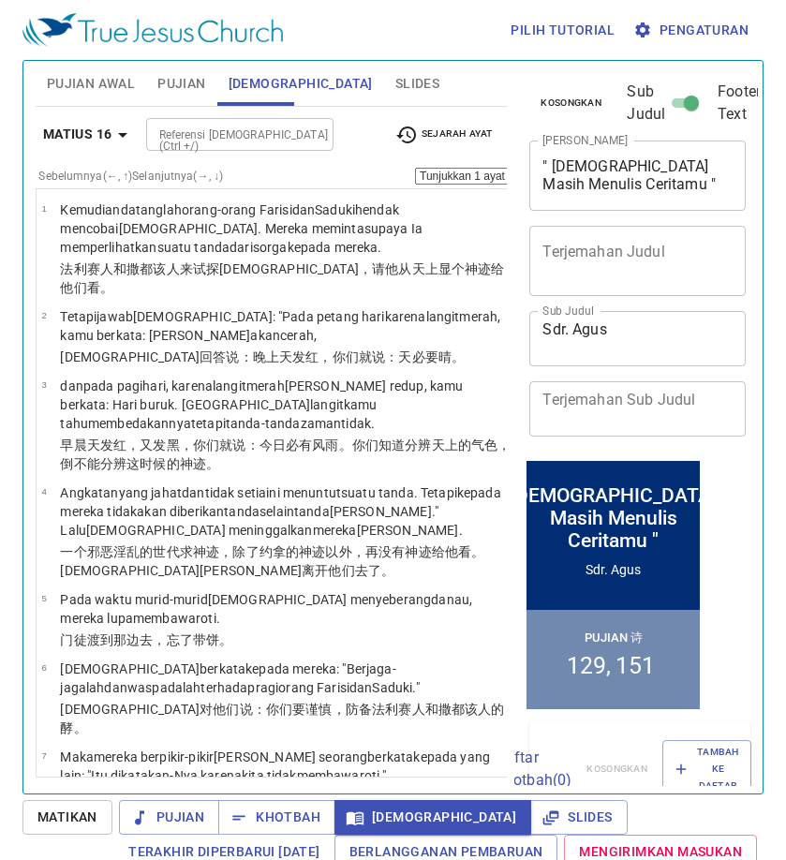
scroll to position [1752, 0]
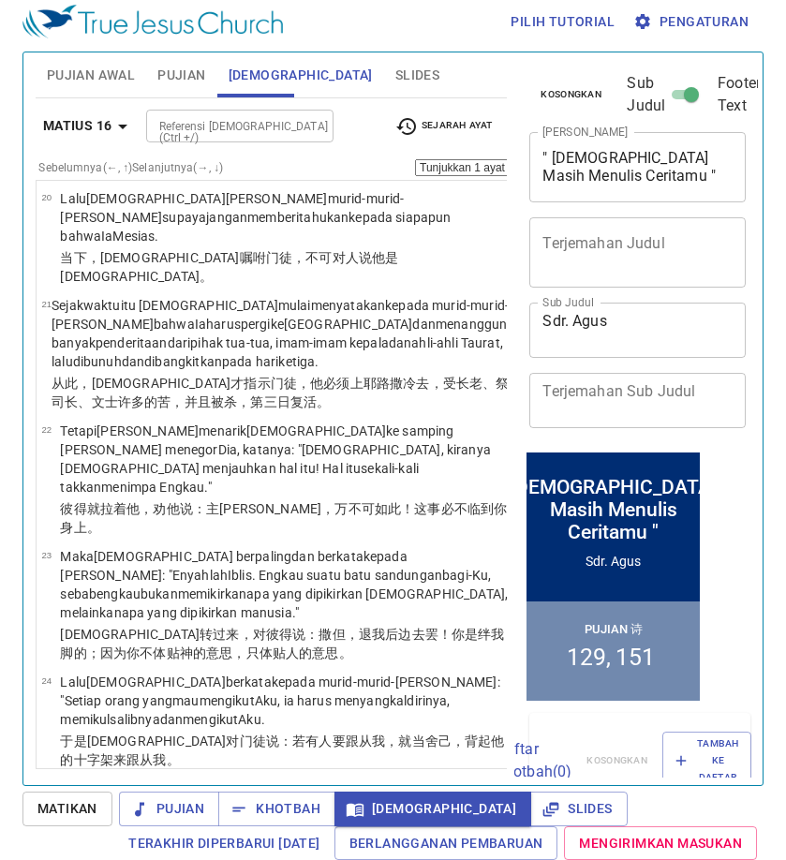
click at [299, 124] on div "Referensi [DEMOGRAPHIC_DATA] (Ctrl +/)" at bounding box center [239, 126] width 187 height 33
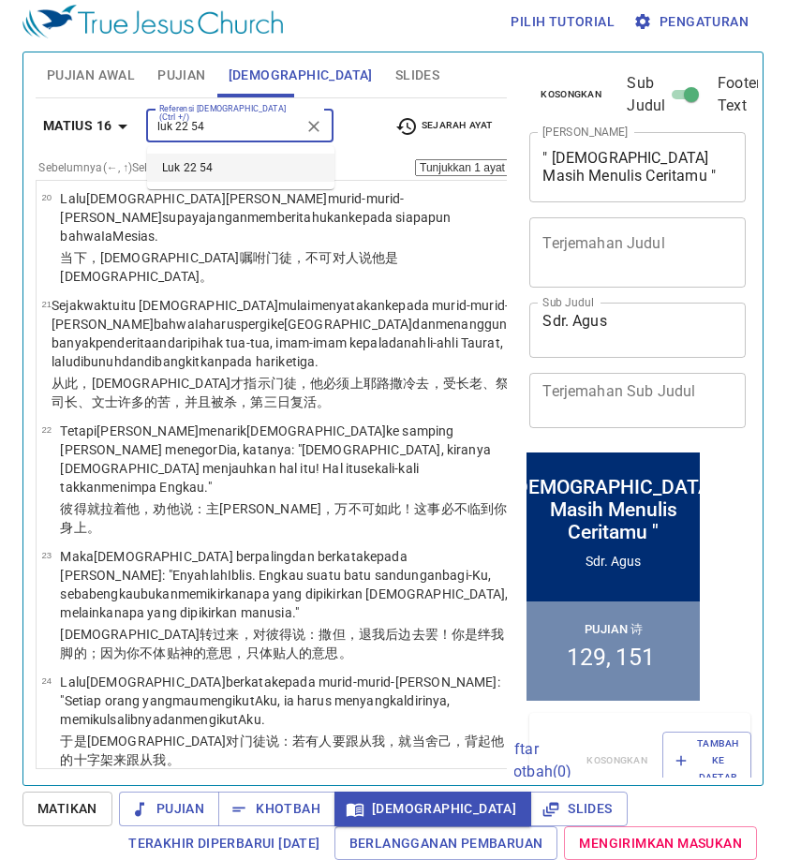
click at [252, 159] on li "Luk 22 54" at bounding box center [240, 168] width 187 height 28
type input "luk 22 54"
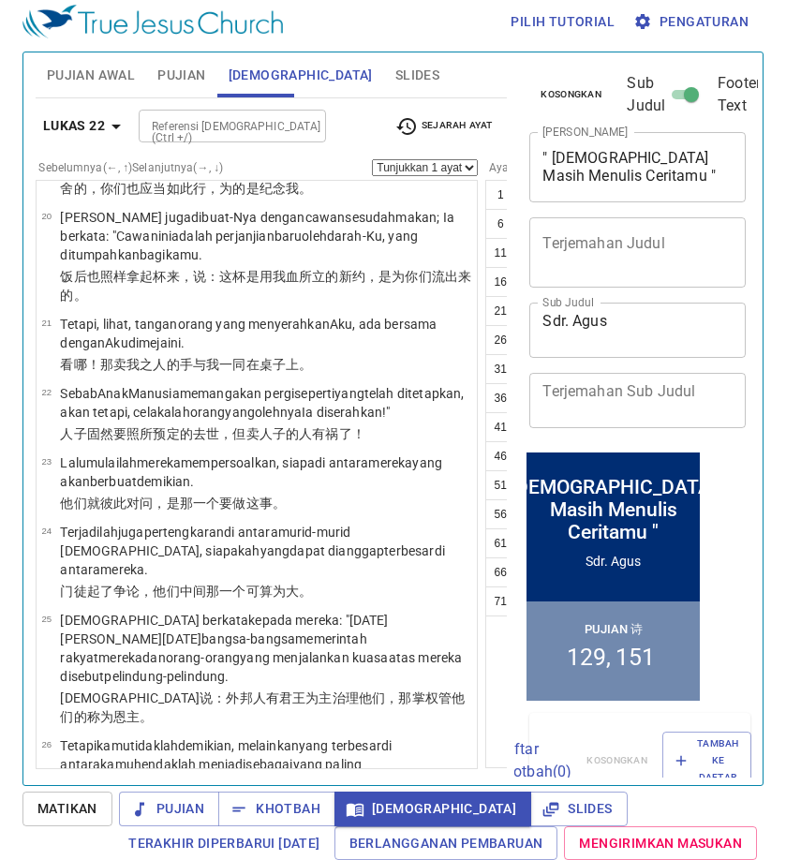
scroll to position [5785, 0]
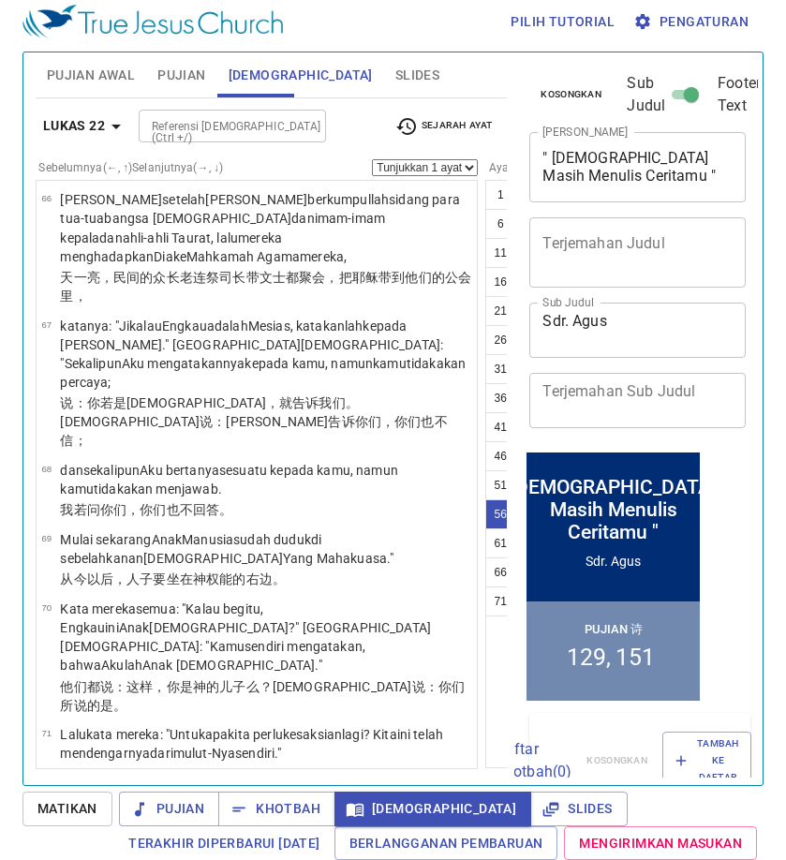
select select "57"
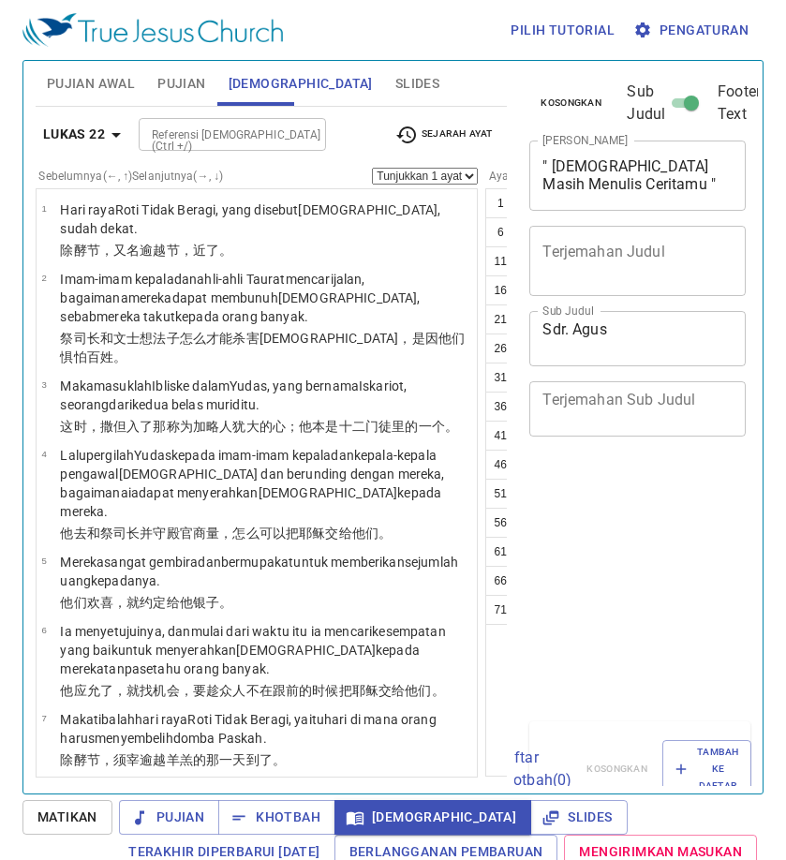
select select "57"
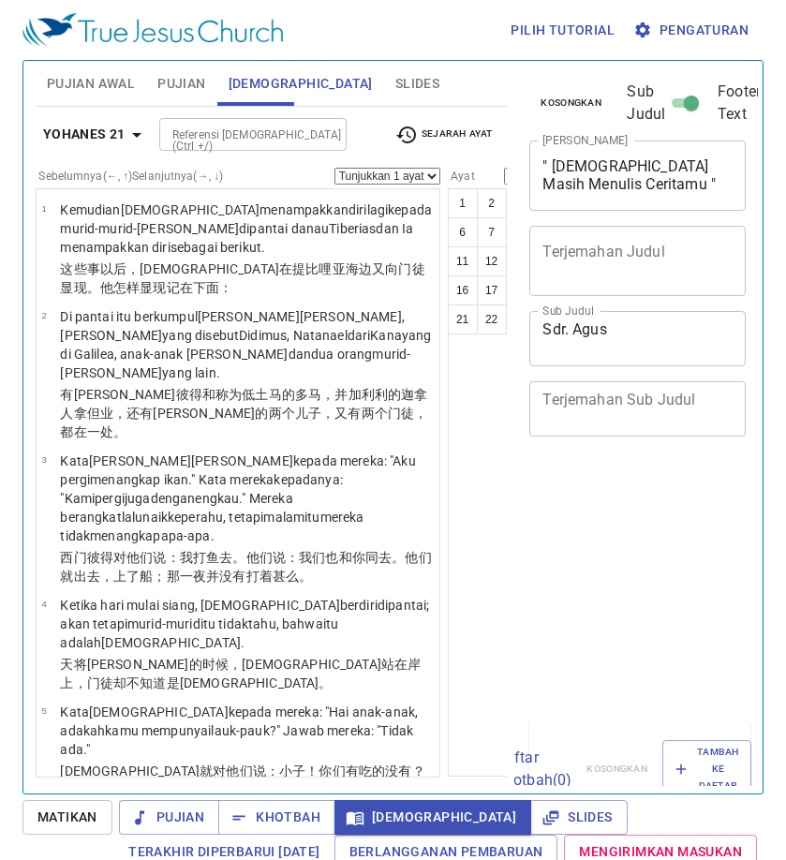
select select "18"
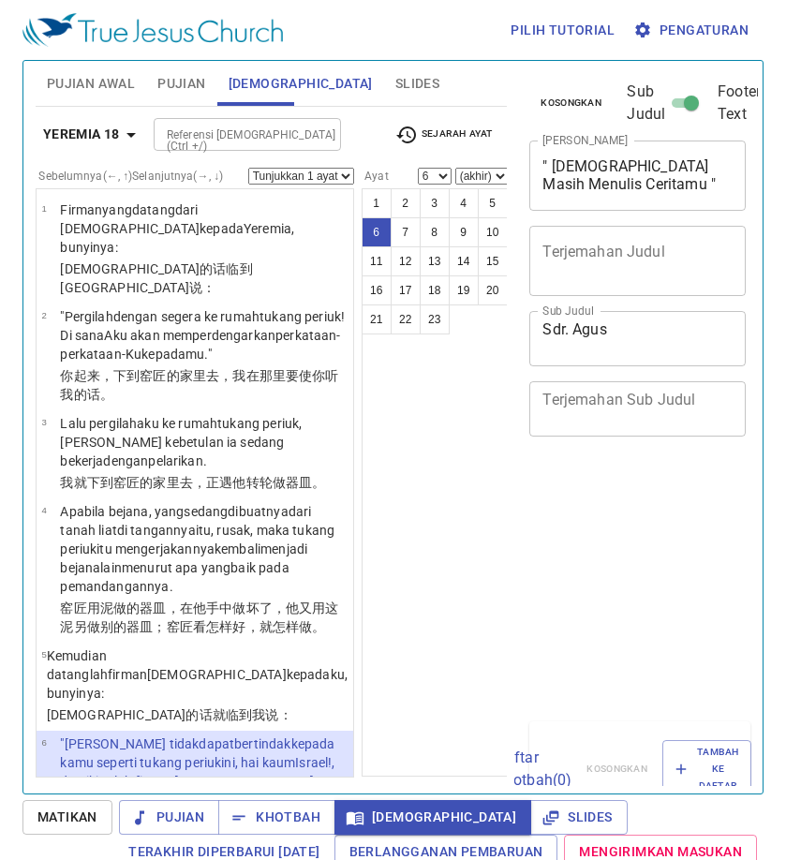
select select "6"
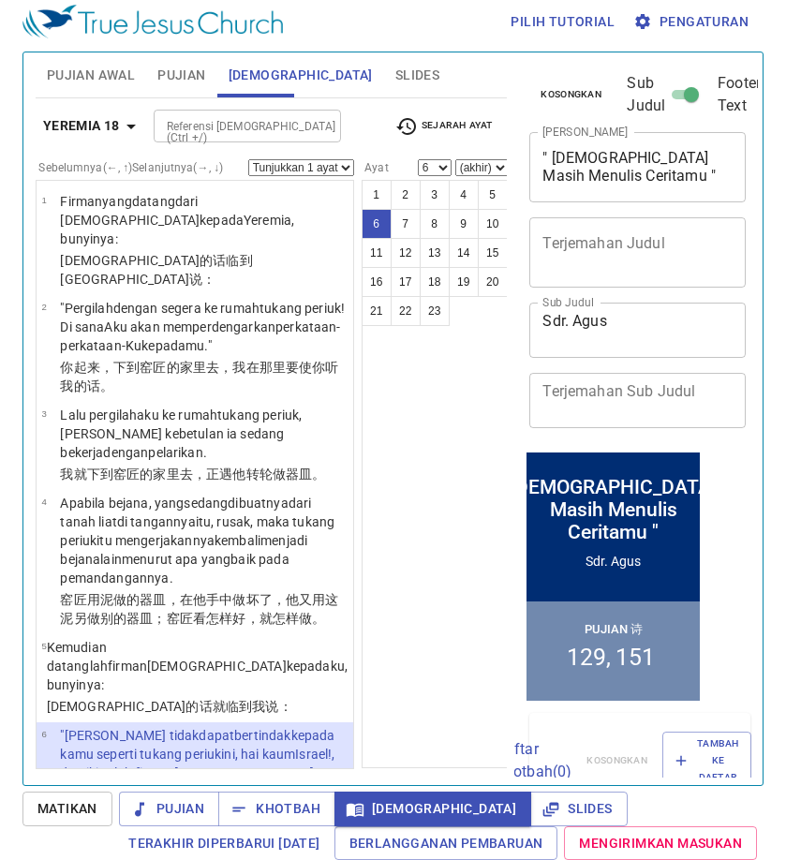
scroll to position [302, 0]
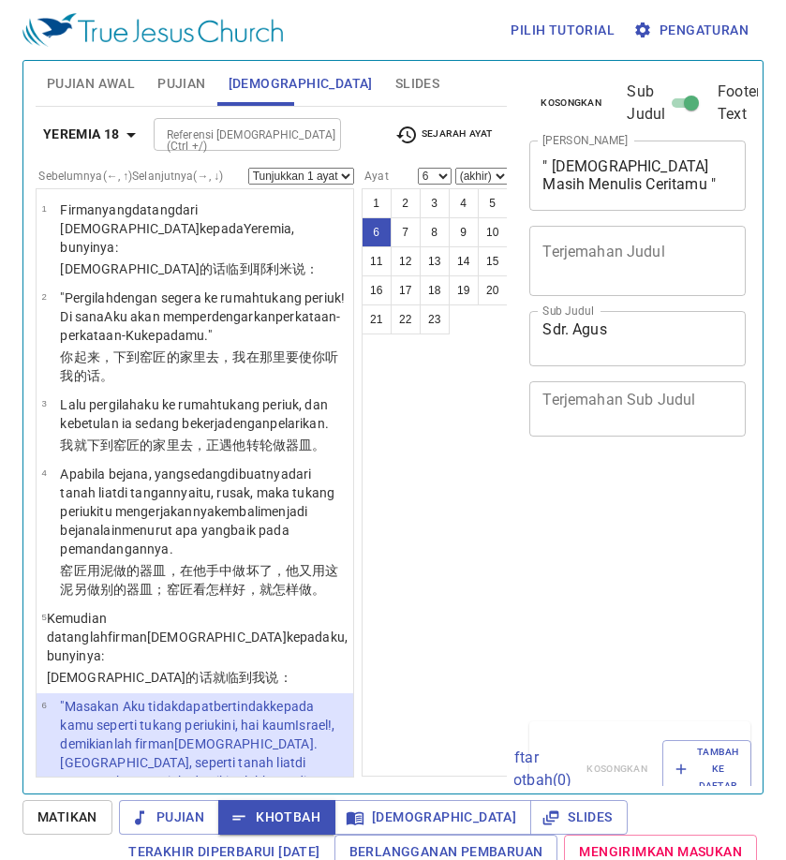
select select "6"
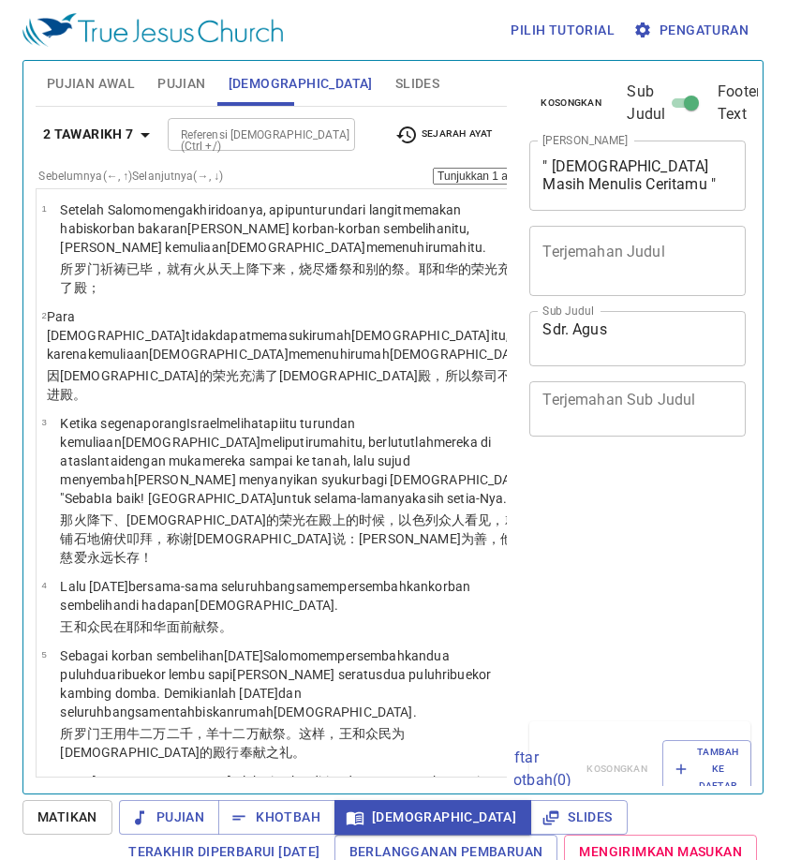
select select "14"
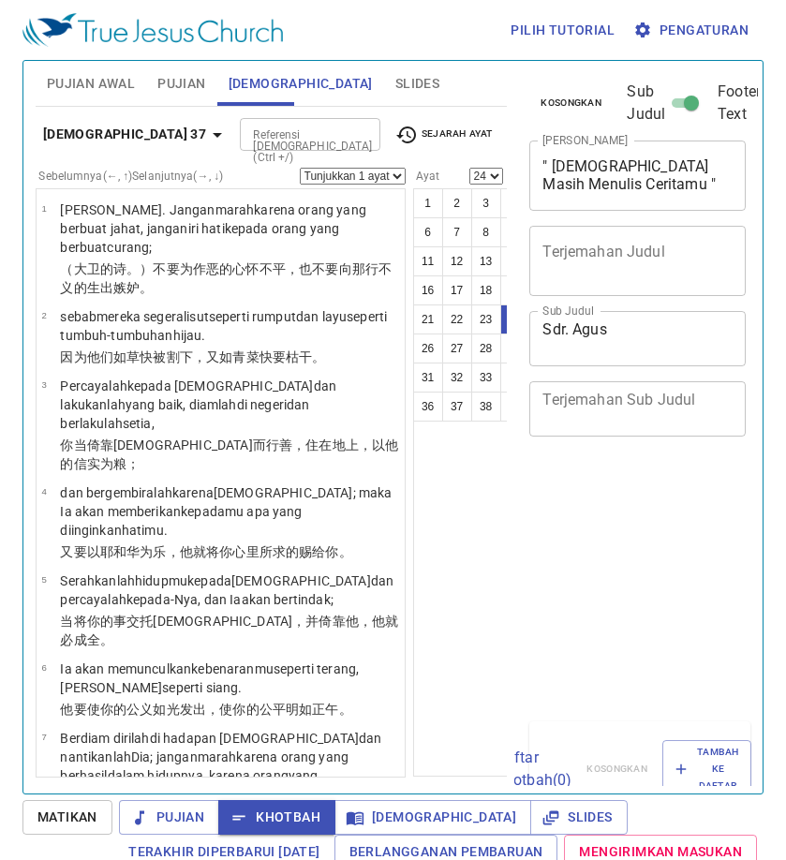
select select "24"
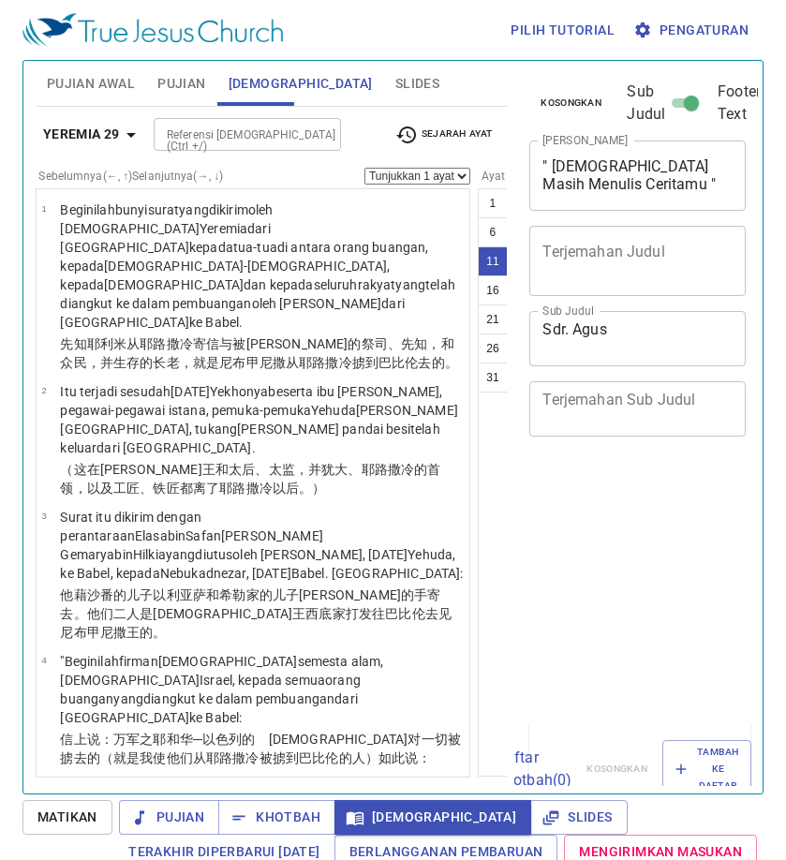
select select "11"
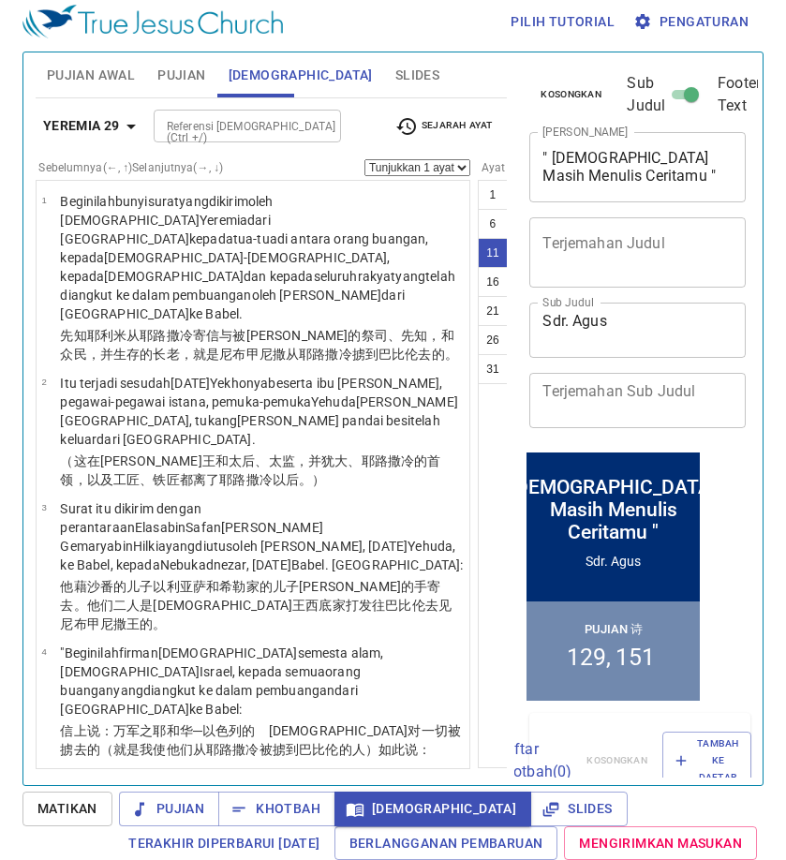
scroll to position [1499, 0]
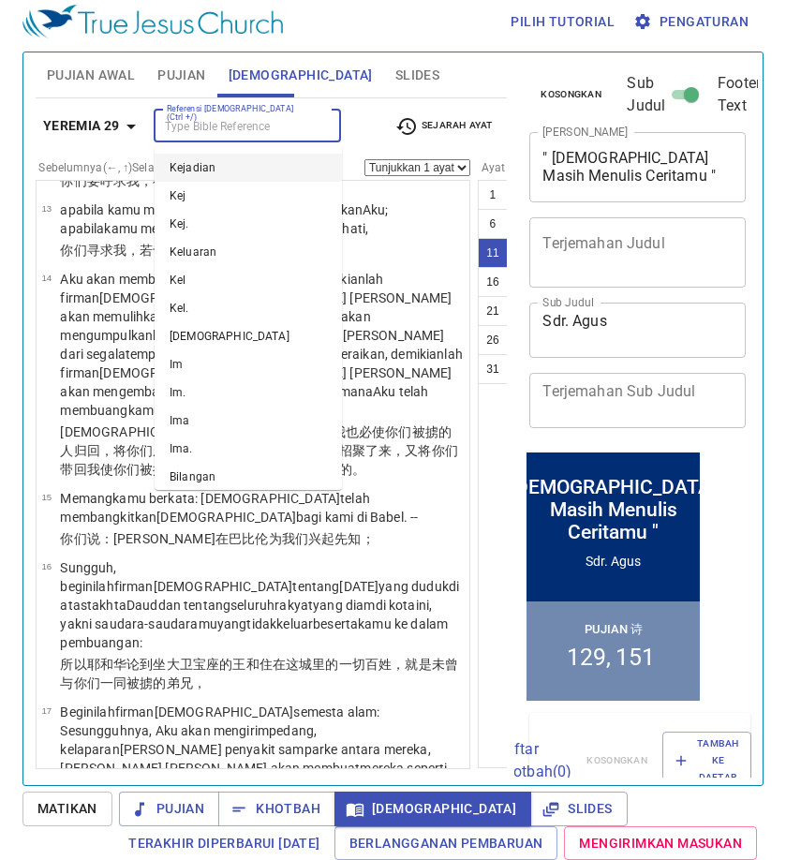
click at [196, 135] on input "Referensi [DEMOGRAPHIC_DATA] (Ctrl +/)" at bounding box center [231, 126] width 145 height 22
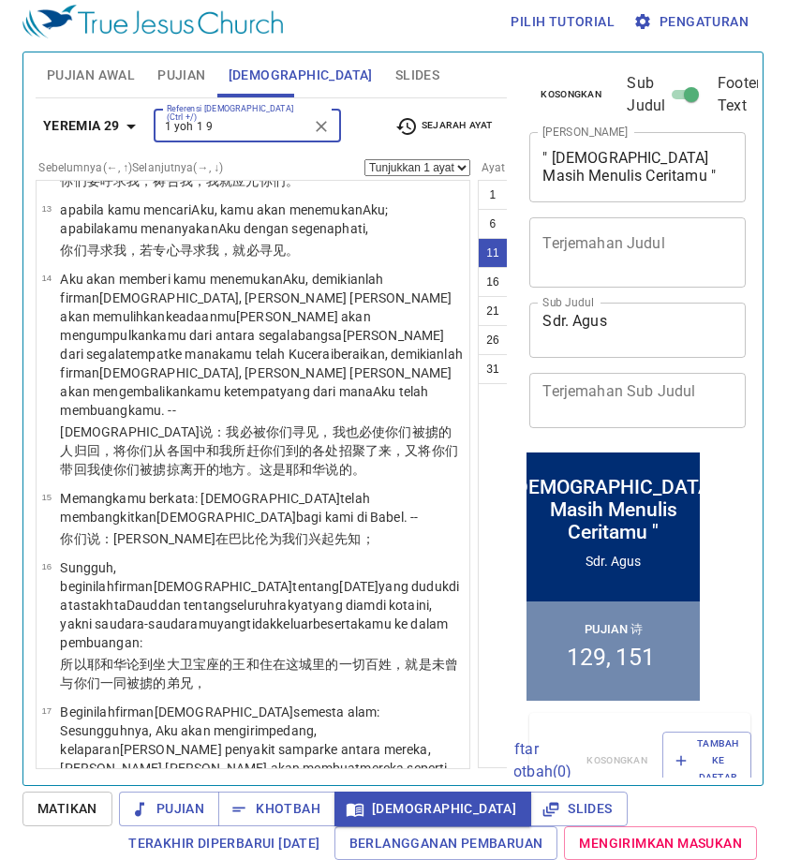
drag, startPoint x: 274, startPoint y: 116, endPoint x: 202, endPoint y: 128, distance: 72.2
click at [202, 128] on input "1 yoh 1 9" at bounding box center [231, 126] width 145 height 22
type input "1"
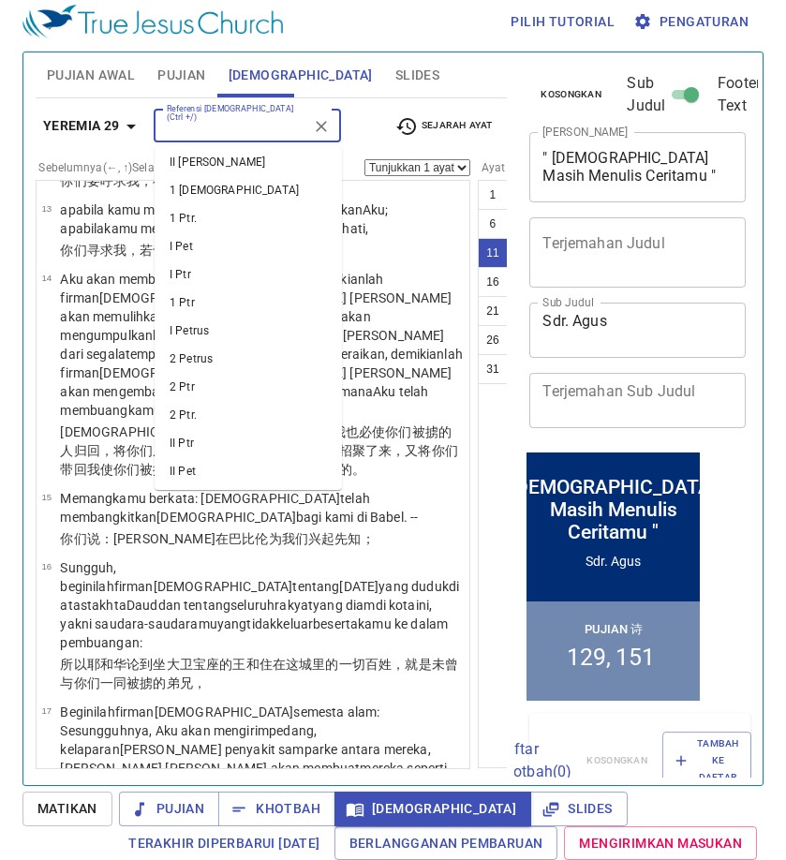
scroll to position [2061, 0]
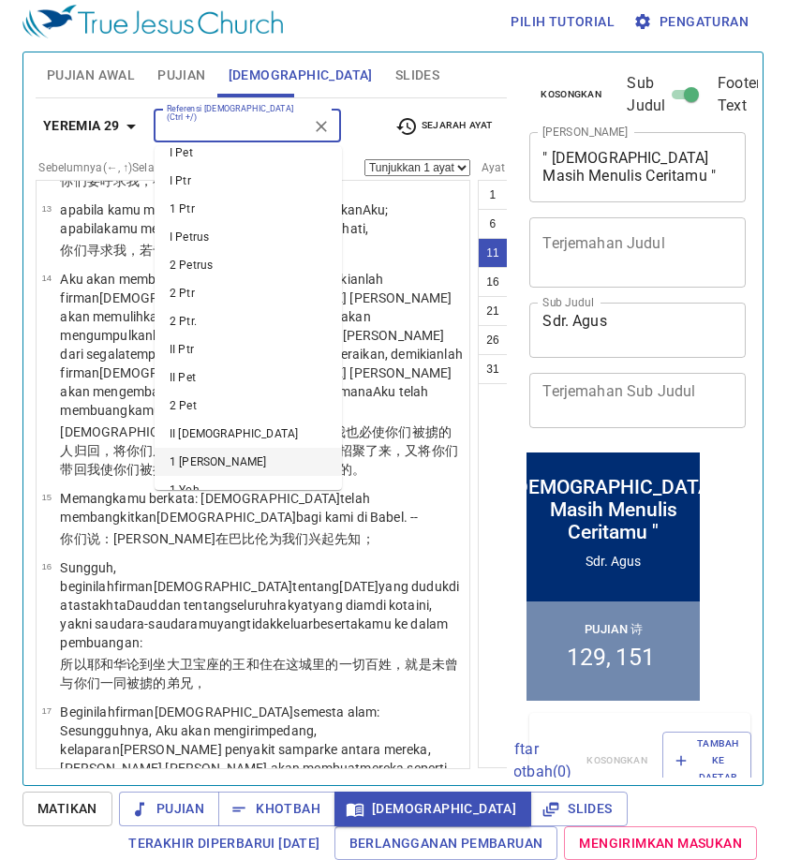
click at [252, 448] on li "1 [PERSON_NAME]" at bounding box center [248, 462] width 187 height 28
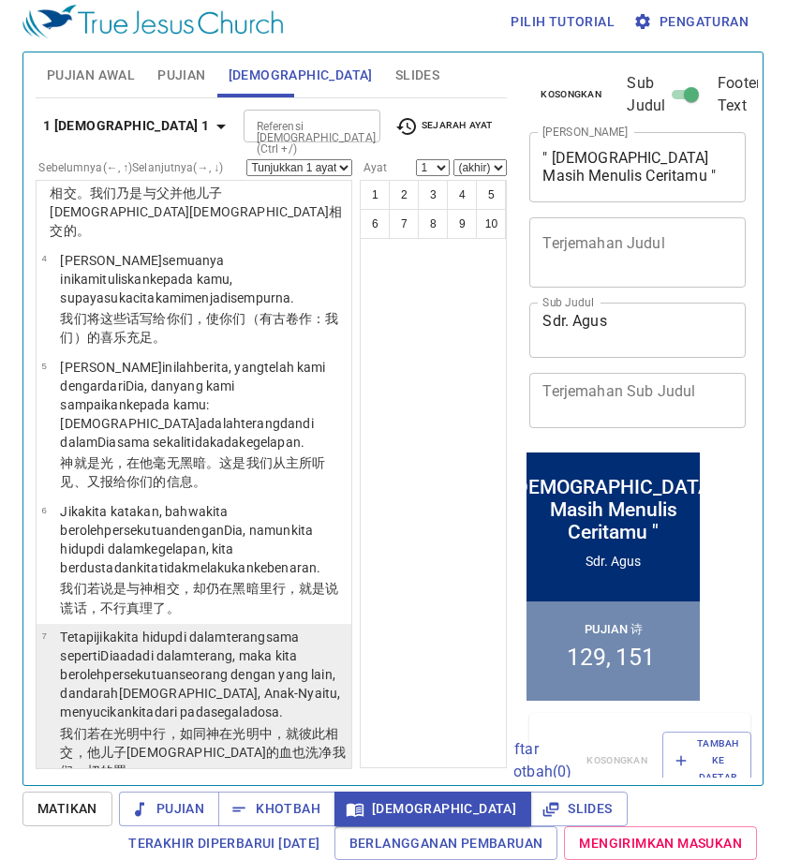
scroll to position [656, 0]
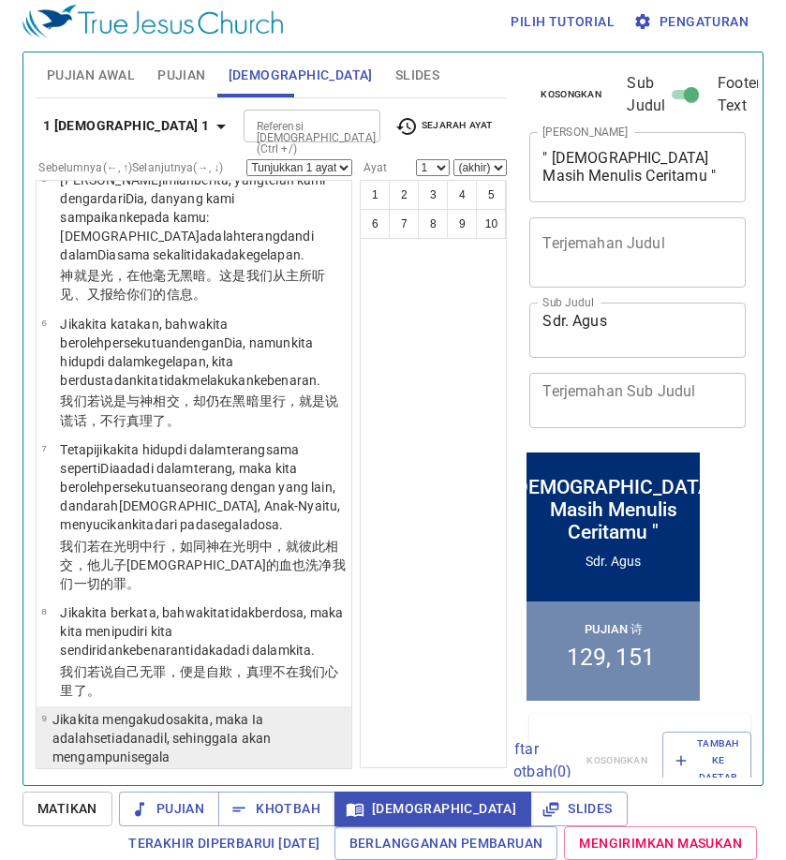
click at [289, 768] on wg2248 "dari segala kejahatan ." at bounding box center [284, 775] width 126 height 15
select select "9"
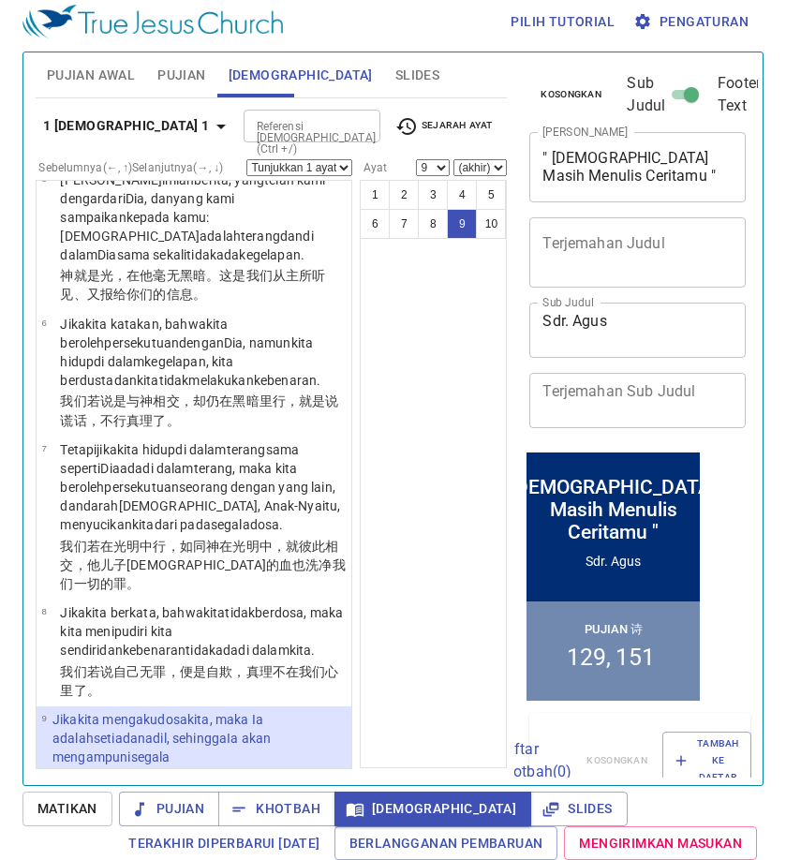
scroll to position [796, 0]
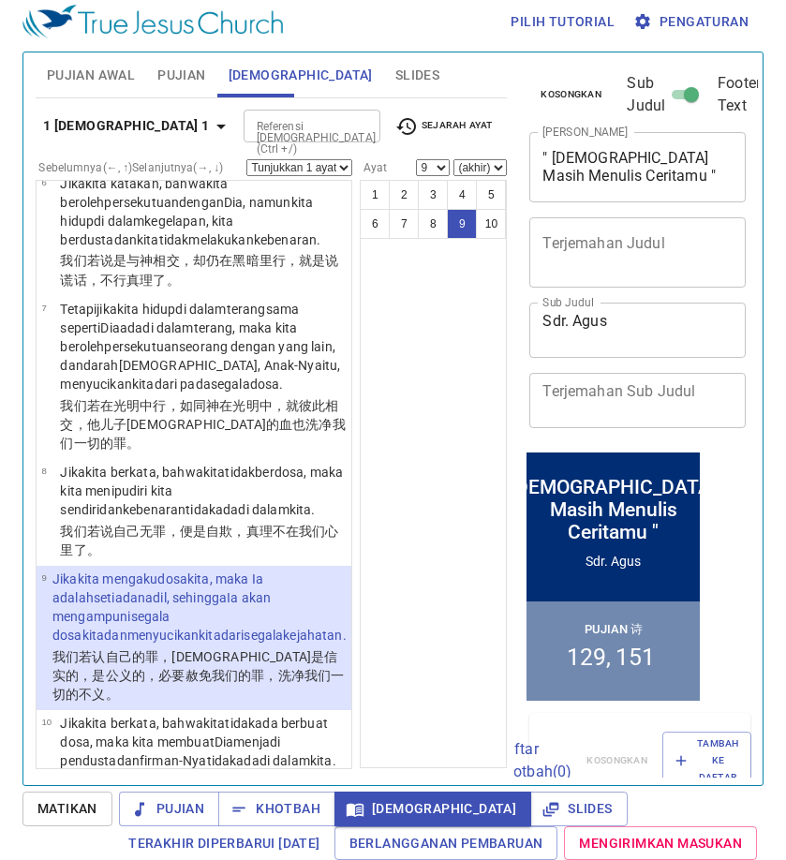
click at [481, 127] on span "Sejarah Ayat" at bounding box center [443, 126] width 96 height 22
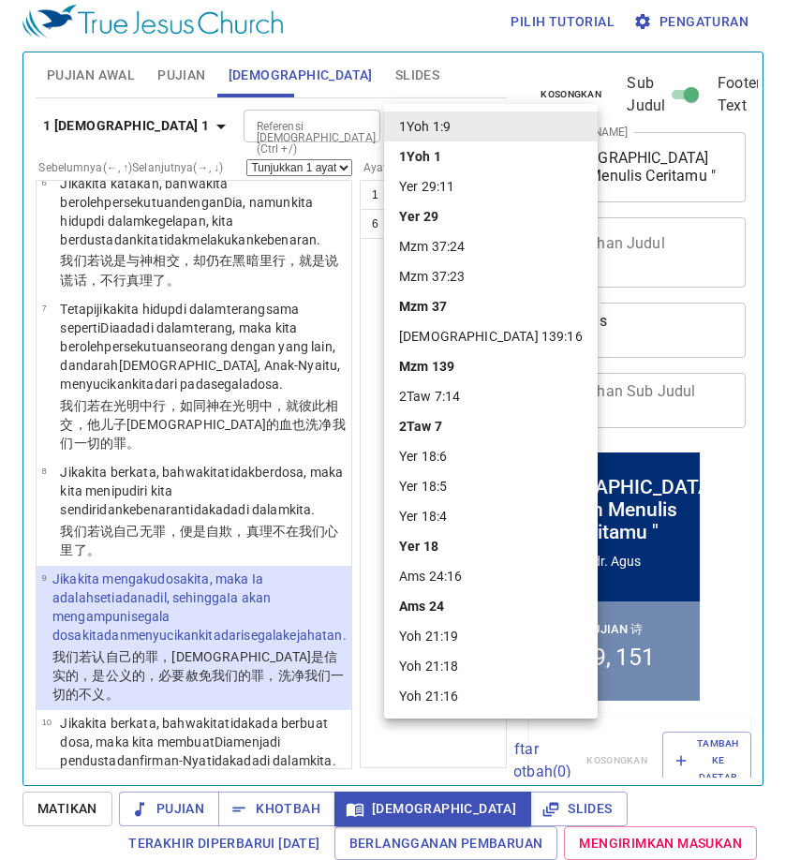
click at [455, 63] on div at bounding box center [400, 430] width 800 height 860
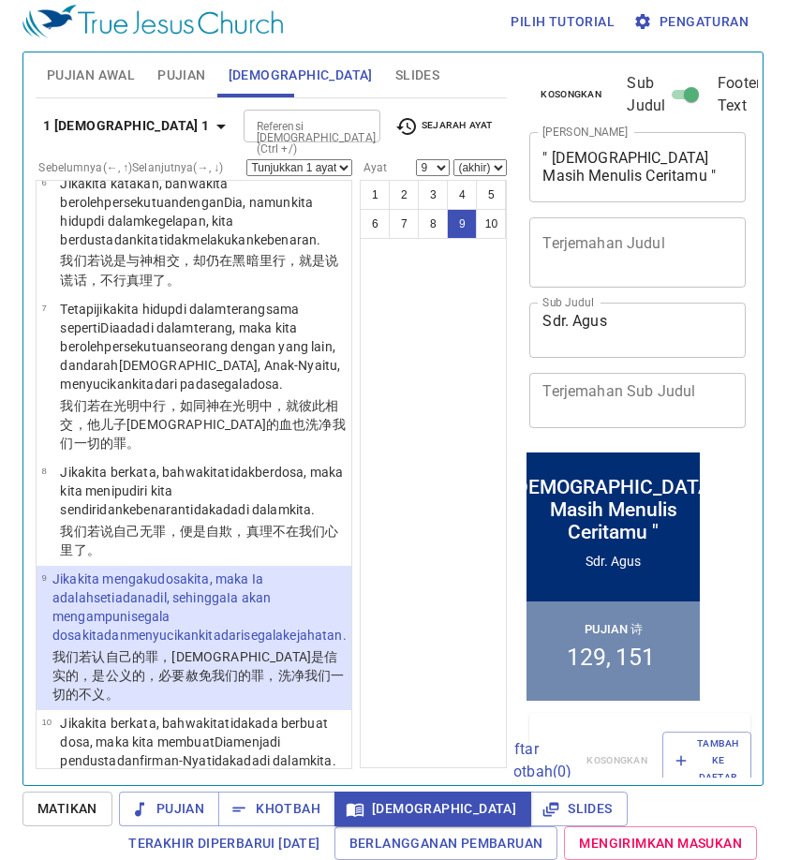
click at [449, 134] on span "Sejarah Ayat" at bounding box center [443, 126] width 96 height 22
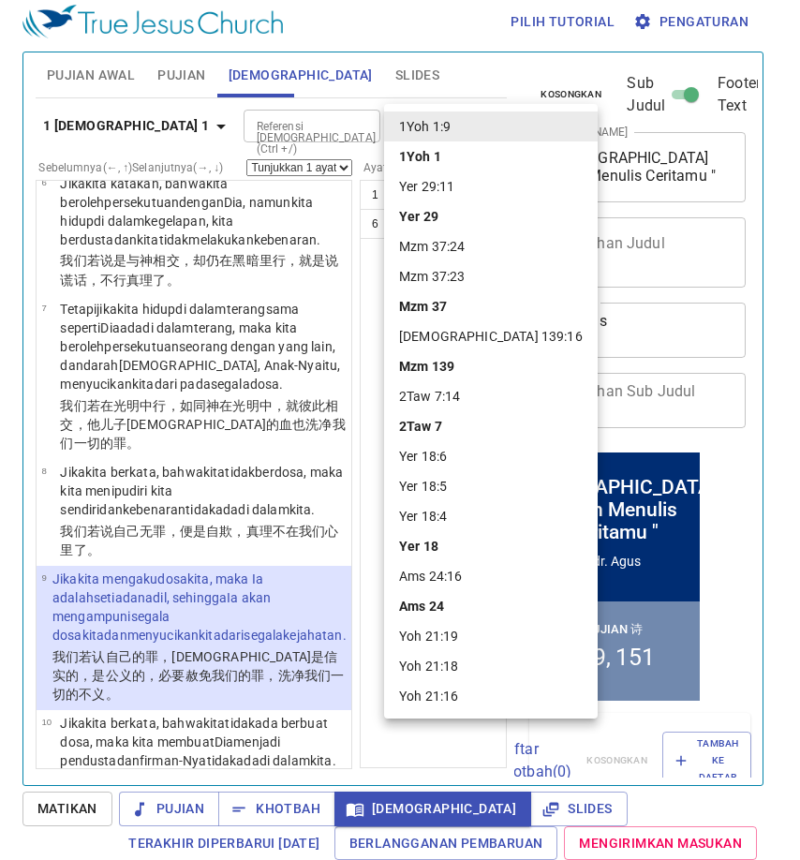
click at [374, 274] on div at bounding box center [400, 430] width 800 height 860
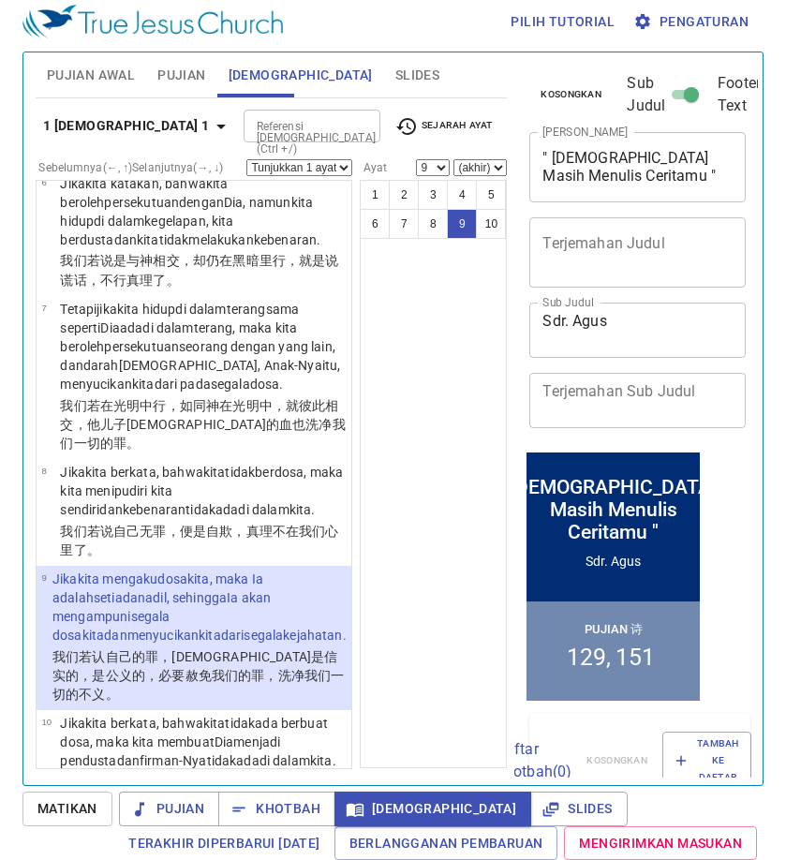
click at [270, 122] on input "Referensi [DEMOGRAPHIC_DATA] (Ctrl +/)" at bounding box center [296, 126] width 95 height 22
type input "kis 3 19"
select select "19"
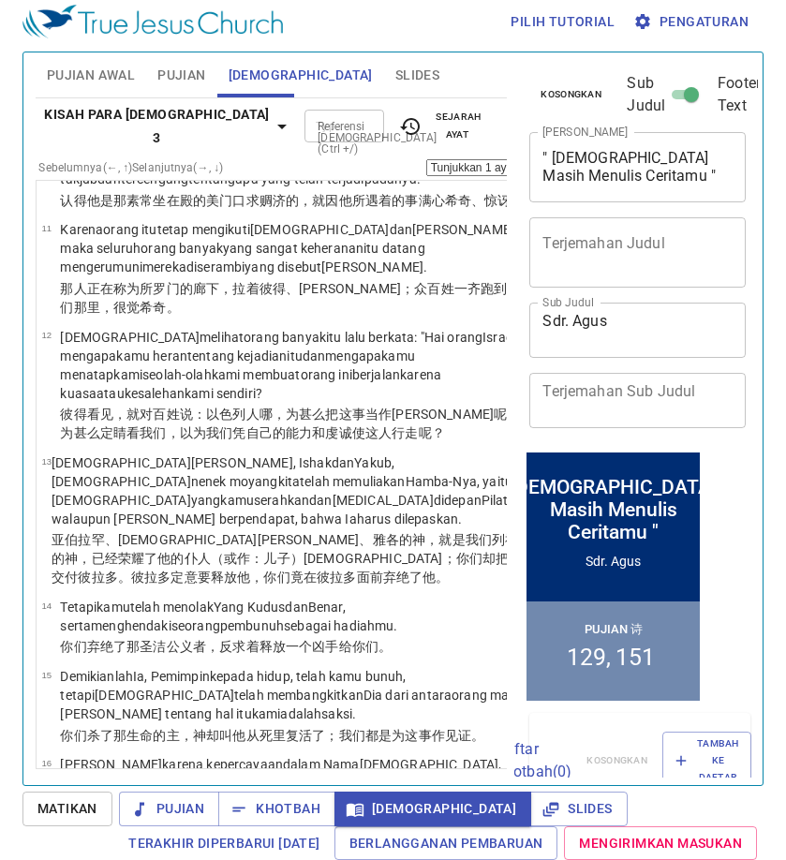
scroll to position [2000, 0]
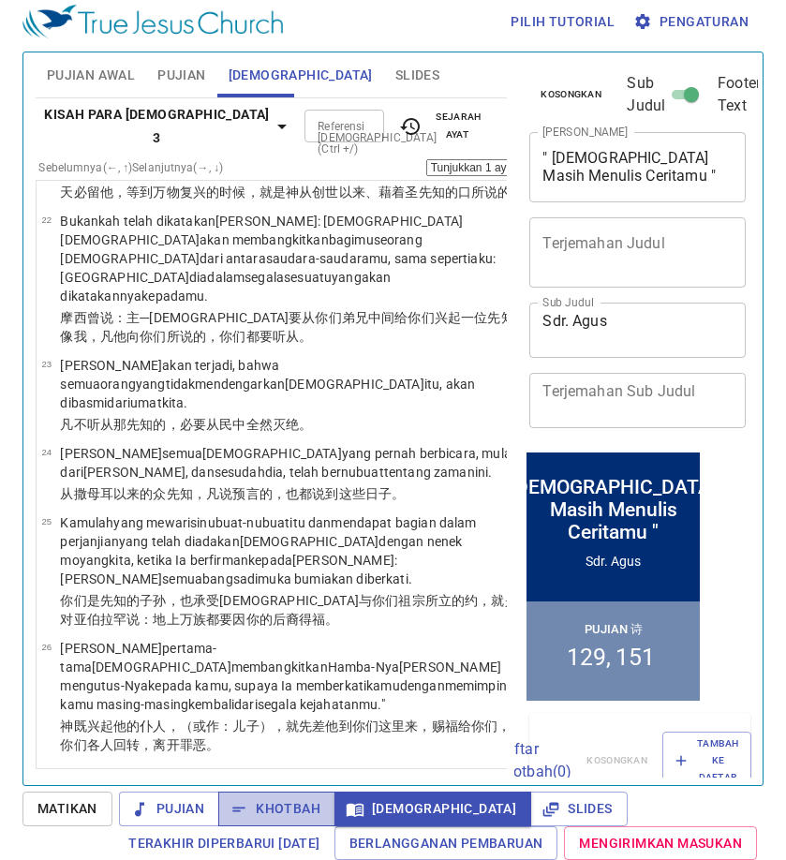
click at [307, 798] on span "Khotbah" at bounding box center [276, 808] width 87 height 23
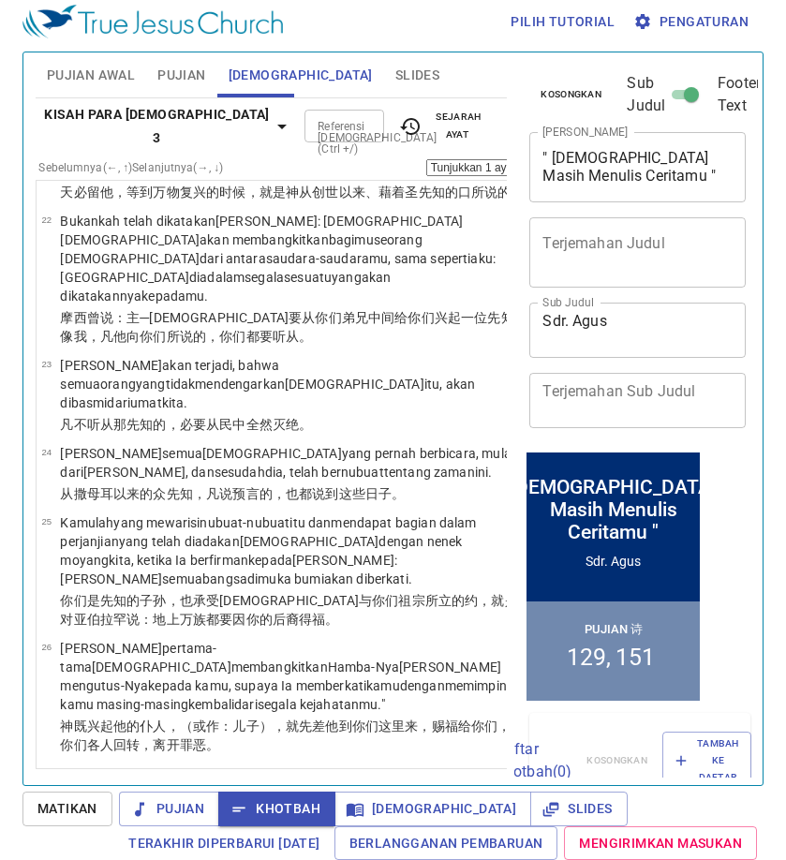
click at [395, 66] on span "Slides" at bounding box center [417, 75] width 44 height 23
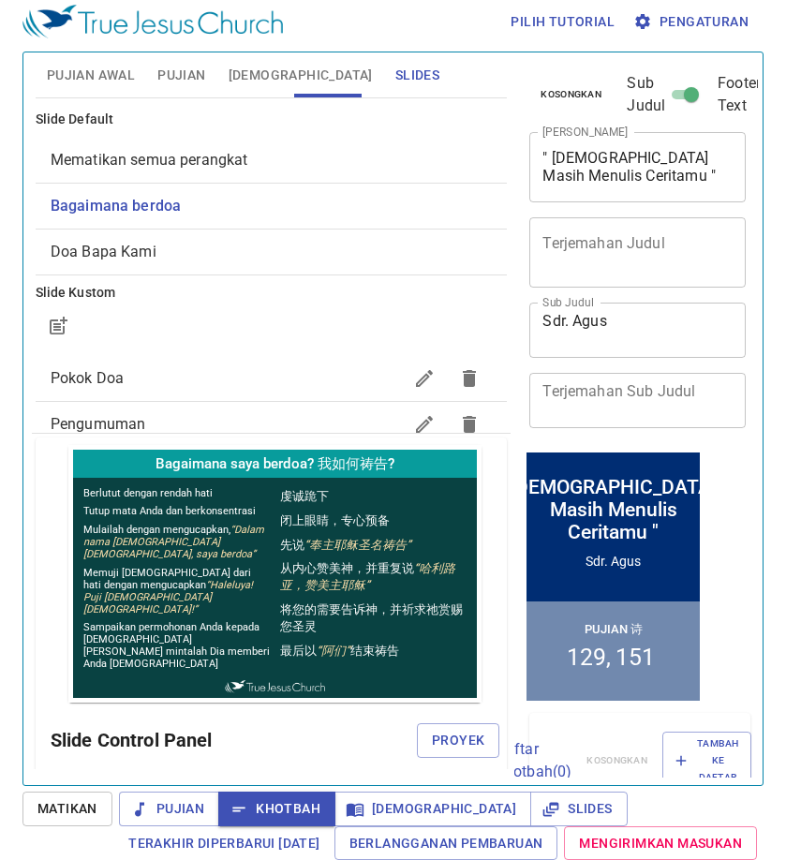
scroll to position [94, 0]
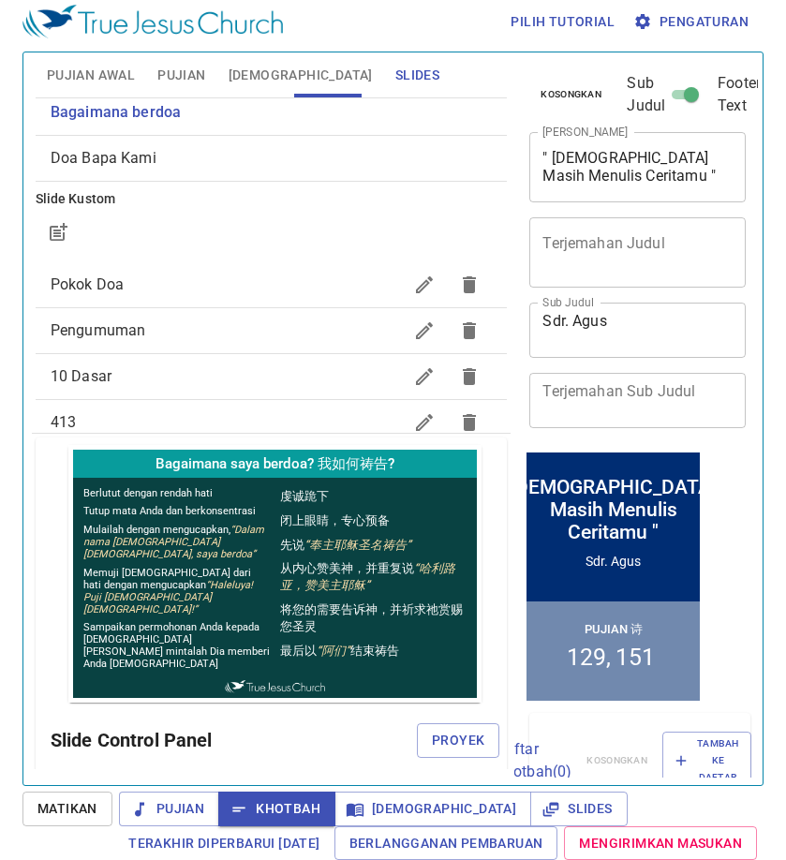
click at [362, 329] on span "Pengumuman" at bounding box center [227, 330] width 352 height 22
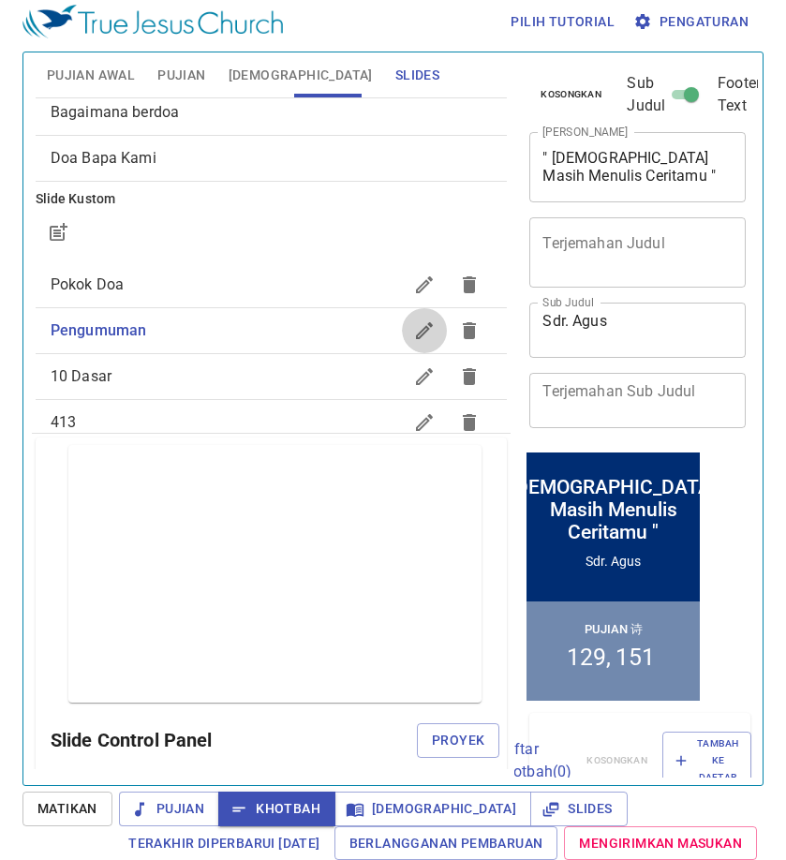
click at [413, 322] on icon "button" at bounding box center [424, 330] width 22 height 22
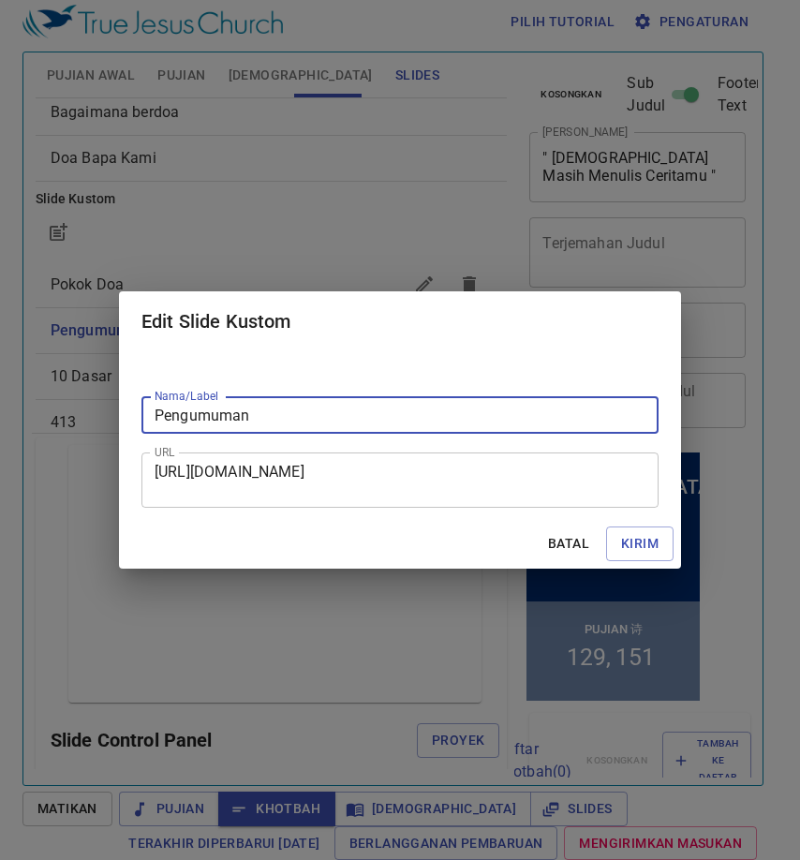
click at [335, 477] on textarea "[URL][DOMAIN_NAME]" at bounding box center [400, 481] width 491 height 36
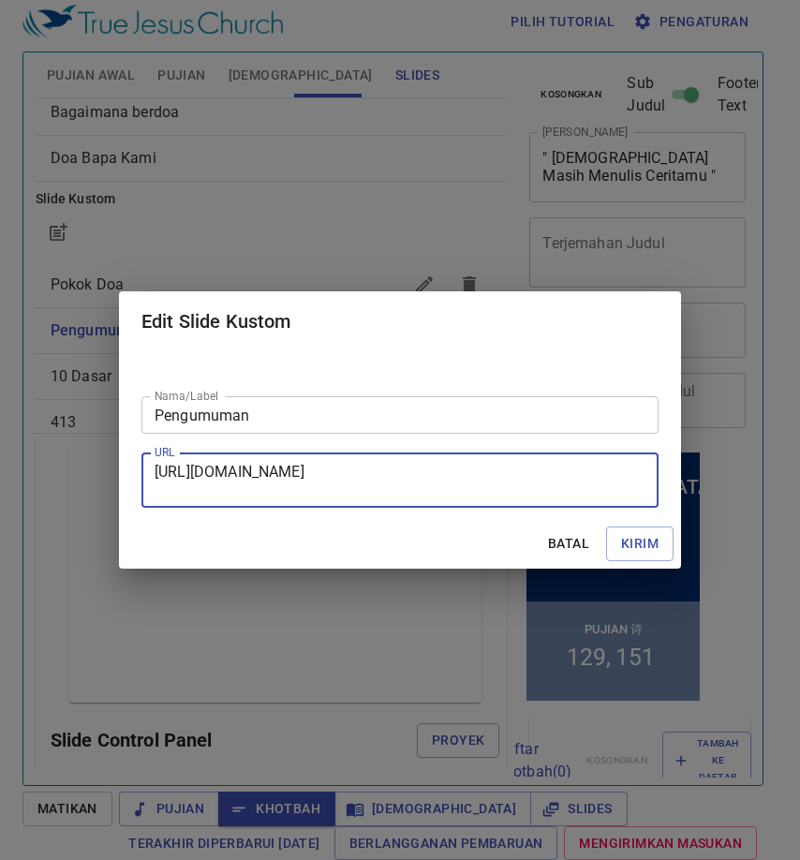
click at [568, 537] on span "Batal" at bounding box center [568, 543] width 45 height 23
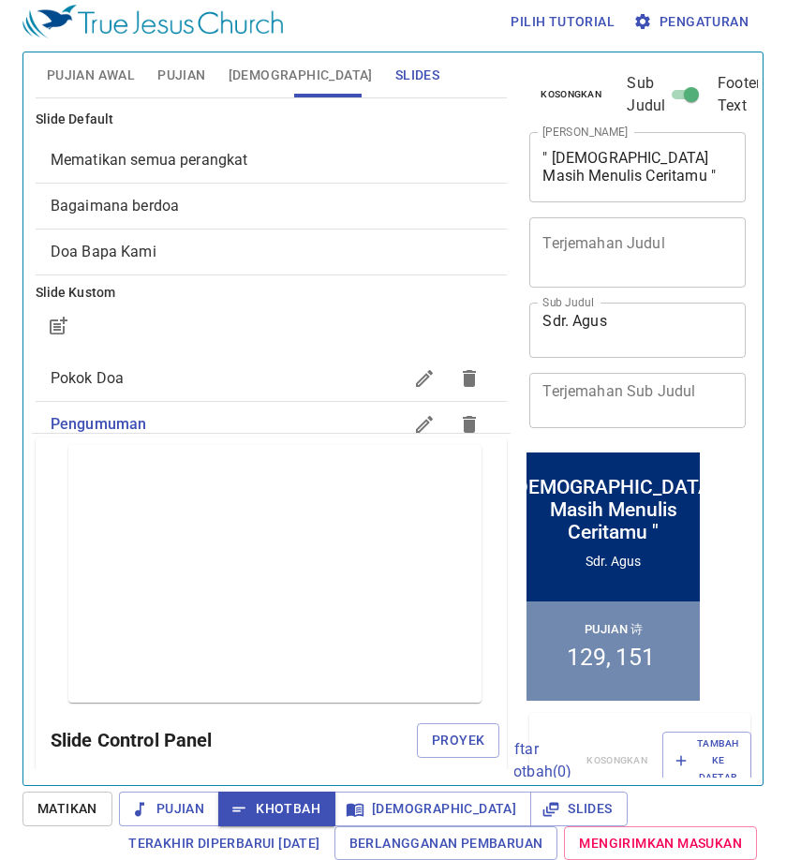
scroll to position [94, 0]
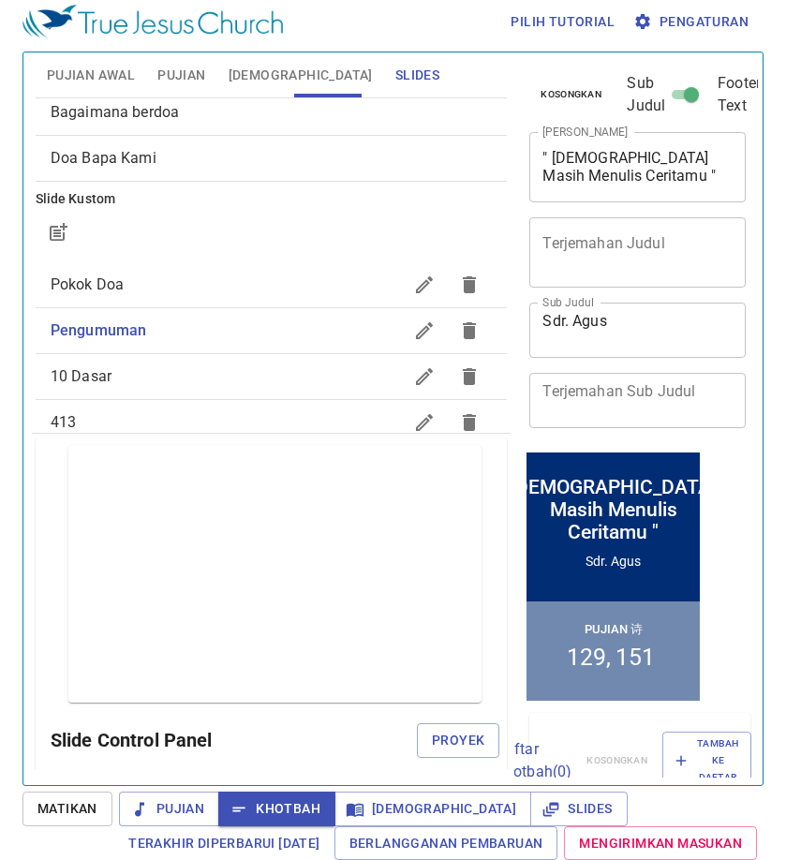
click at [274, 61] on button "[DEMOGRAPHIC_DATA]" at bounding box center [300, 74] width 167 height 45
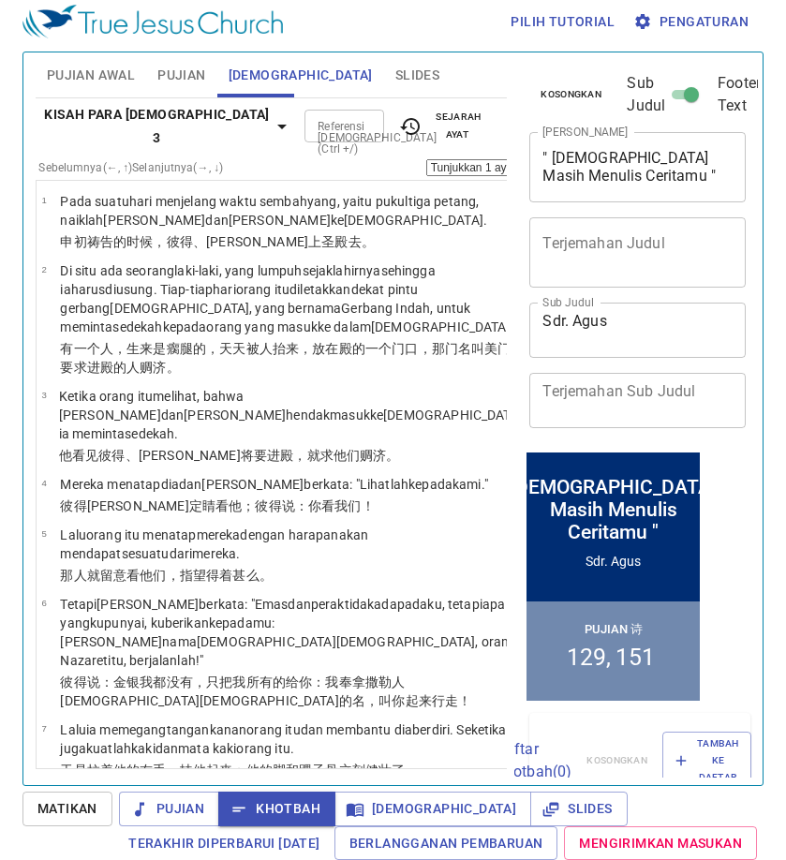
click at [304, 113] on div "Referensi [DEMOGRAPHIC_DATA] (Ctrl +/)" at bounding box center [344, 126] width 80 height 33
type input "rm 8 28"
select select "28"
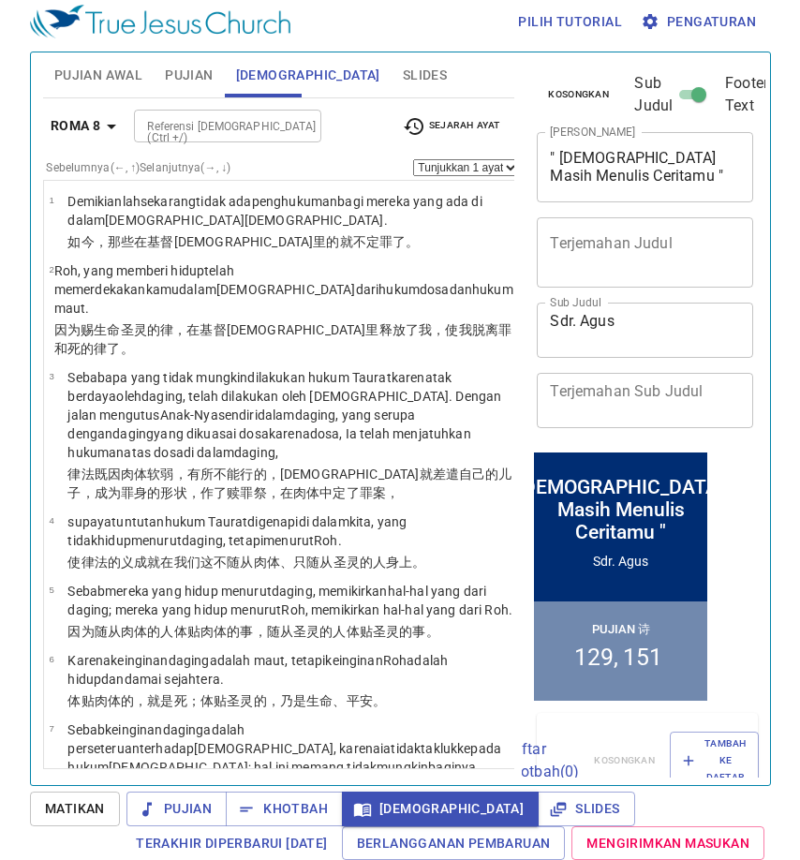
scroll to position [3158, 0]
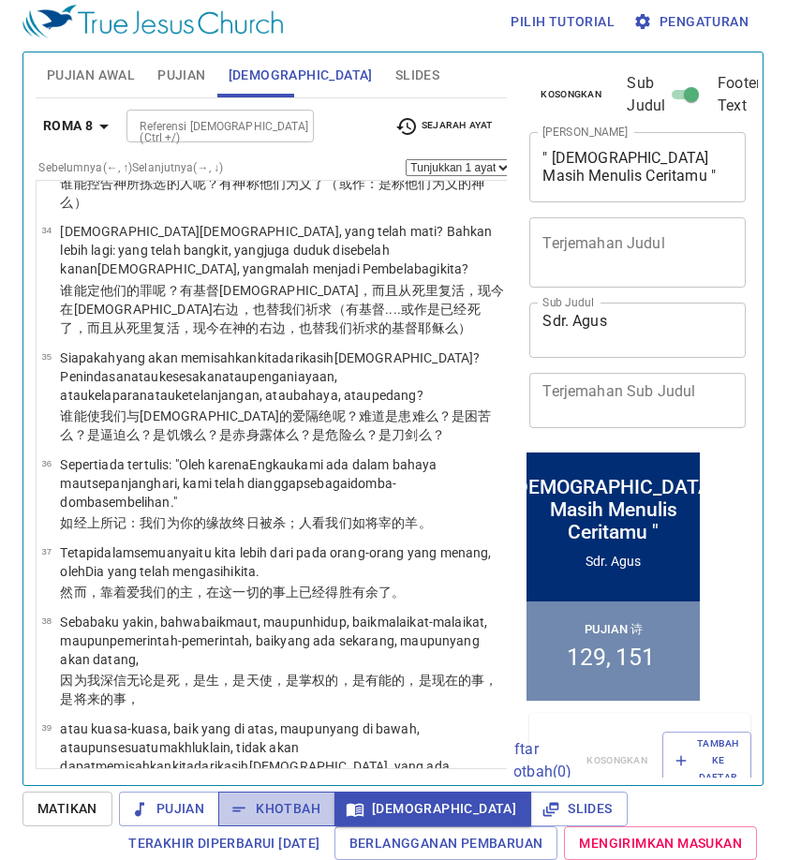
click at [310, 802] on span "Khotbah" at bounding box center [276, 808] width 87 height 23
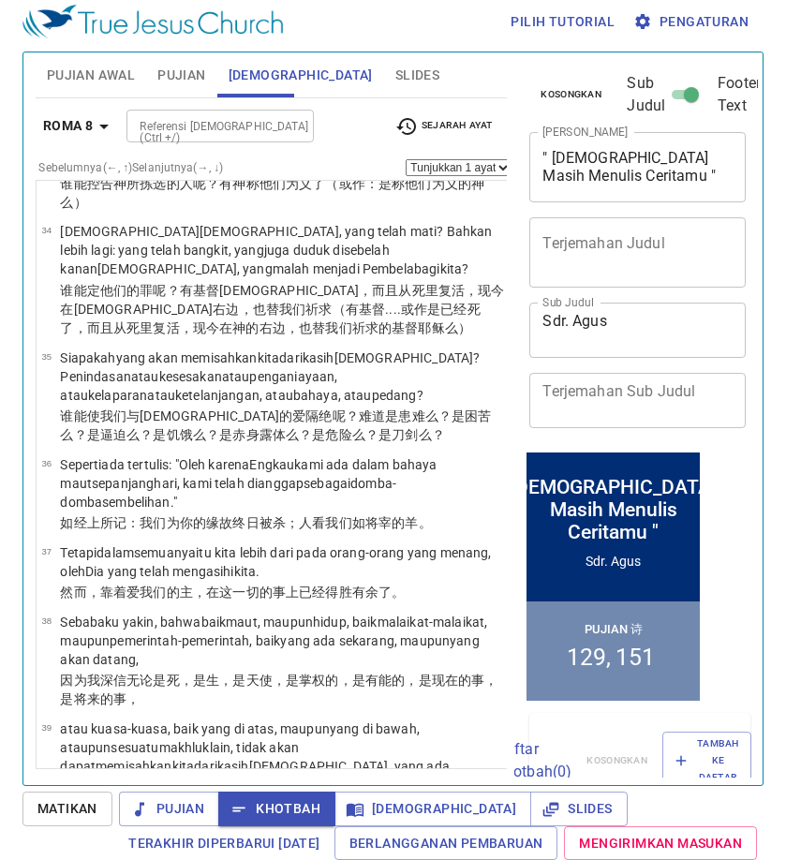
click at [384, 58] on button "Slides" at bounding box center [417, 74] width 67 height 45
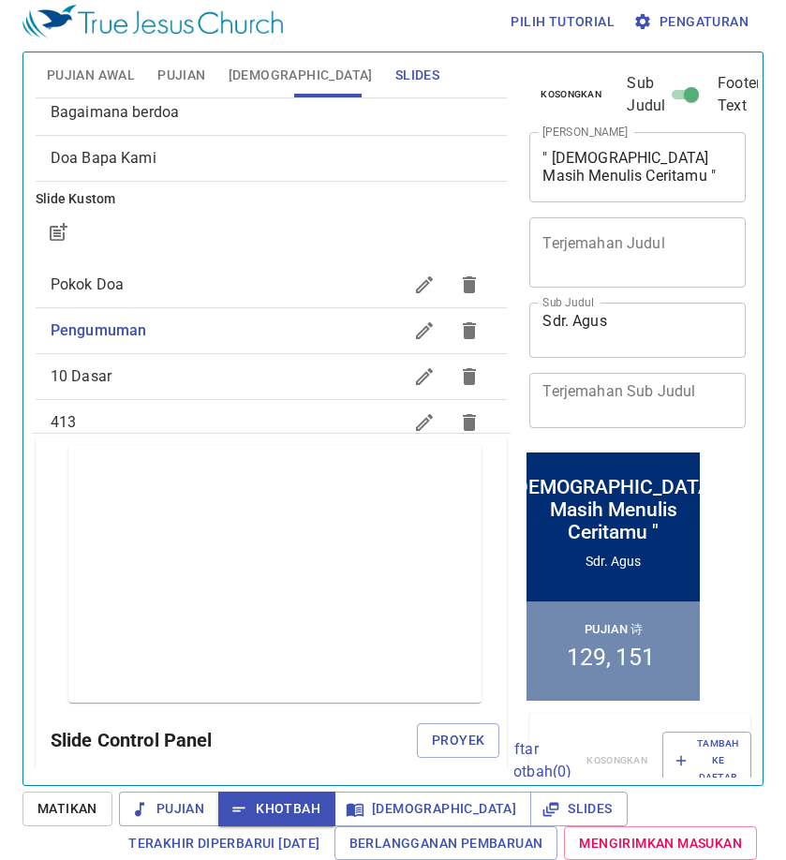
click at [413, 323] on icon "button" at bounding box center [424, 330] width 22 height 22
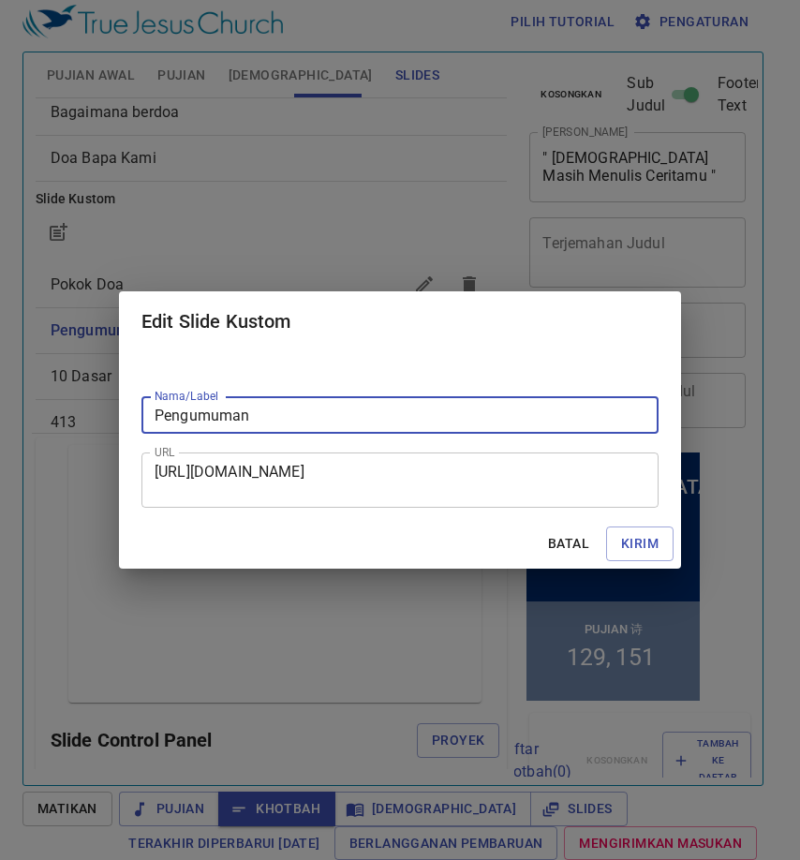
click at [333, 461] on div "https://docs.google.com/presentation/d/1-om3bu6SqEHUOvszIaoFnEIG3gJNh1VUBGKaknC…" at bounding box center [399, 479] width 517 height 55
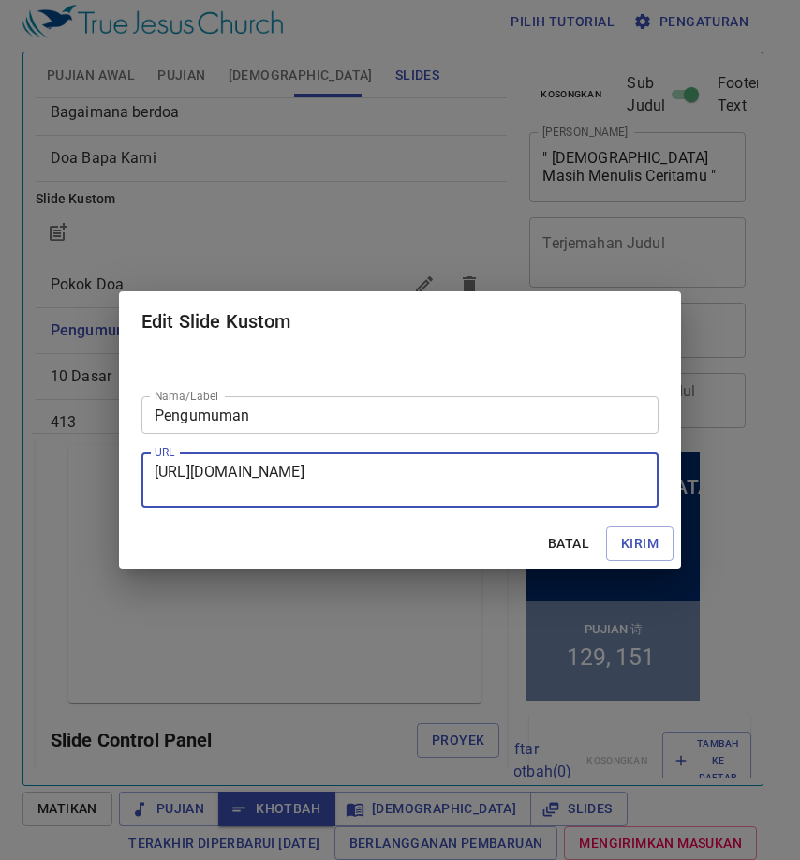
click at [573, 475] on textarea "https://docs.google.com/presentation/d/1-om3bu6SqEHUOvszIaoFnEIG3gJNh1VUBGKaknC…" at bounding box center [400, 481] width 491 height 36
click at [571, 486] on textarea "https://docs.google.com/presentation/d/1-om3bu6SqEHUOvszIaoFnEIG3gJNh1VUBGKaknC…" at bounding box center [400, 481] width 491 height 36
paste textarea "https://docs.google.com/presentation/d/1-om3bu6SqEHUOvszIaoFnEIG3gJNh1VUBGKaknC…"
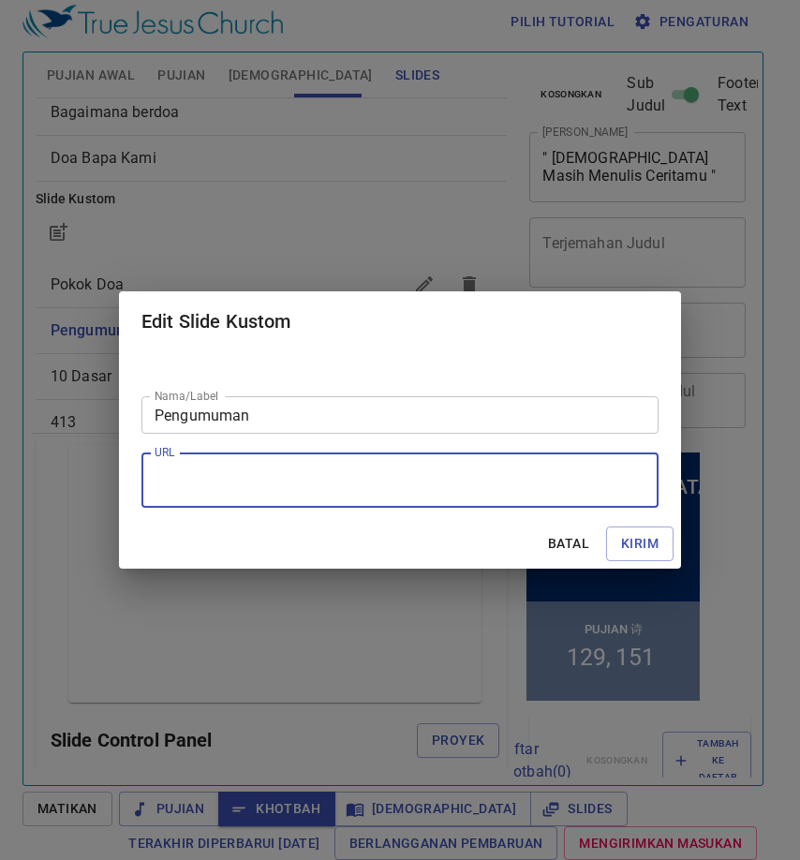
type textarea "https://docs.google.com/presentation/d/1-om3bu6SqEHUOvszIaoFnEIG3gJNh1VUBGKaknC…"
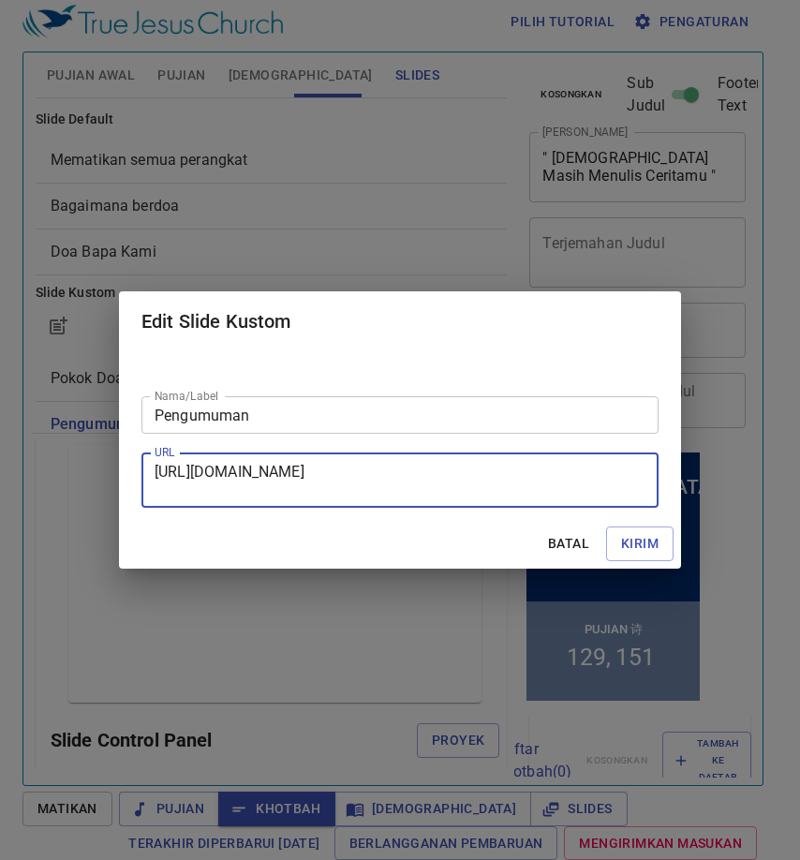
scroll to position [18, 0]
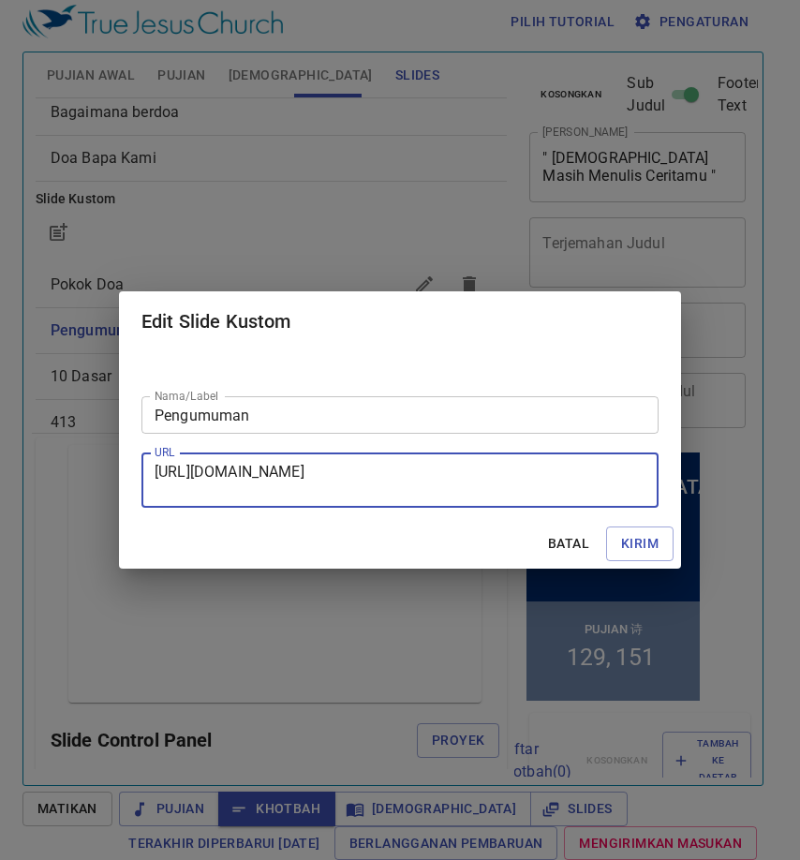
type textarea "[URL][DOMAIN_NAME]"
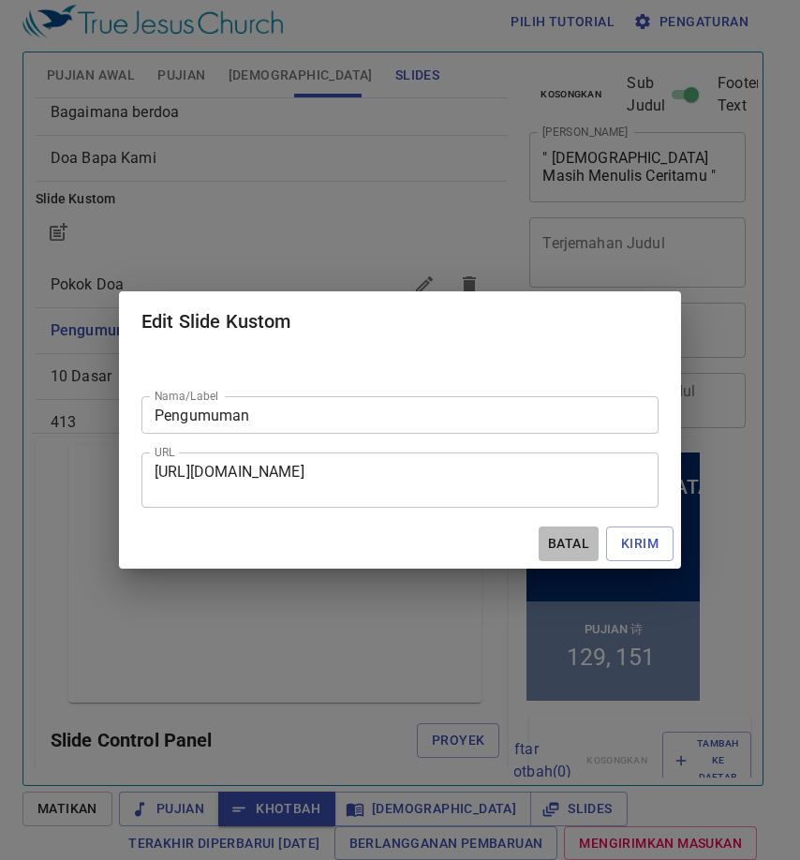
click at [555, 544] on span "Batal" at bounding box center [568, 543] width 45 height 23
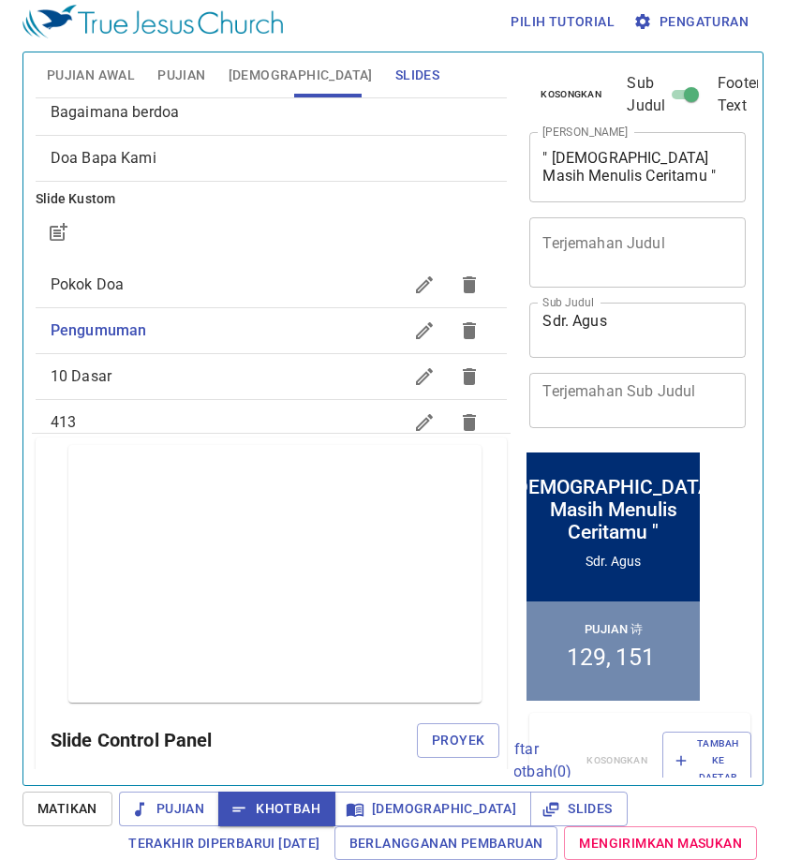
click at [413, 322] on icon "button" at bounding box center [424, 330] width 22 height 22
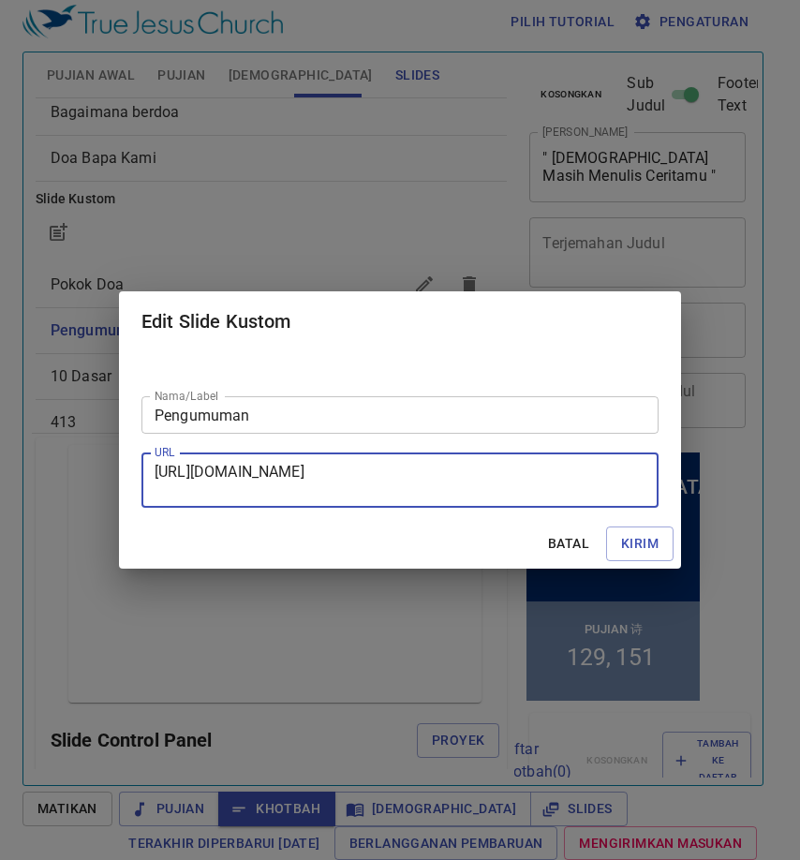
click at [355, 492] on textarea "[URL][DOMAIN_NAME]" at bounding box center [400, 481] width 491 height 36
click at [355, 486] on textarea "[URL][DOMAIN_NAME]" at bounding box center [400, 481] width 491 height 36
click at [356, 482] on textarea "[URL][DOMAIN_NAME]" at bounding box center [400, 481] width 491 height 36
click at [357, 480] on textarea "[URL][DOMAIN_NAME]" at bounding box center [400, 481] width 491 height 36
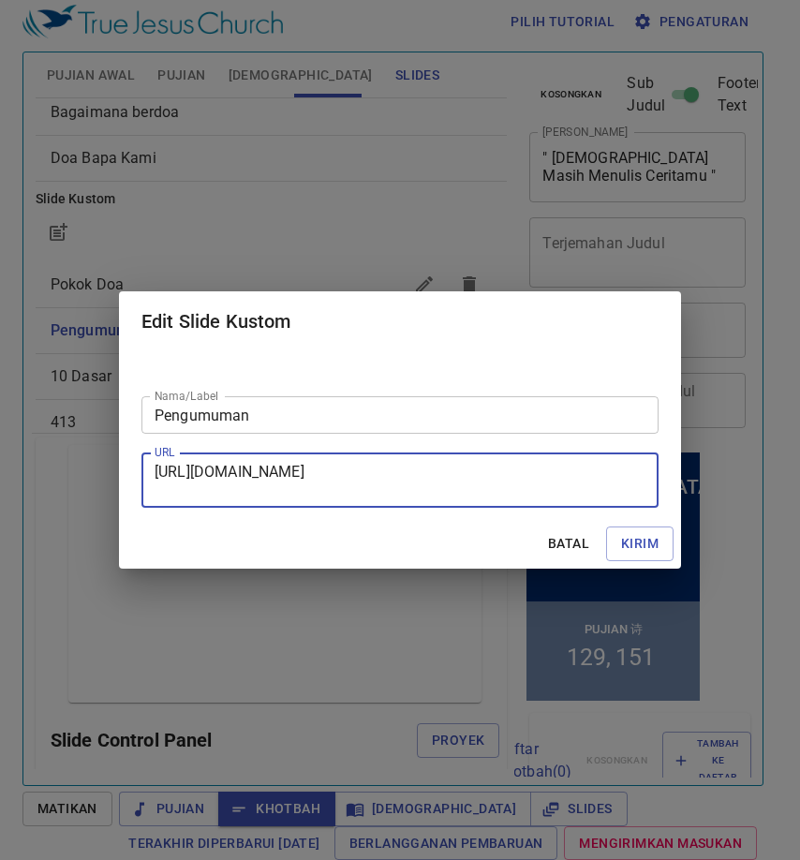
click at [359, 477] on textarea "[URL][DOMAIN_NAME]" at bounding box center [400, 481] width 491 height 36
paste textarea "slide=id.g2696e736501_0_79#slide=id.g2696e736501_0_79"
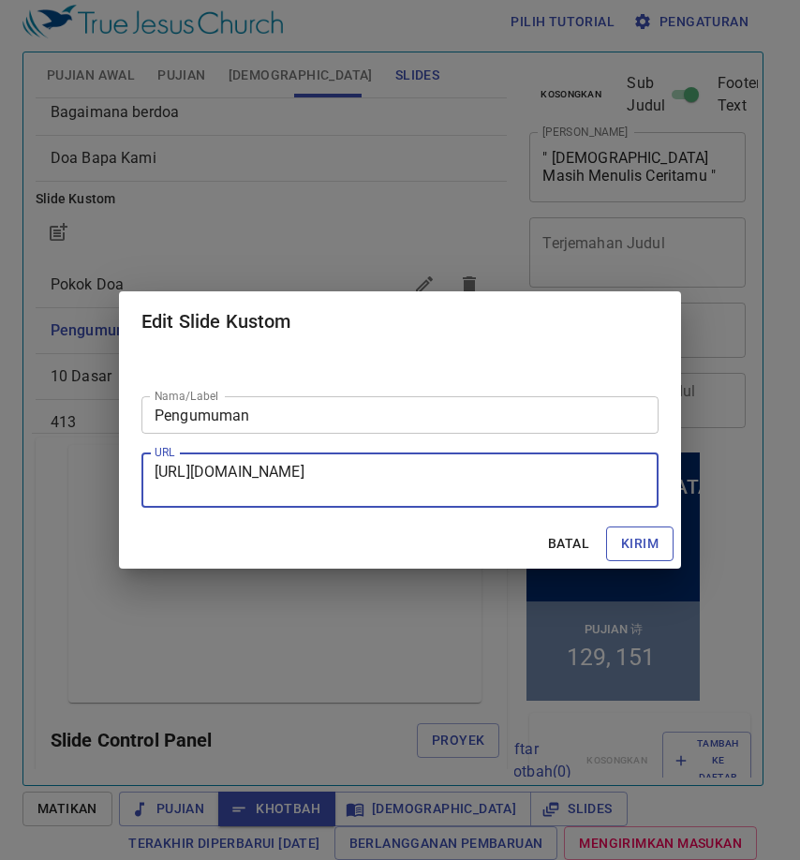
type textarea "[URL][DOMAIN_NAME]"
click at [653, 538] on span "Kirim" at bounding box center [639, 543] width 37 height 23
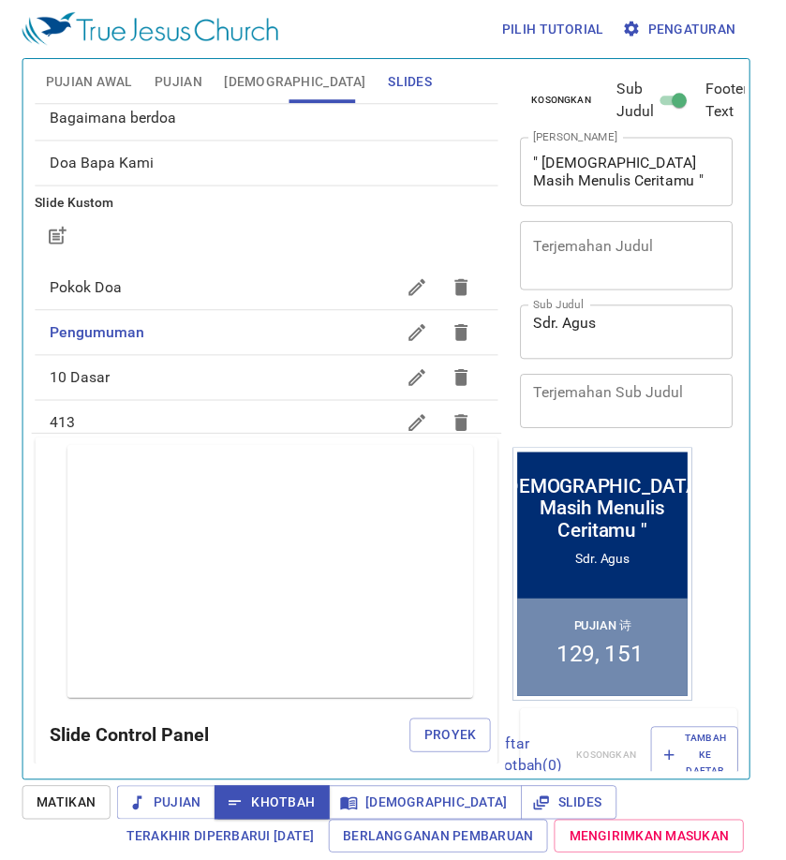
scroll to position [0, 0]
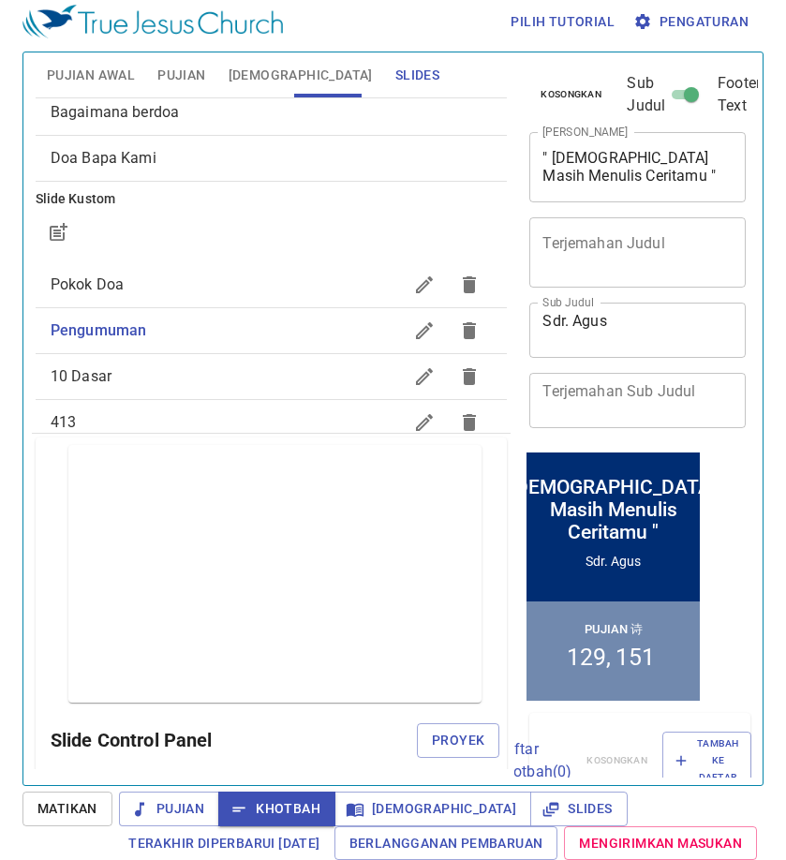
click at [411, 325] on button "button" at bounding box center [424, 330] width 45 height 45
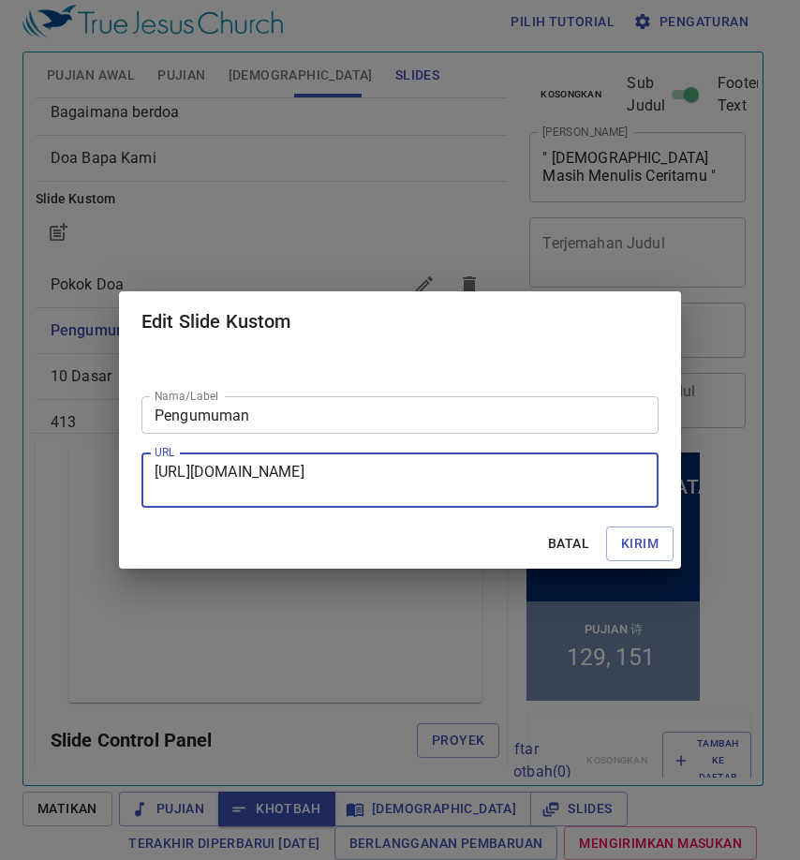
click at [439, 479] on textarea "[URL][DOMAIN_NAME]" at bounding box center [400, 481] width 491 height 36
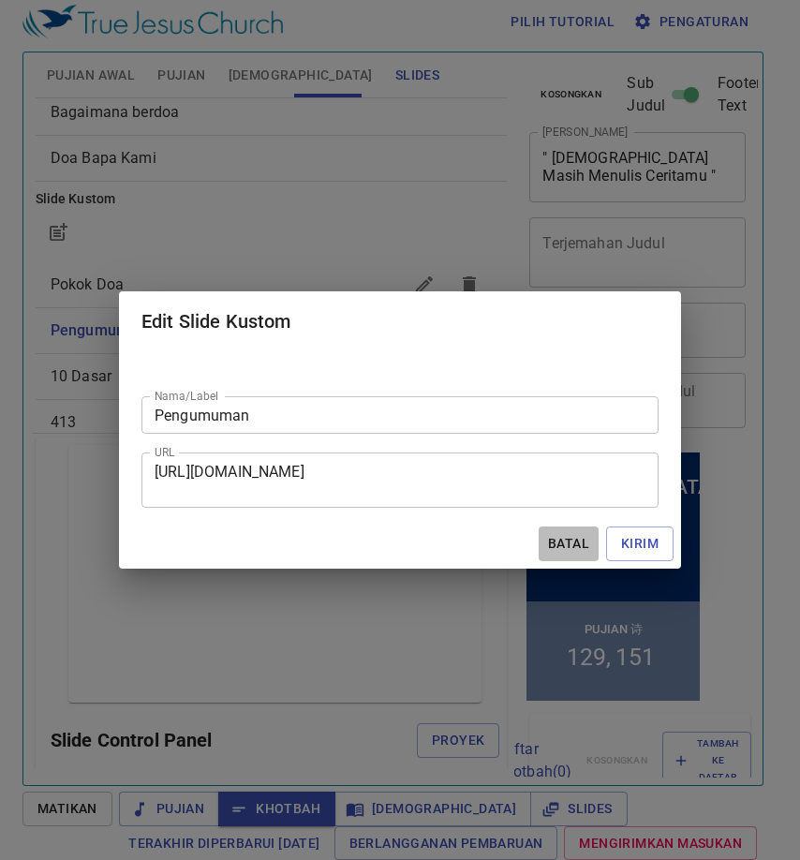
click at [555, 542] on span "Batal" at bounding box center [568, 543] width 45 height 23
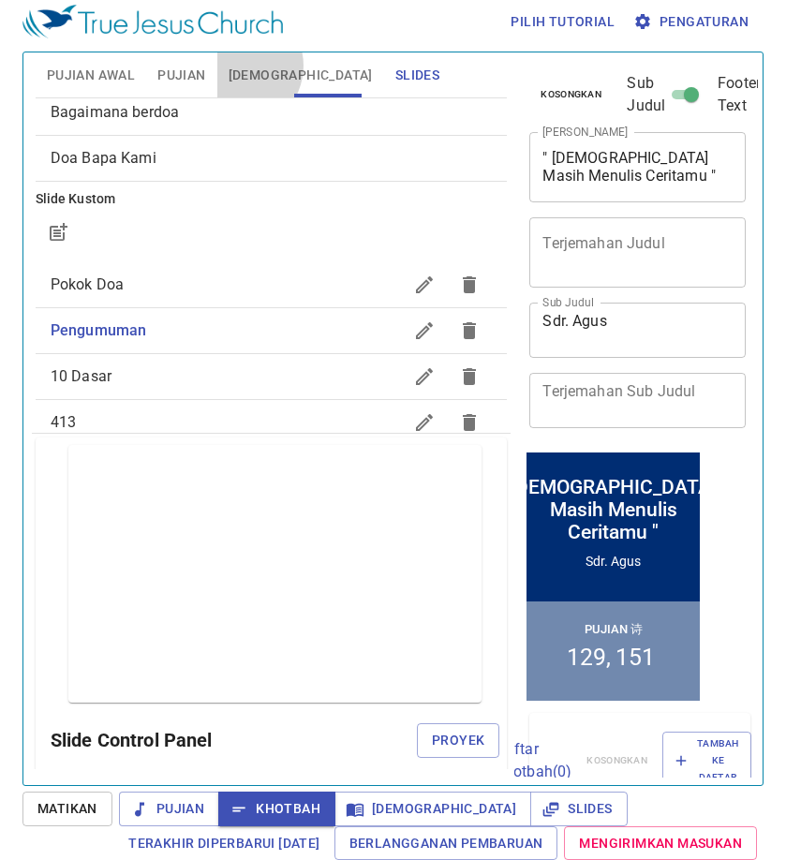
click at [238, 65] on span "[DEMOGRAPHIC_DATA]" at bounding box center [301, 75] width 144 height 23
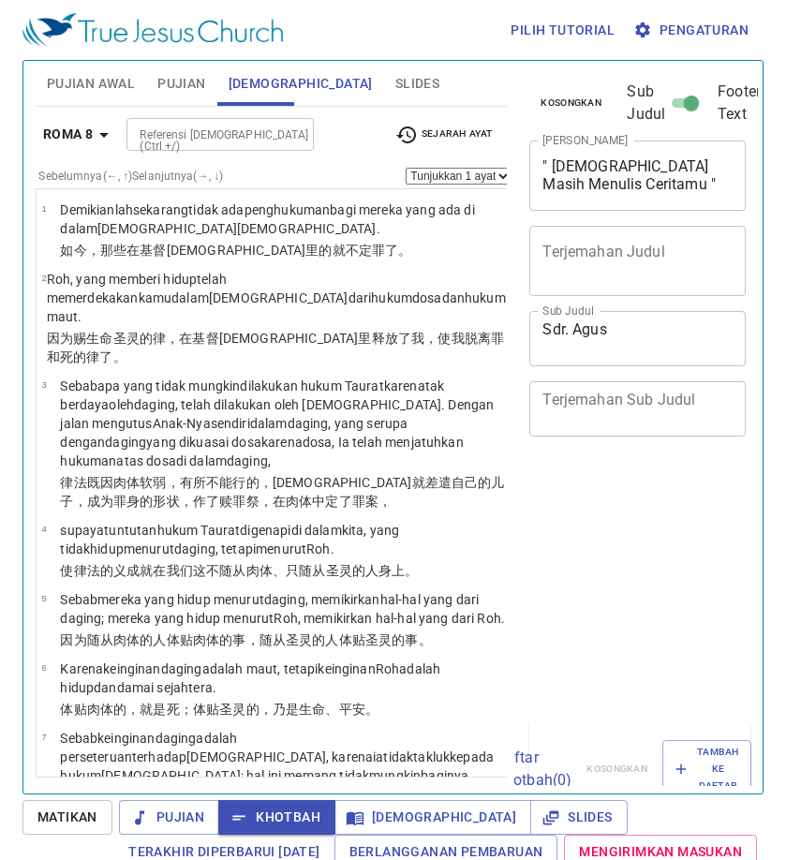
select select "28"
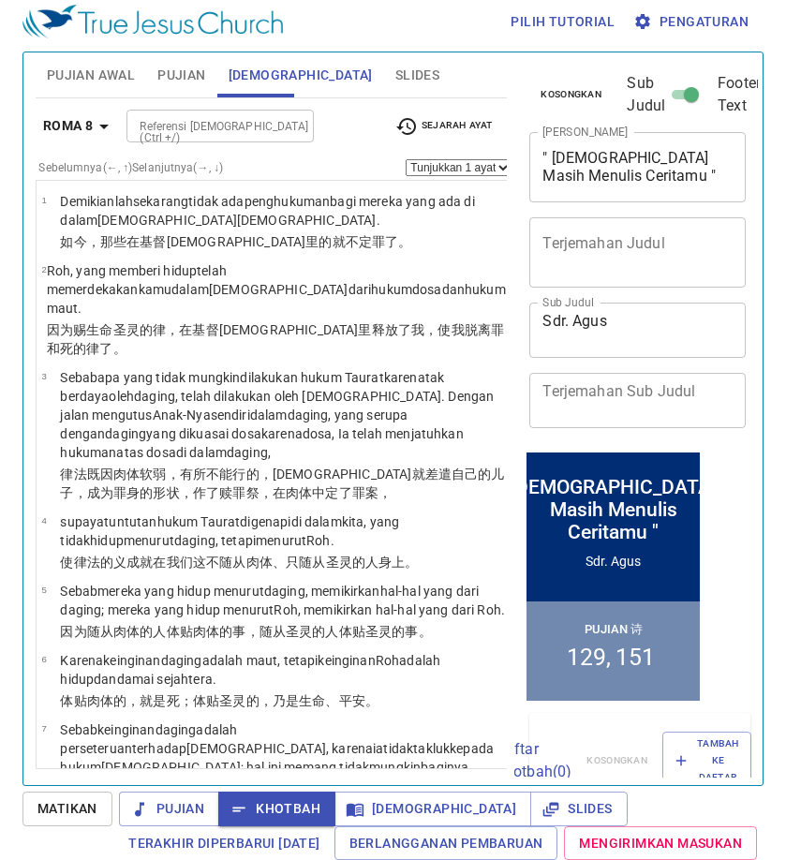
scroll to position [3158, 0]
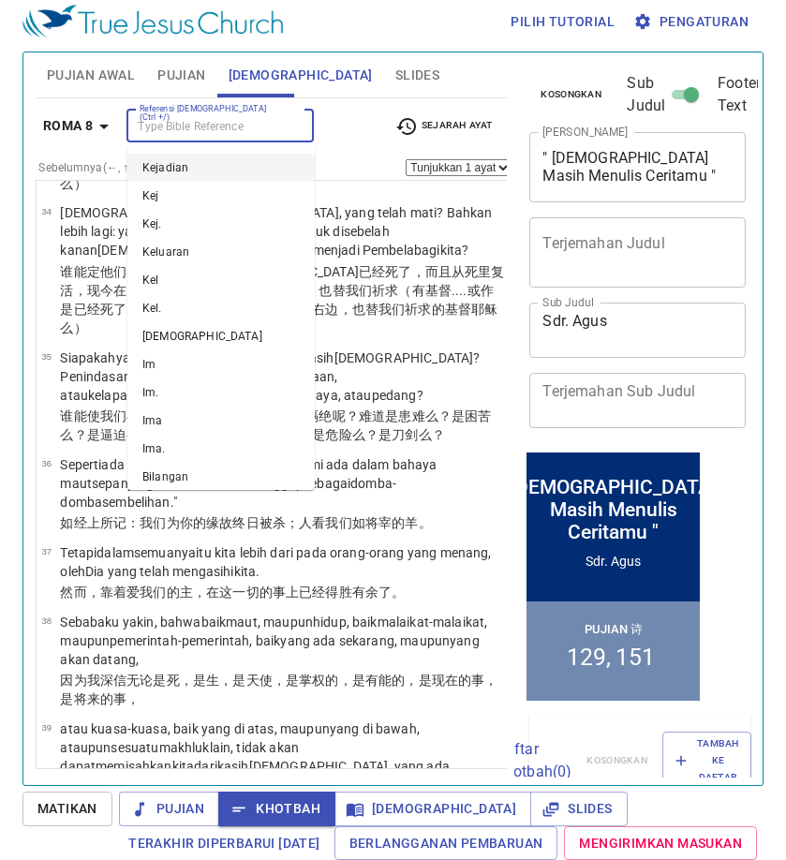
click at [242, 119] on input "Referensi [DEMOGRAPHIC_DATA] (Ctrl +/)" at bounding box center [204, 126] width 145 height 22
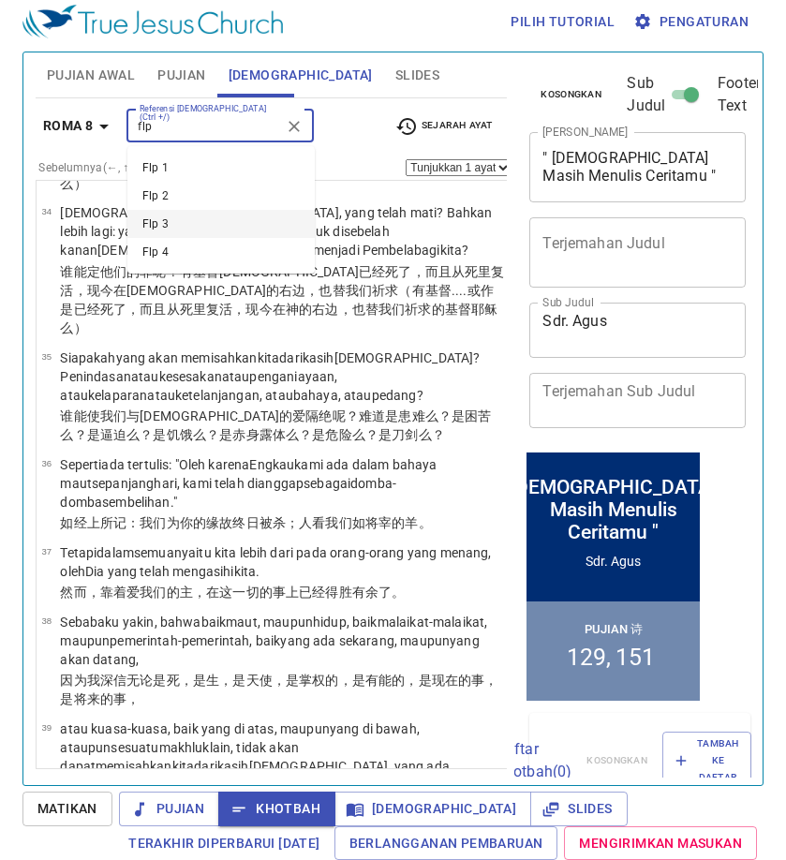
click at [212, 213] on li "Flp 3" at bounding box center [220, 224] width 187 height 28
type input "flp"
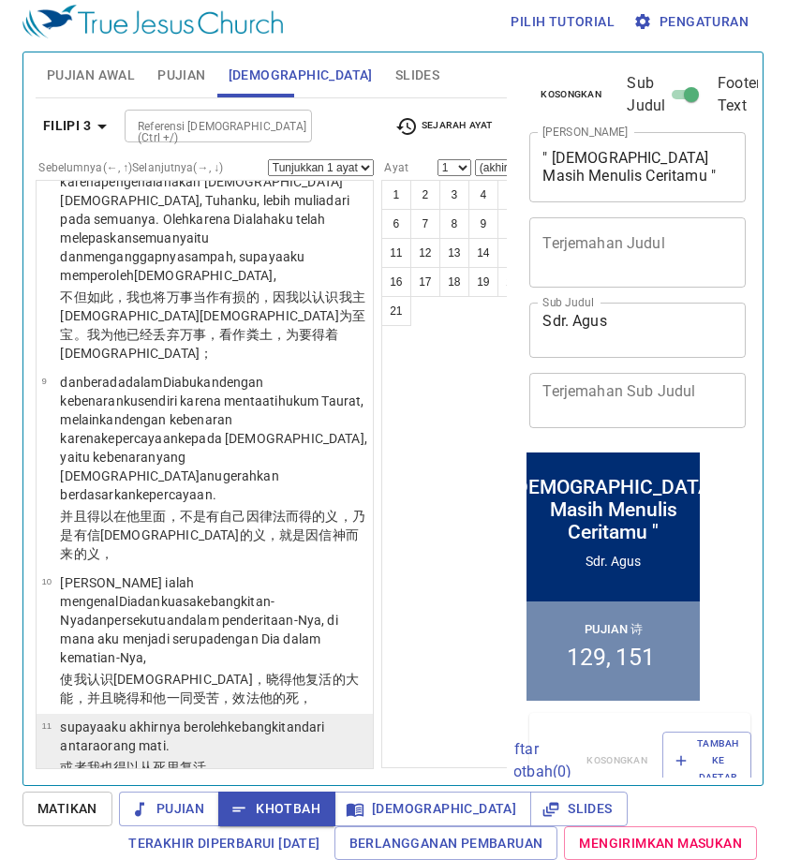
scroll to position [1124, 0]
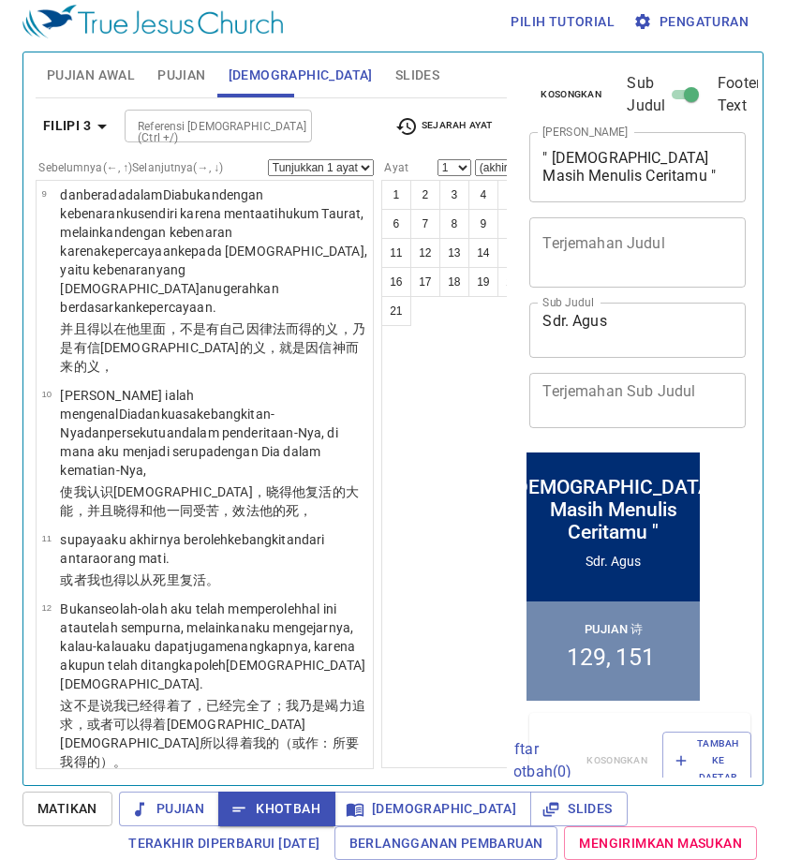
click at [253, 781] on p "Saudara-saudara , aku sendiri tidak menganggap , bahwa aku telah menangkapnya ,…" at bounding box center [213, 828] width 307 height 94
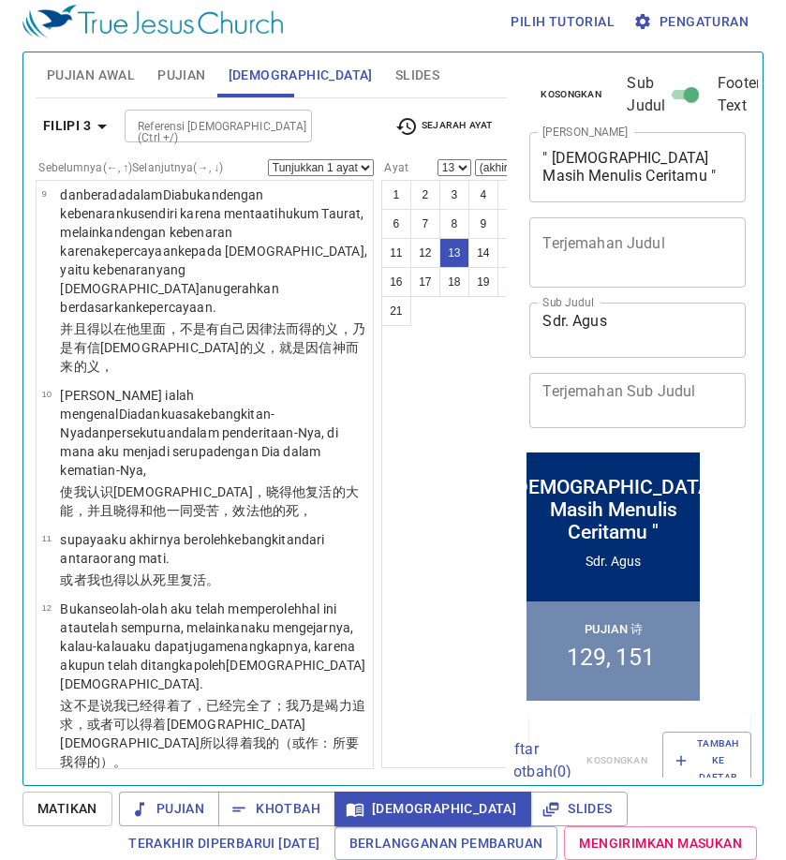
scroll to position [1396, 0]
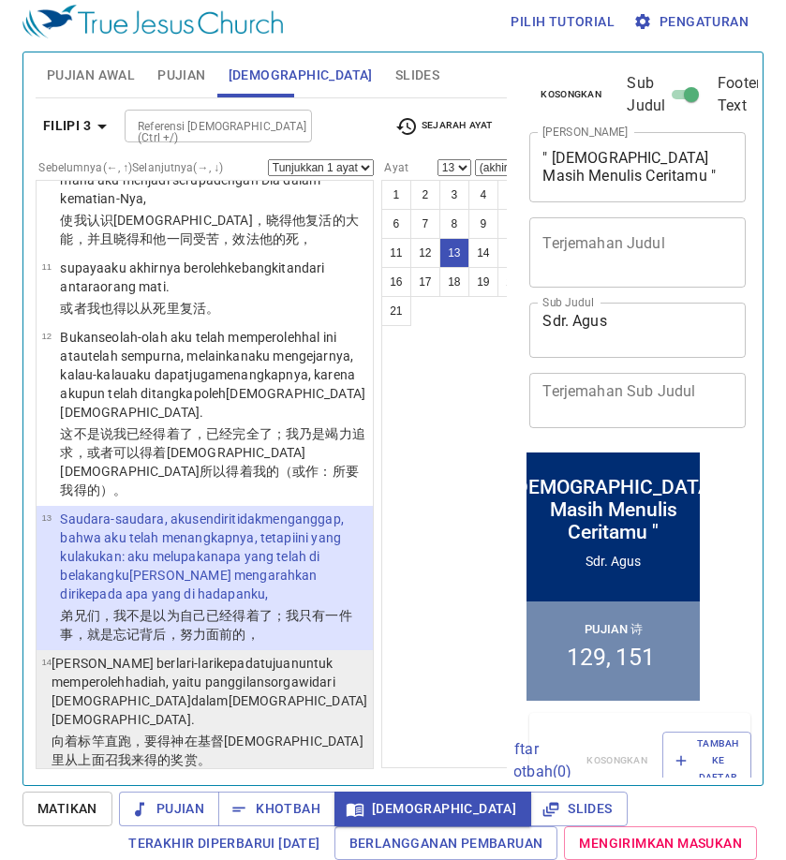
click at [246, 656] on wg4649 "untuk memperoleh hadiah , yaitu panggilan sorgawi dari [DEMOGRAPHIC_DATA] dalam…" at bounding box center [210, 691] width 316 height 71
select select "14"
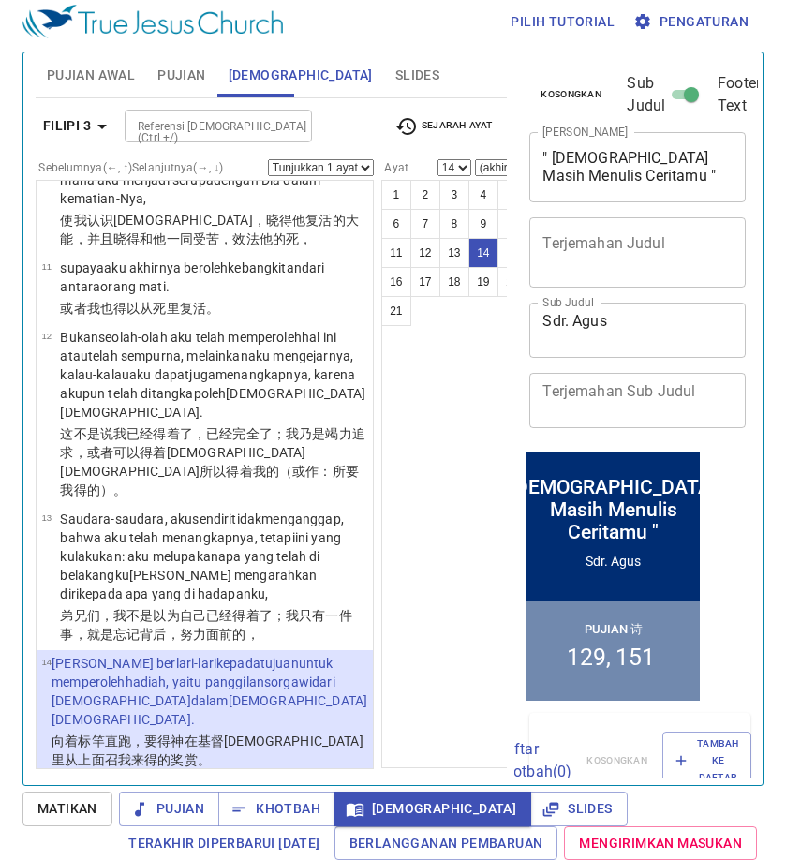
click at [239, 130] on input "Referensi [DEMOGRAPHIC_DATA] (Ctrl +/)" at bounding box center [202, 126] width 145 height 22
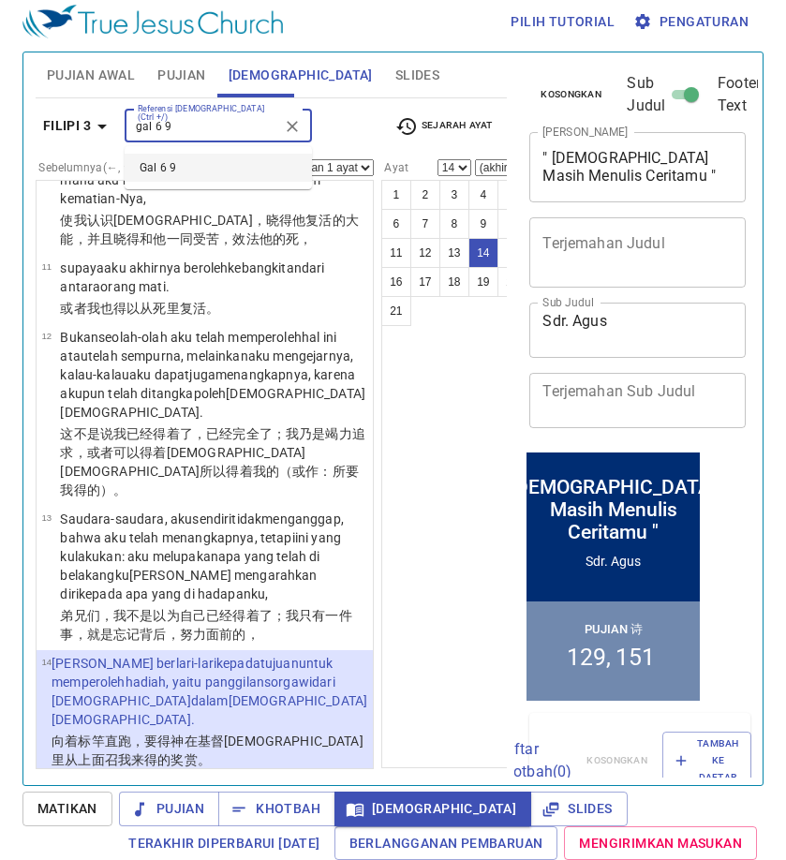
type input "gal 6 9"
select select "9"
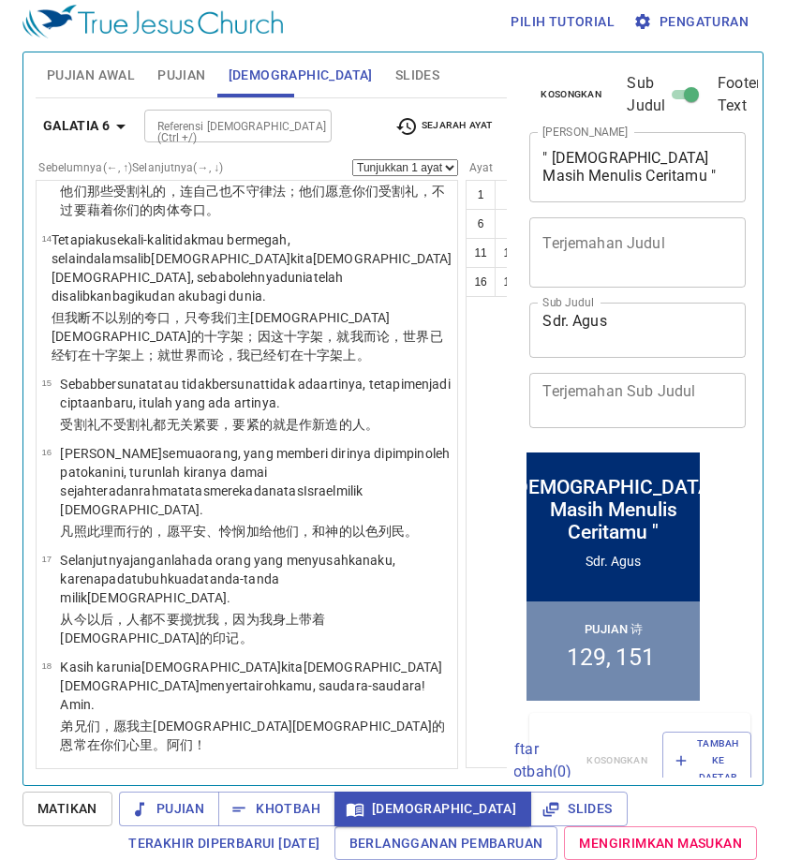
scroll to position [716, 0]
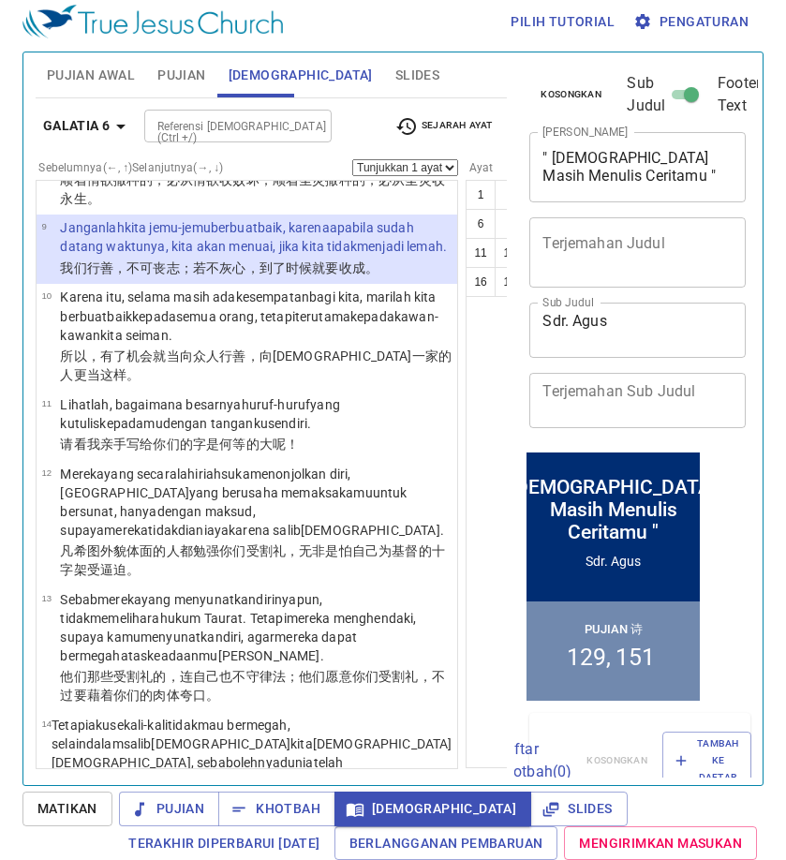
click at [266, 118] on input "Referensi [DEMOGRAPHIC_DATA] (Ctrl +/)" at bounding box center [222, 126] width 145 height 22
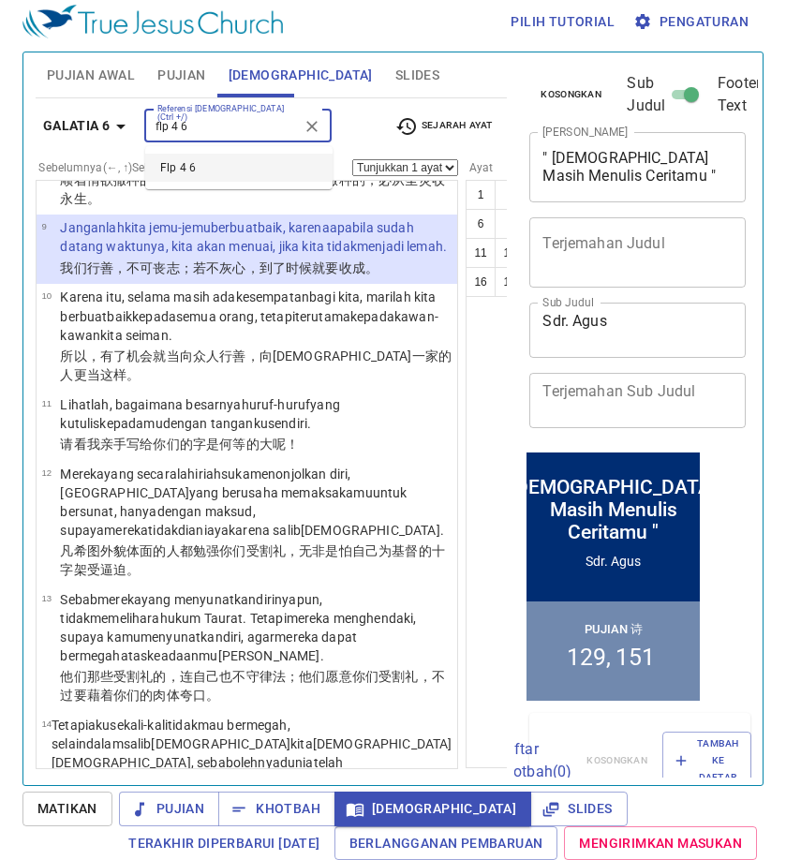
type input "flp 4 6"
select select "6"
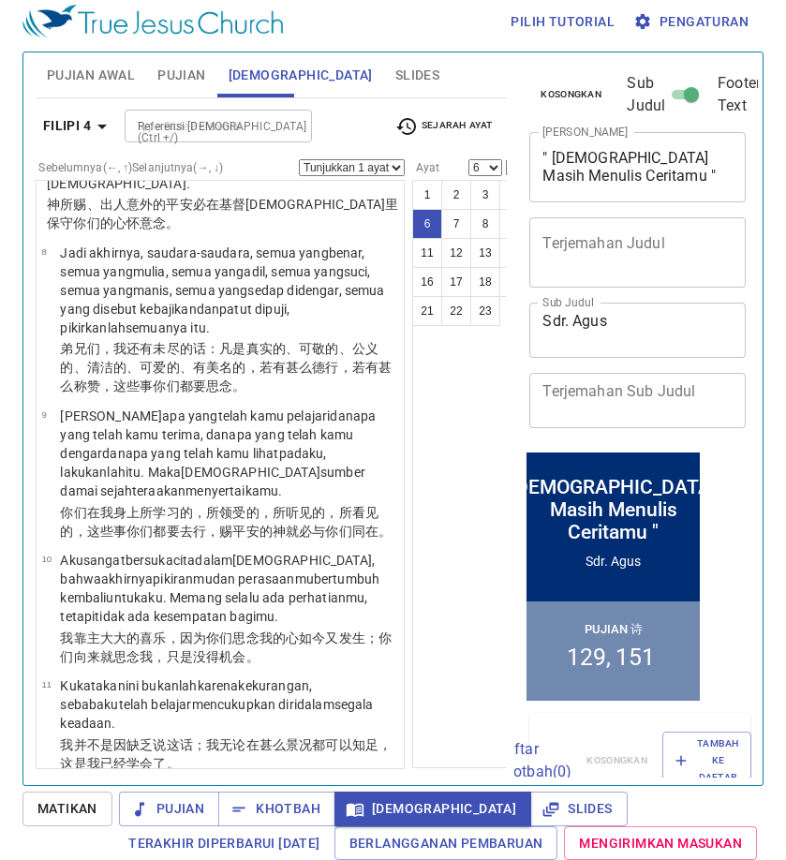
scroll to position [367, 0]
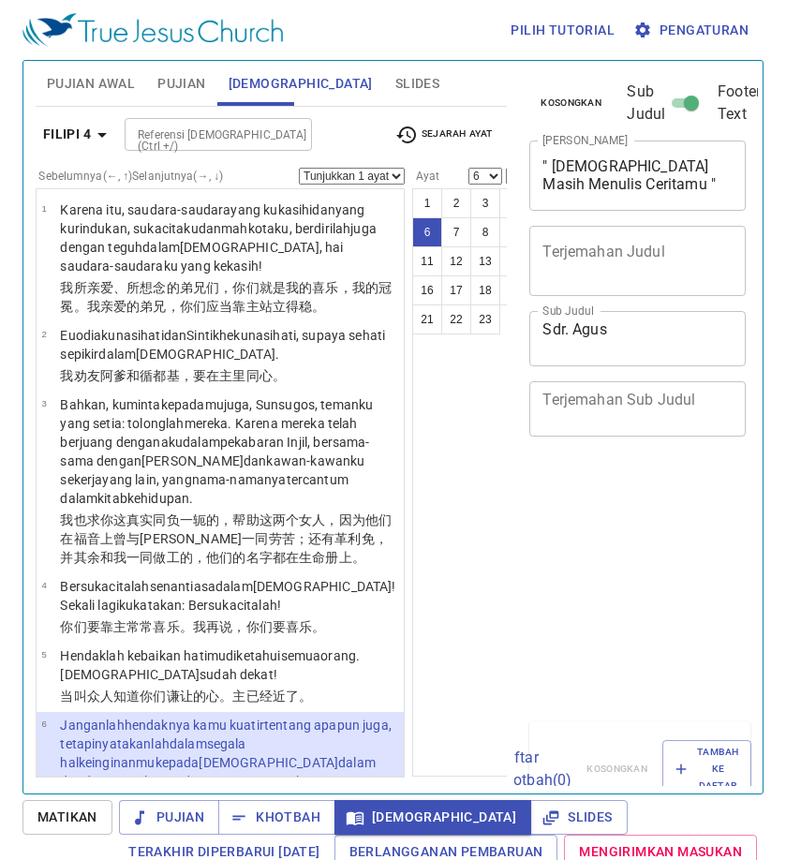
select select "6"
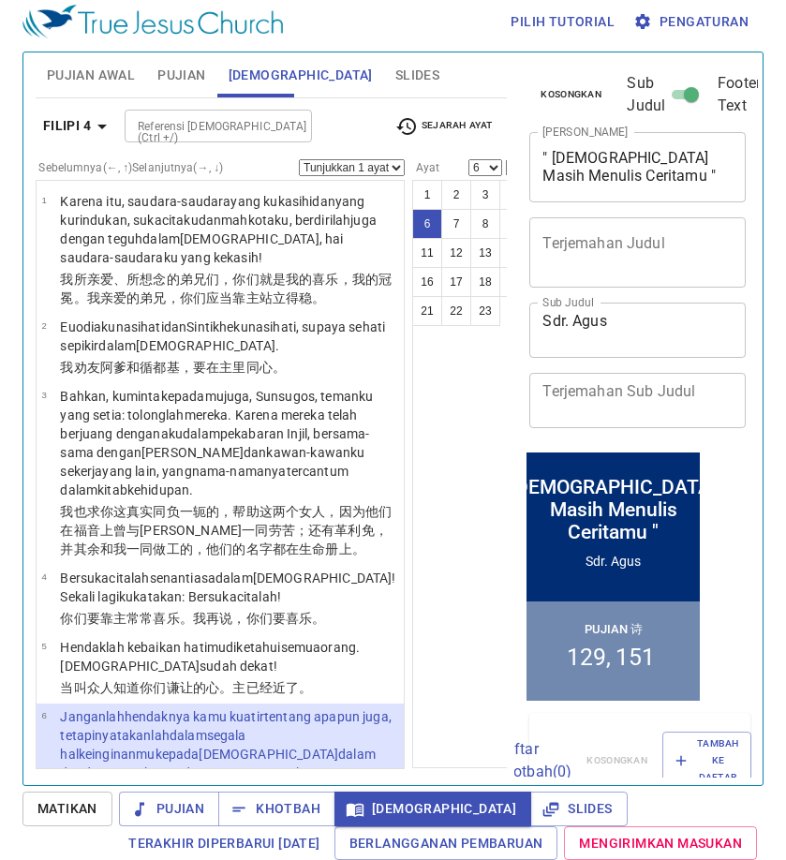
scroll to position [367, 0]
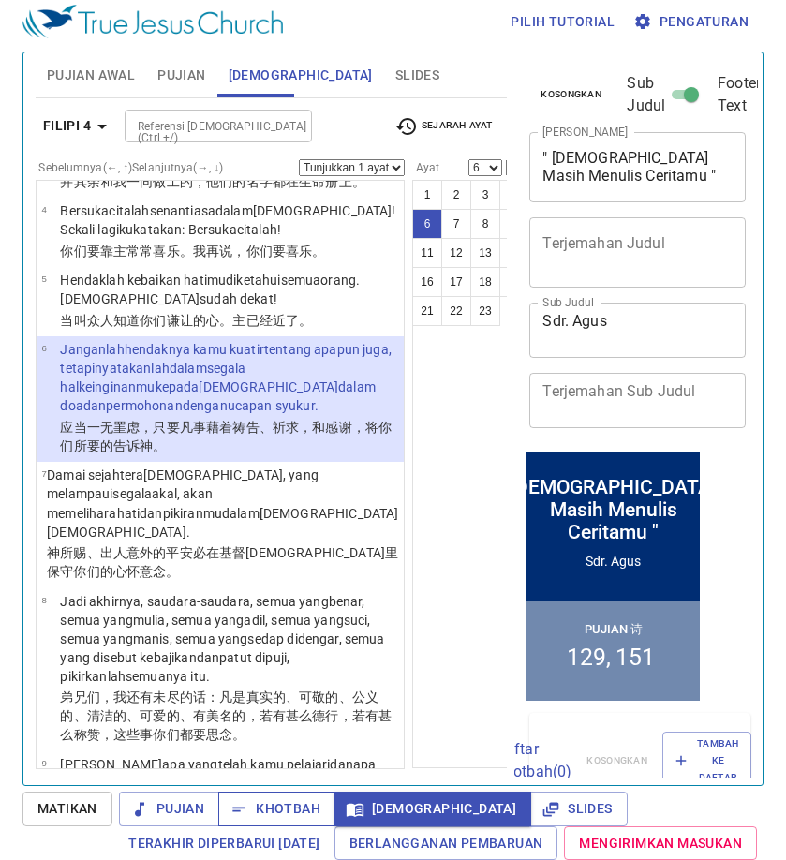
click at [293, 800] on span "Khotbah" at bounding box center [276, 808] width 87 height 23
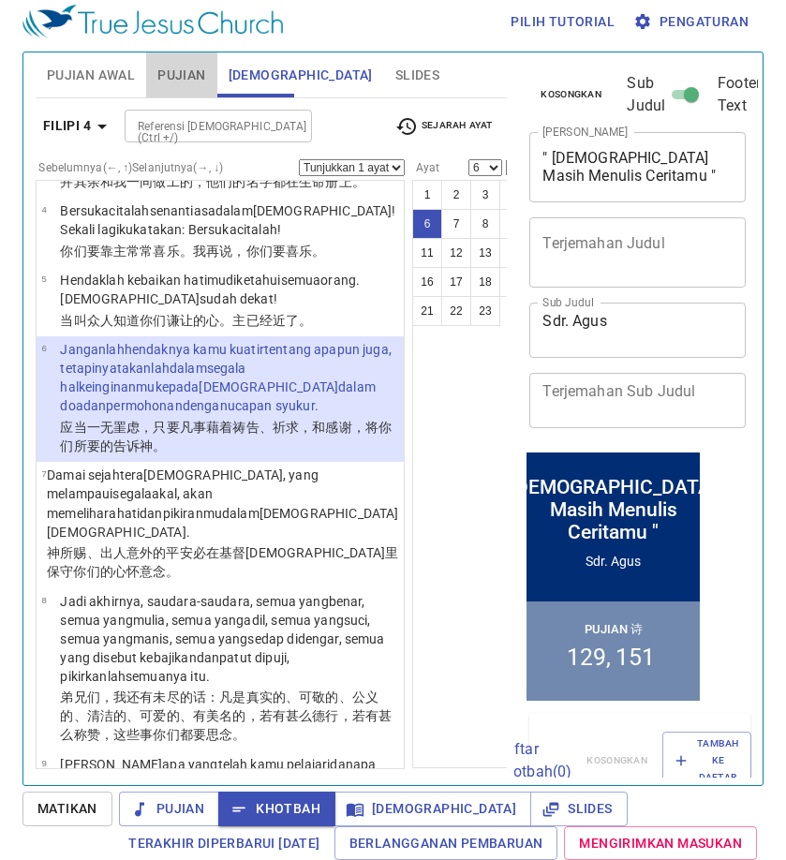
click at [199, 64] on span "Pujian" at bounding box center [181, 75] width 48 height 23
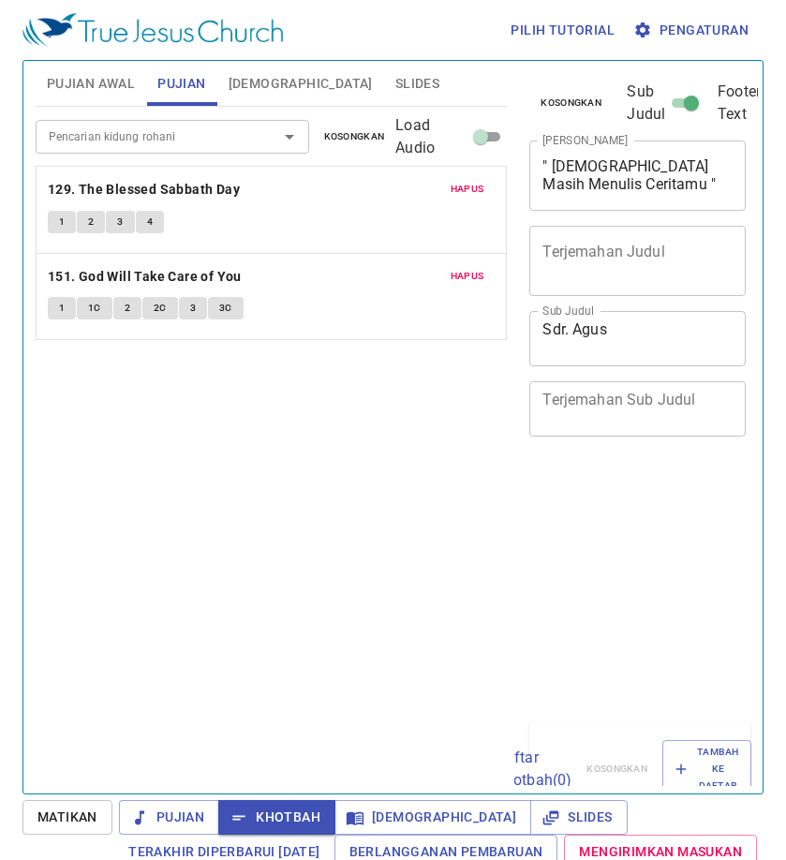
scroll to position [8, 0]
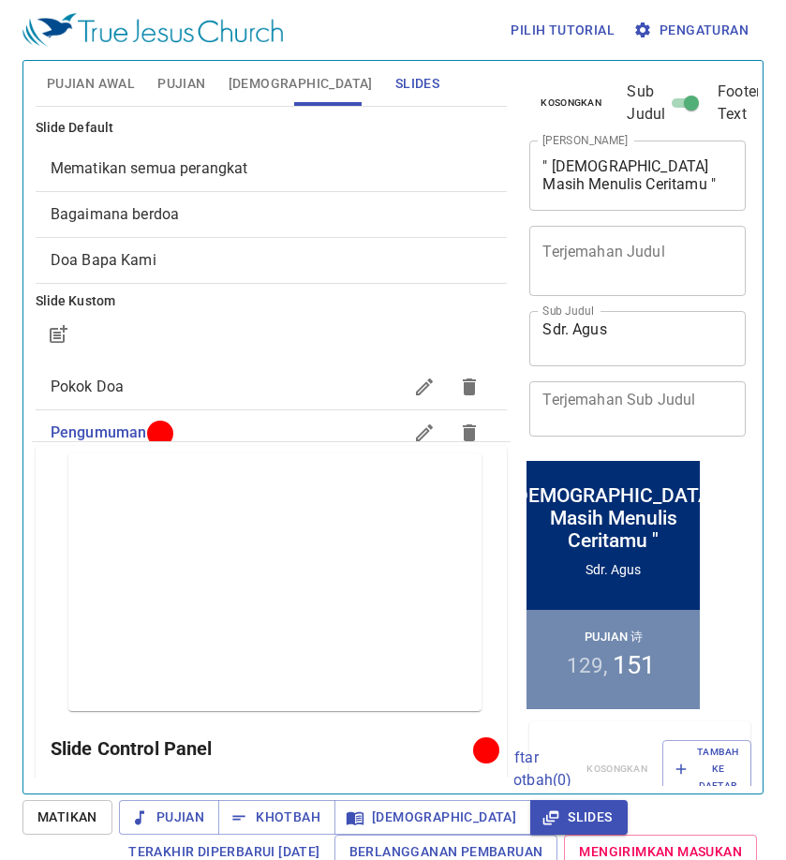
scroll to position [187, 0]
